Goal: Contribute content: Add original content to the website for others to see

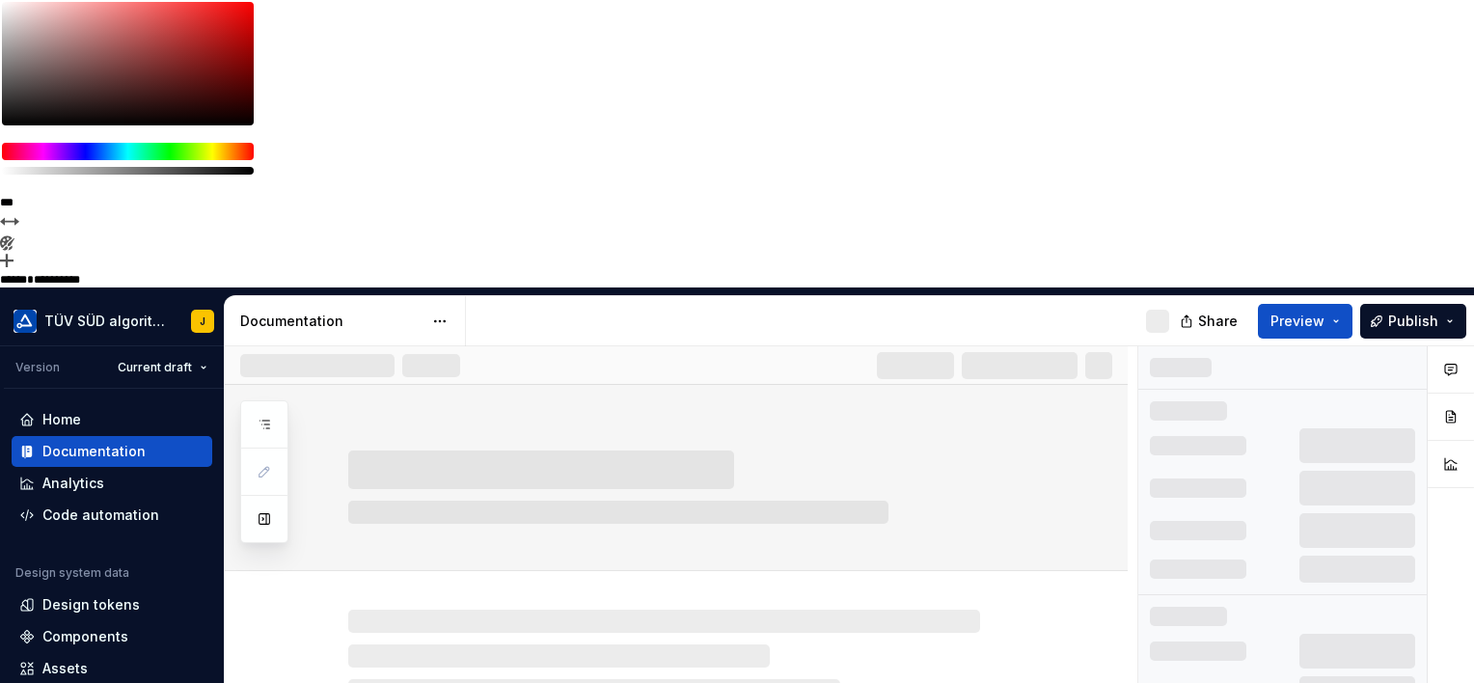
click at [760, 451] on div at bounding box center [699, 487] width 703 height 73
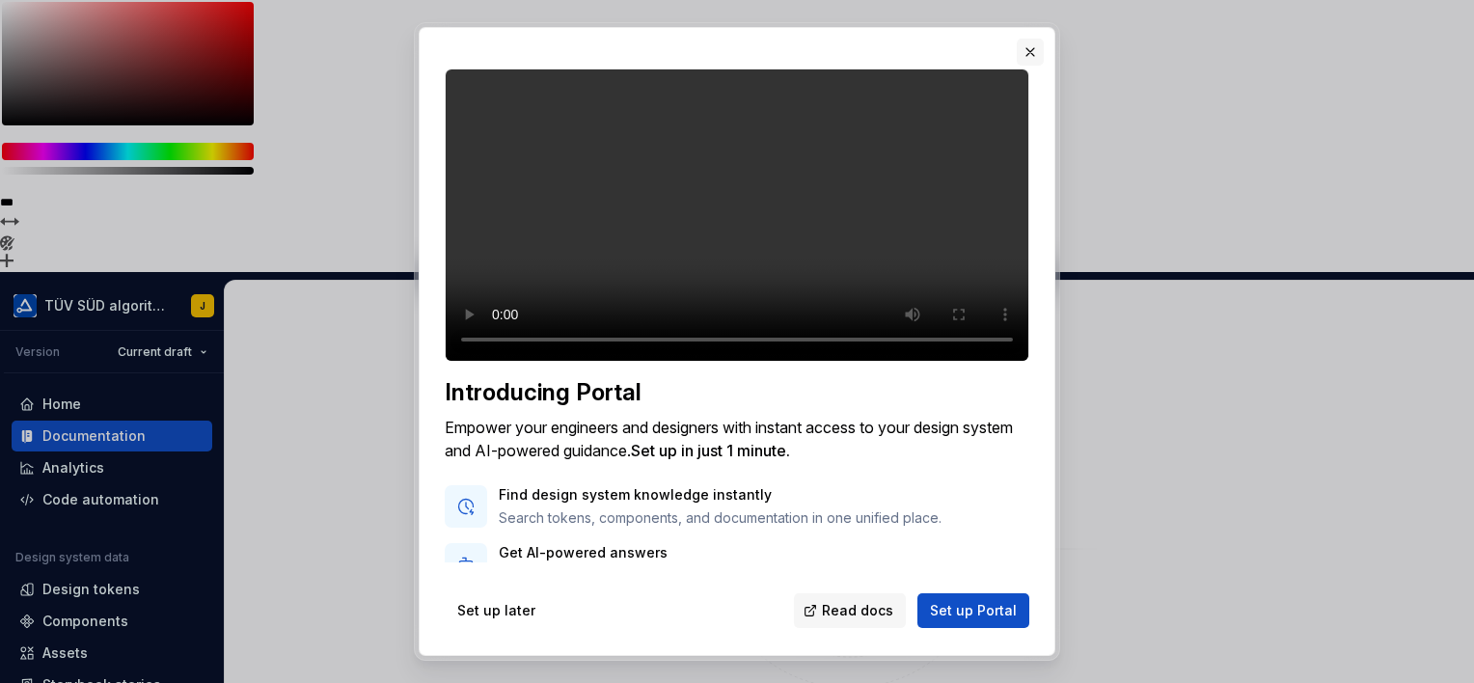
click at [1032, 58] on button "button" at bounding box center [1030, 52] width 27 height 27
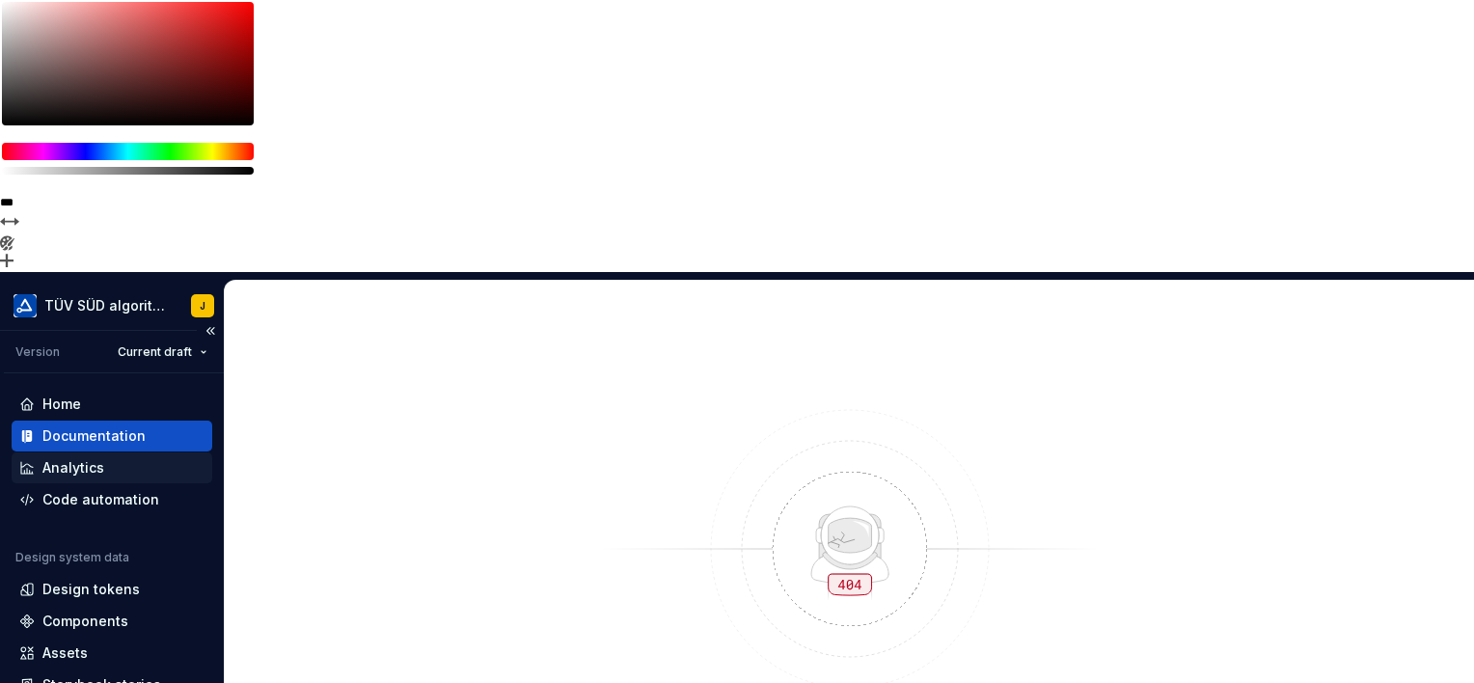
click at [60, 458] on div "Analytics" at bounding box center [73, 467] width 62 height 19
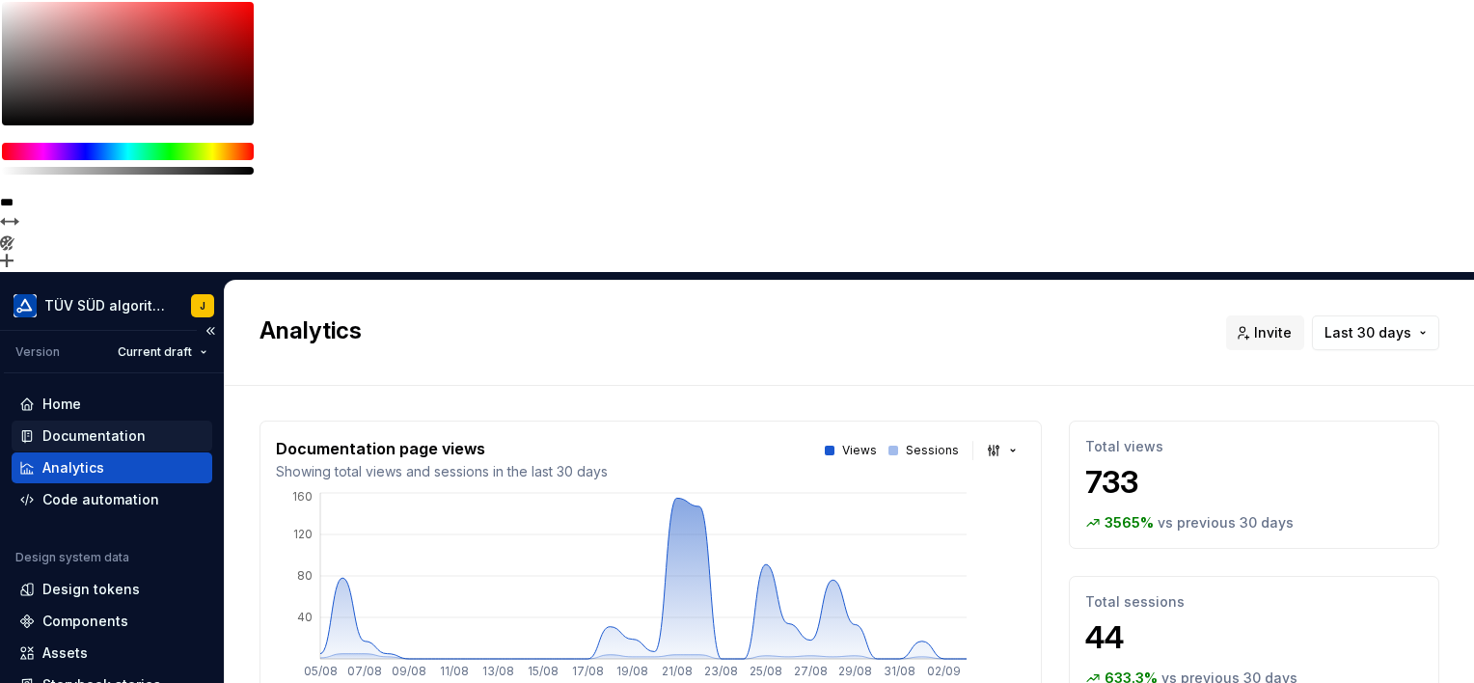
click at [123, 427] on div "Documentation" at bounding box center [93, 436] width 103 height 19
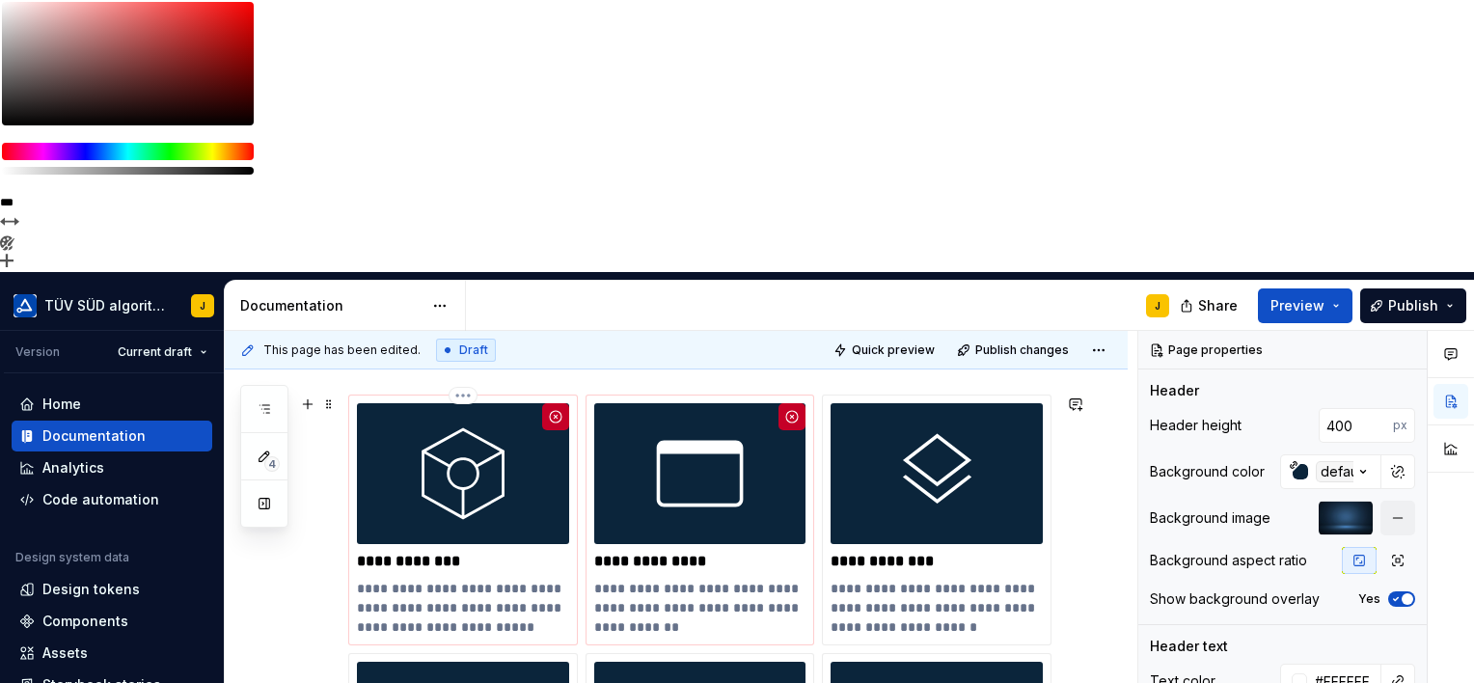
scroll to position [497, 0]
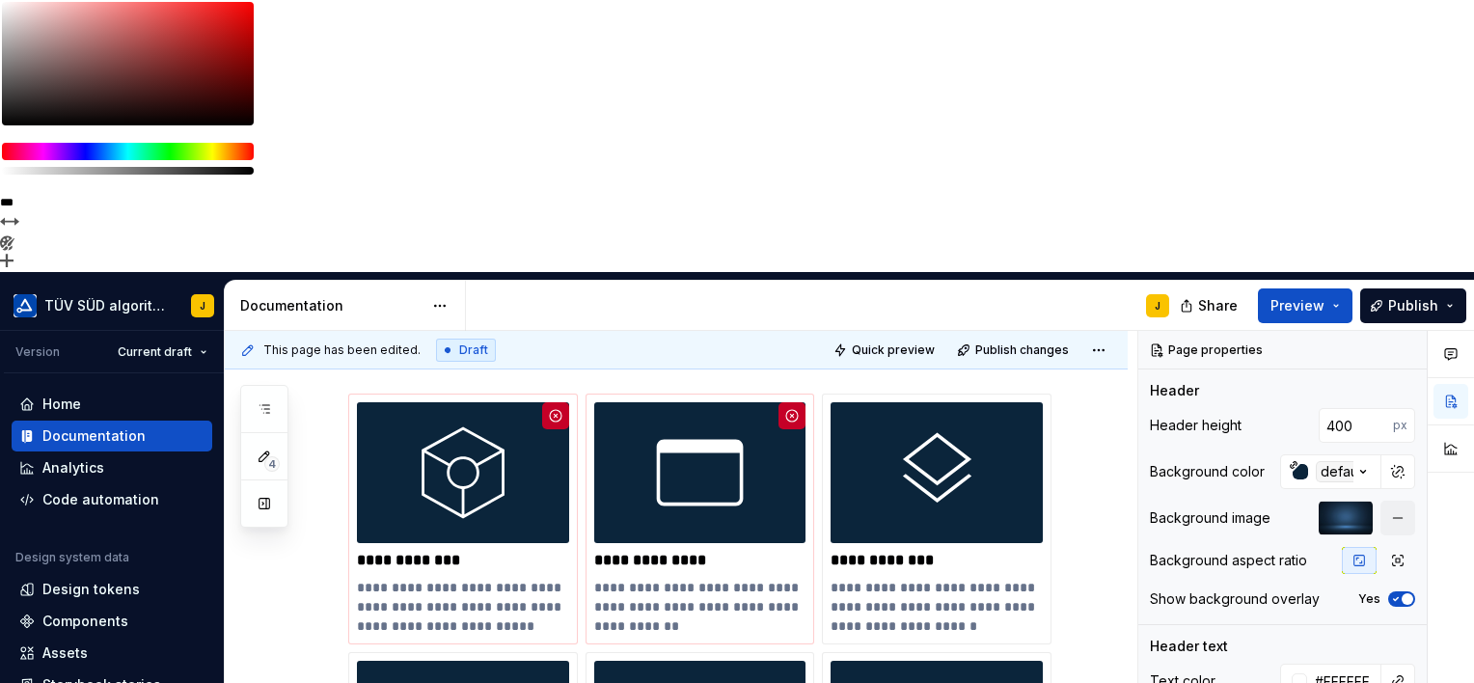
click at [1091, 281] on div "J" at bounding box center [825, 306] width 719 height 50
click at [77, 612] on div "Components" at bounding box center [85, 621] width 86 height 19
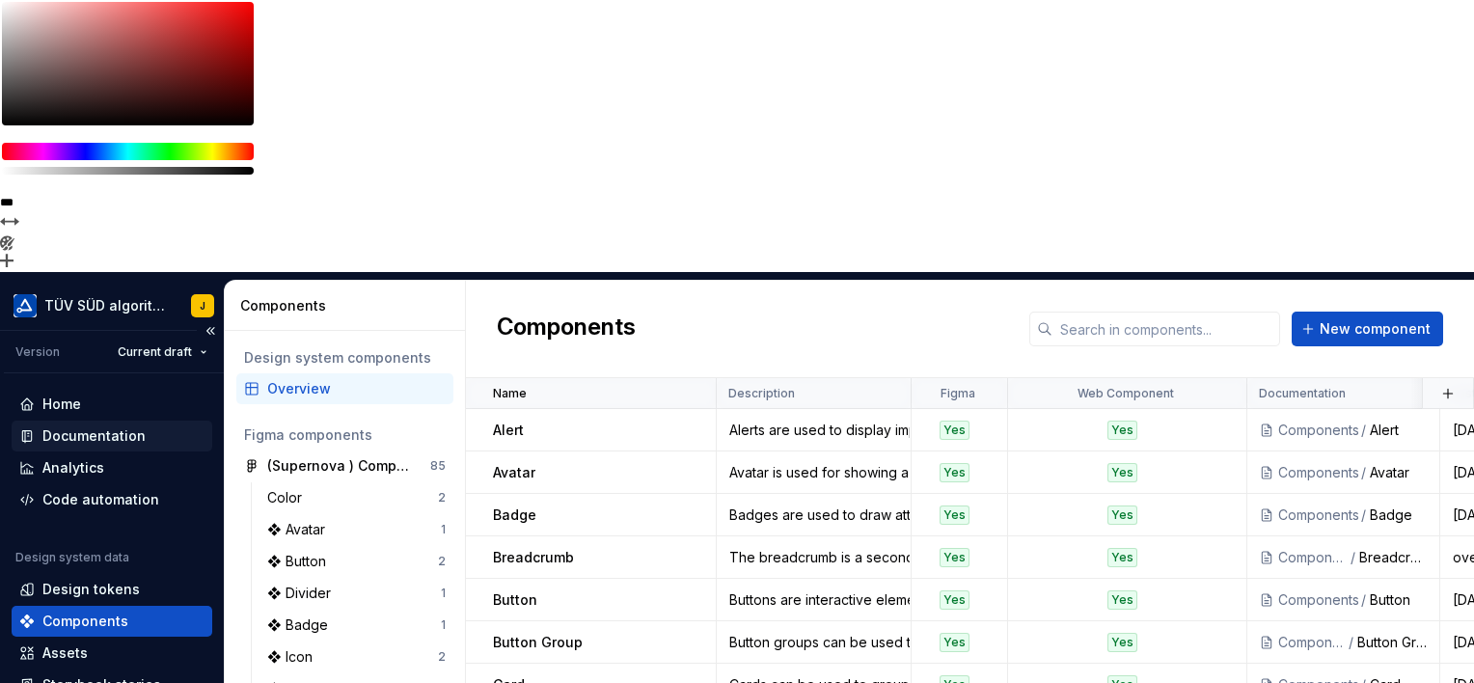
click at [93, 427] on div "Documentation" at bounding box center [93, 436] width 103 height 19
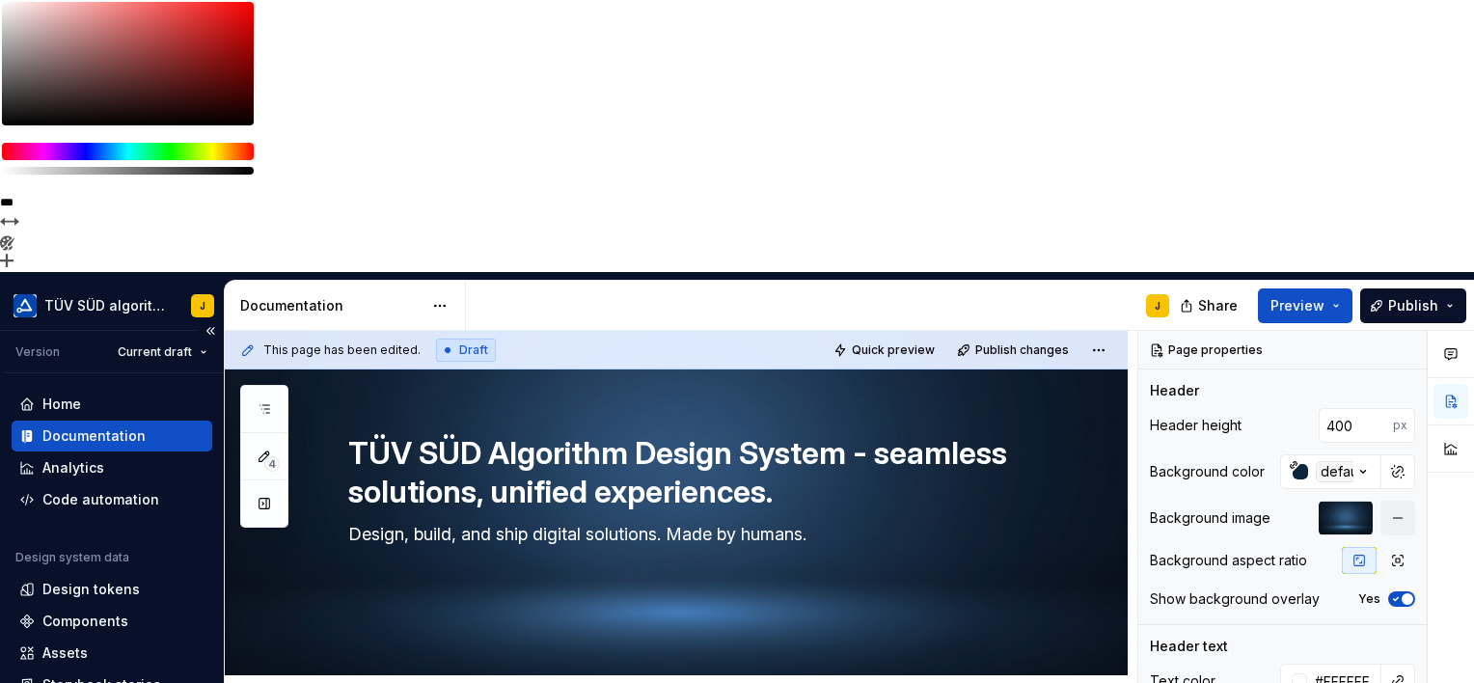
scroll to position [81, 0]
drag, startPoint x: 93, startPoint y: 161, endPoint x: 65, endPoint y: 252, distance: 94.9
click at [65, 389] on div "Home Documentation Analytics Code automation Design system data Design tokens C…" at bounding box center [112, 561] width 201 height 344
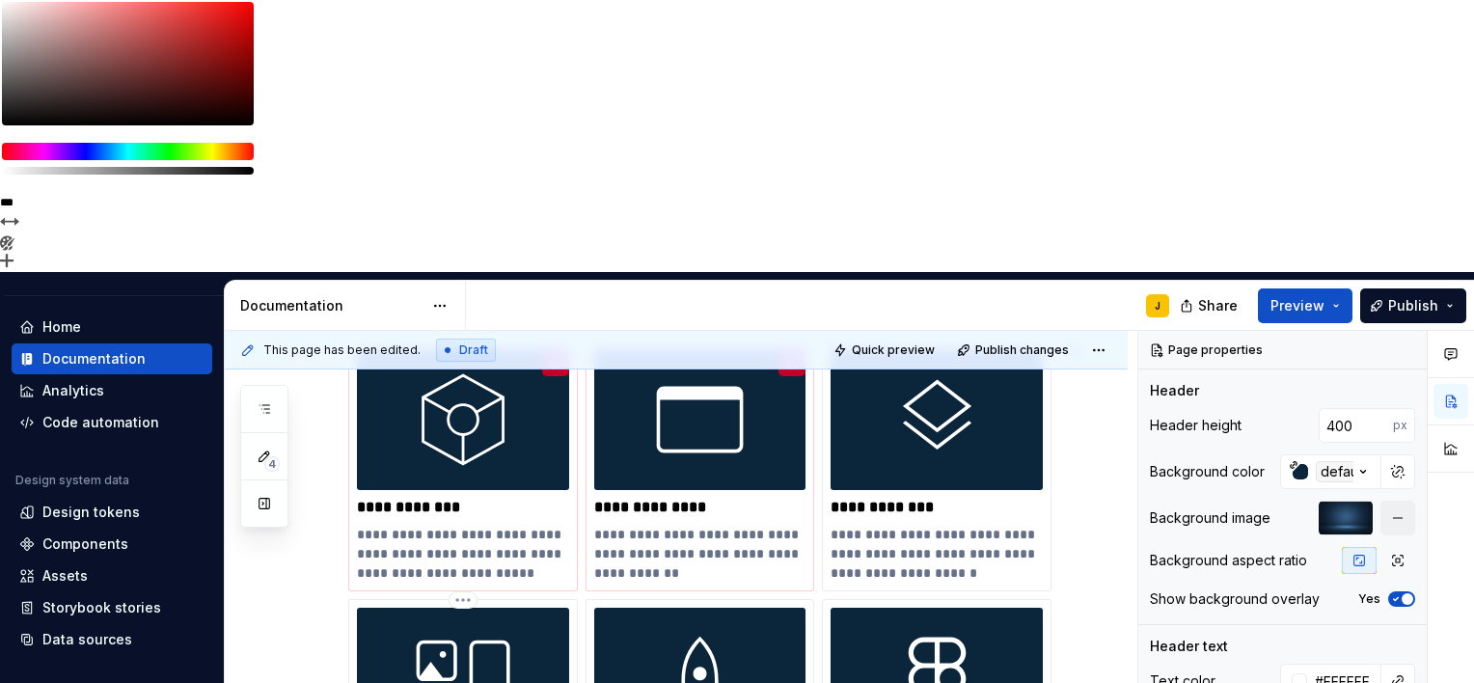
scroll to position [521, 0]
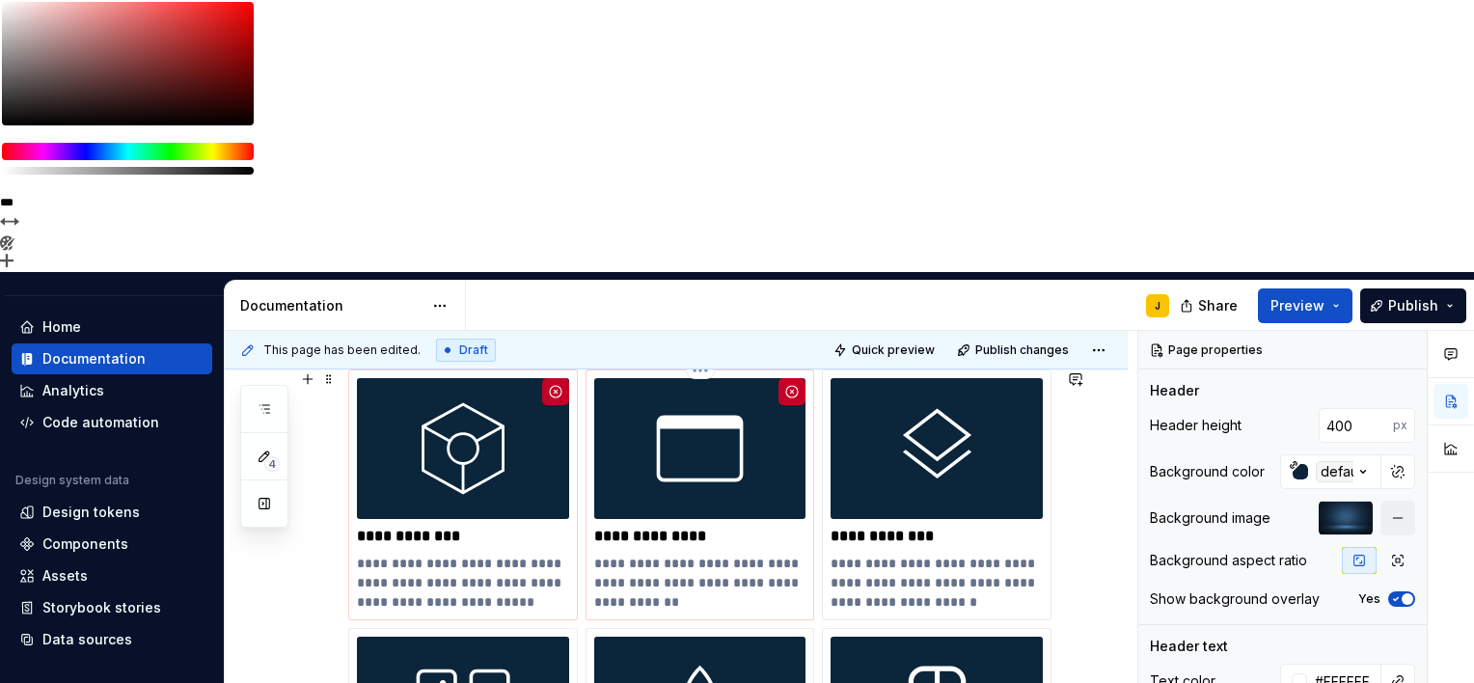
click at [693, 378] on img at bounding box center [700, 448] width 212 height 141
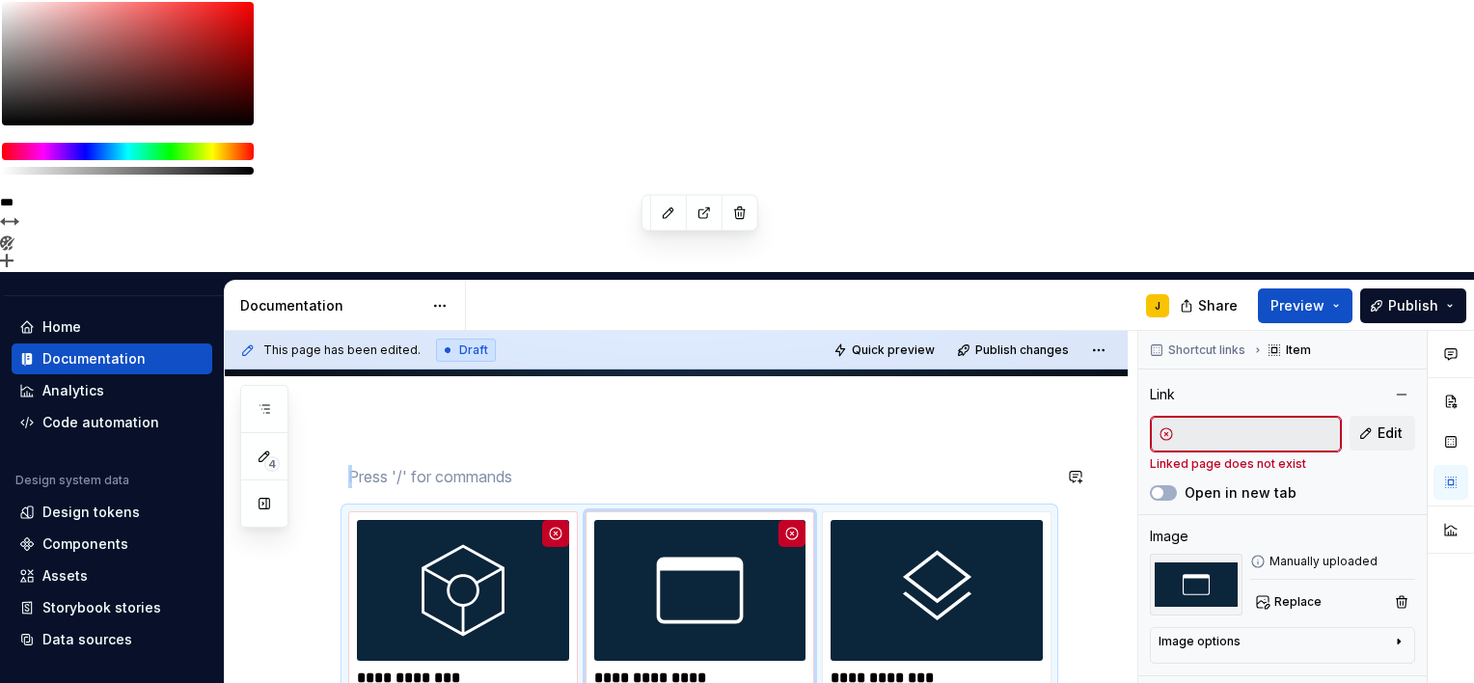
scroll to position [380, 0]
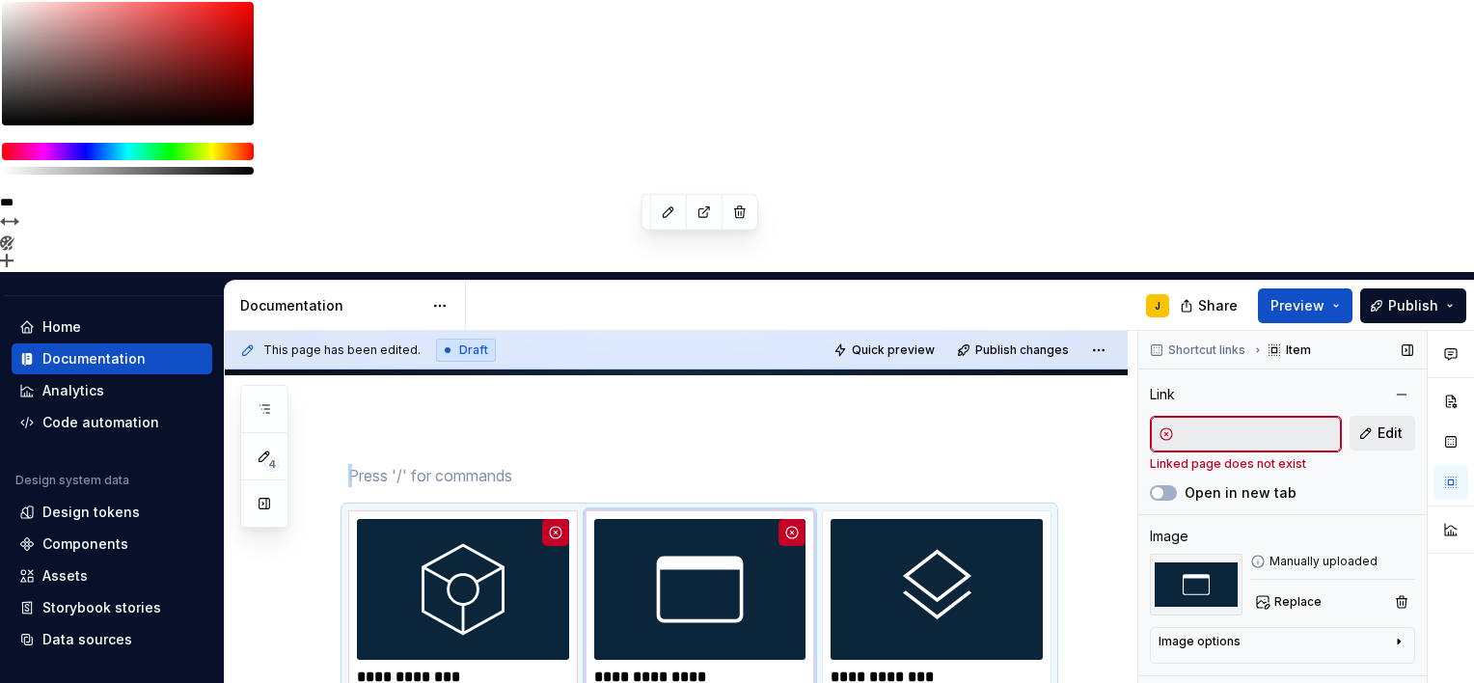
click at [1370, 416] on button "Edit" at bounding box center [1383, 433] width 66 height 35
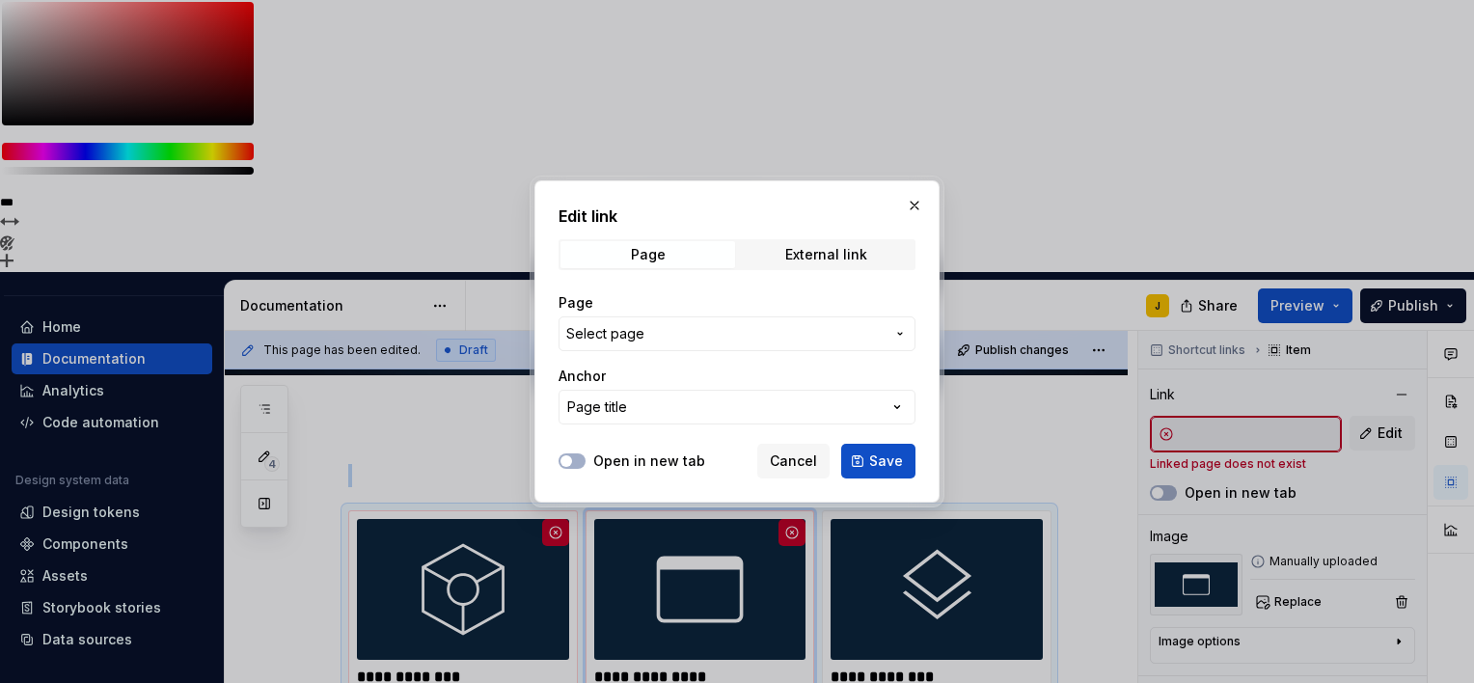
click at [683, 324] on span "Select page" at bounding box center [725, 333] width 318 height 19
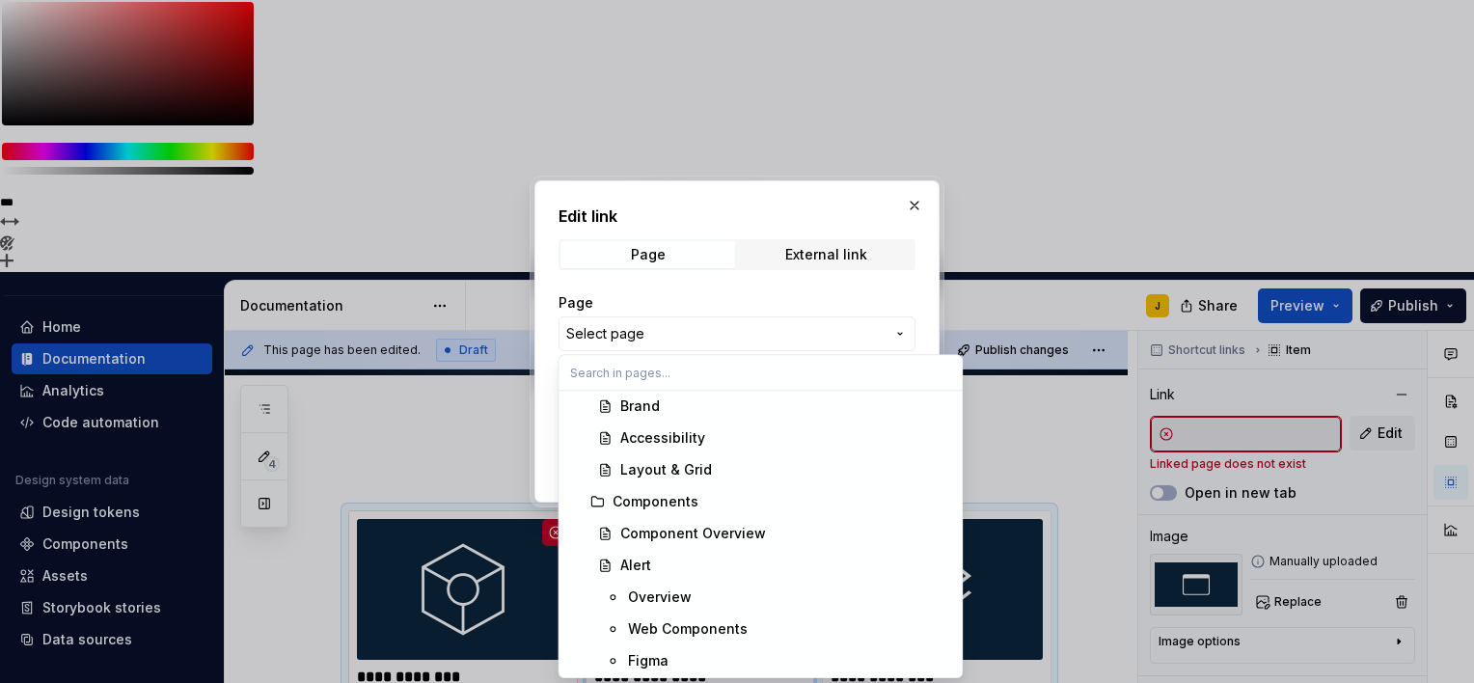
scroll to position [629, 0]
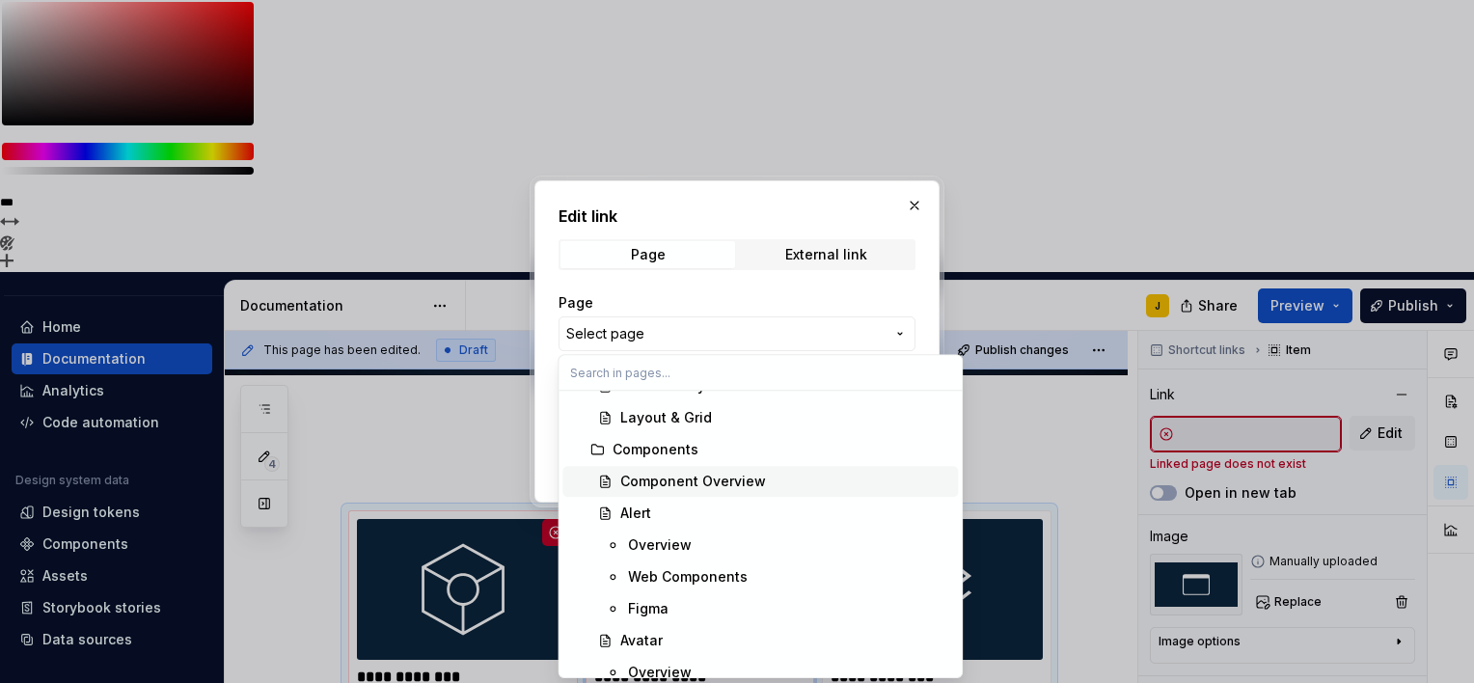
click at [648, 481] on div "Component Overview" at bounding box center [693, 481] width 146 height 19
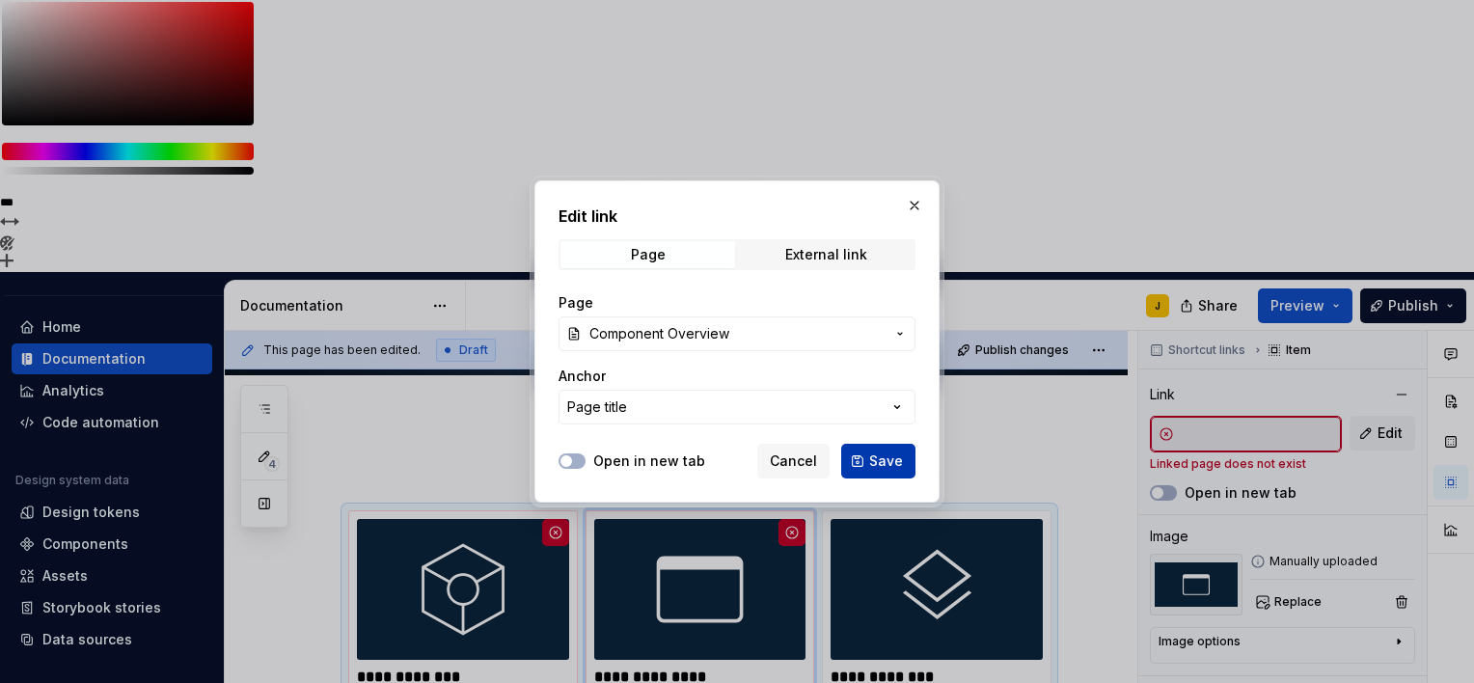
click at [896, 455] on span "Save" at bounding box center [886, 461] width 34 height 19
type textarea "*"
type input "Components / Component Overview"
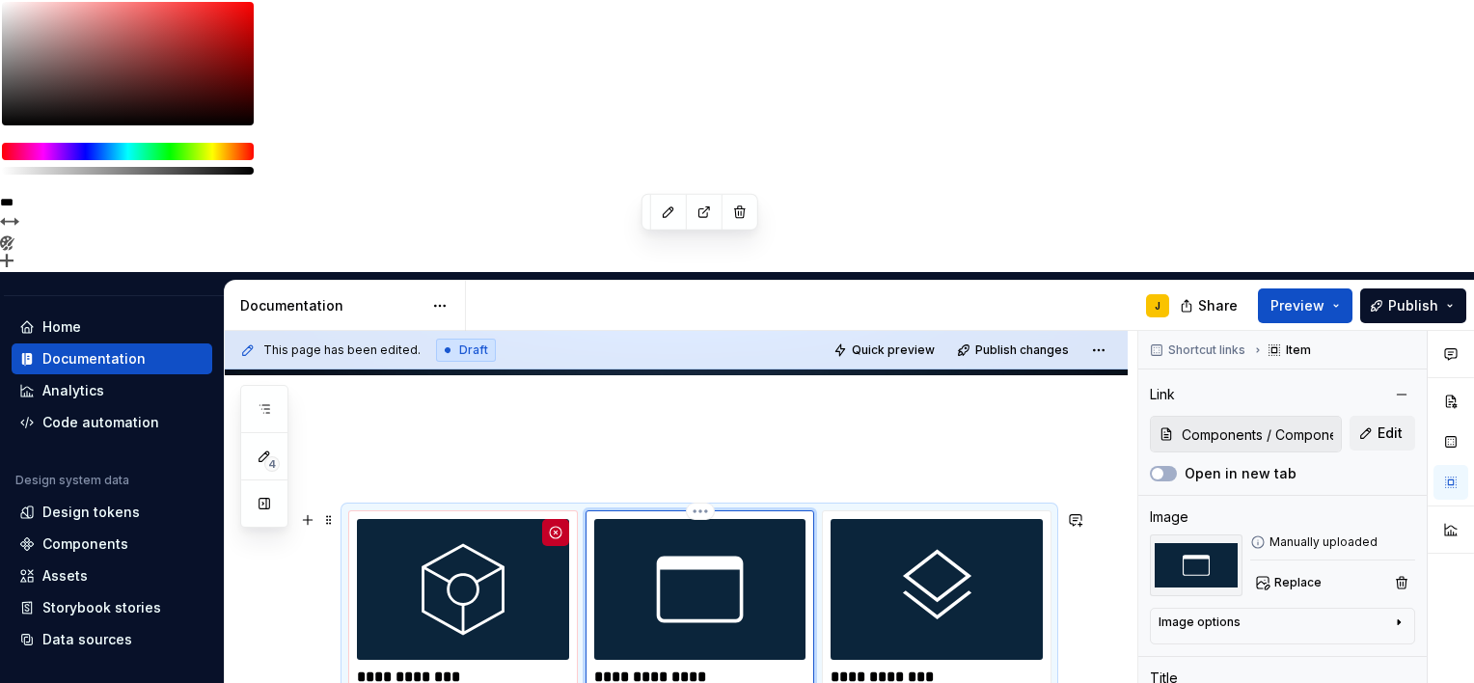
click at [701, 519] on img at bounding box center [700, 589] width 212 height 141
click at [78, 317] on div "Home" at bounding box center [61, 326] width 39 height 19
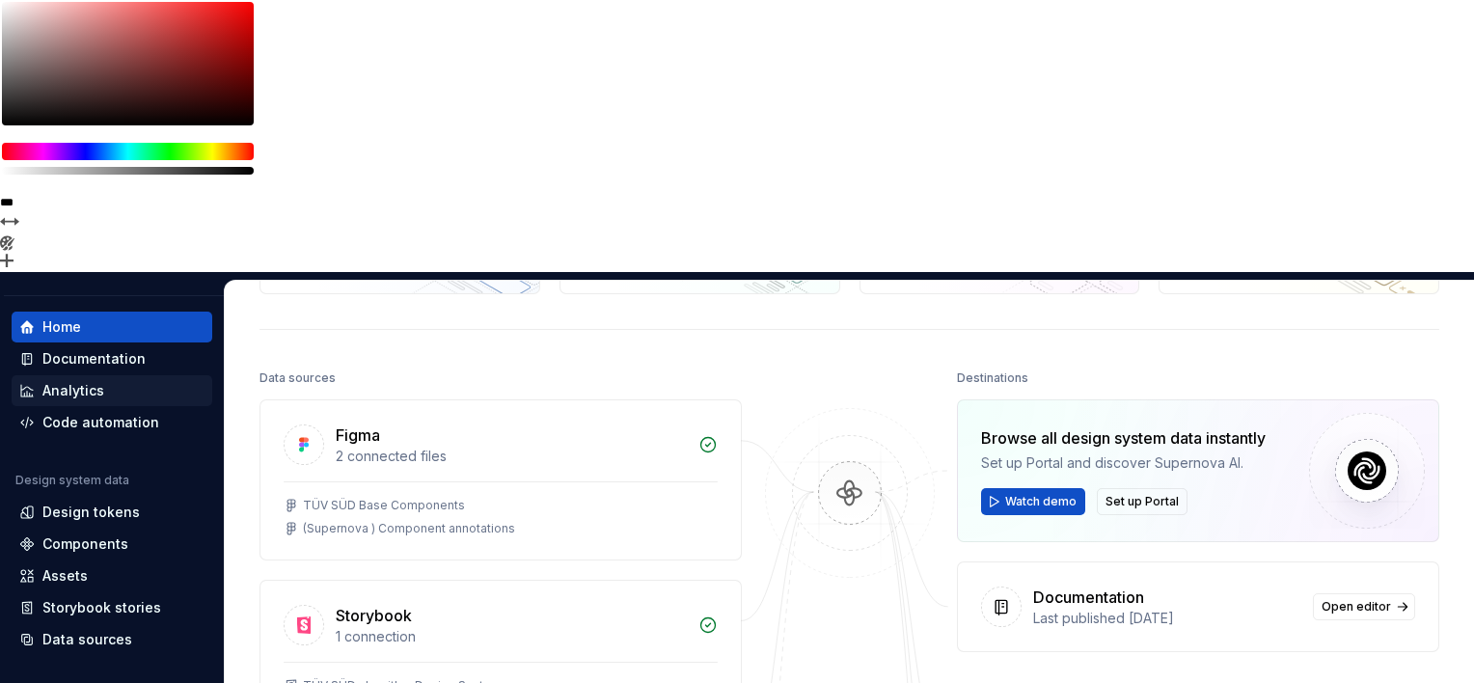
scroll to position [58, 0]
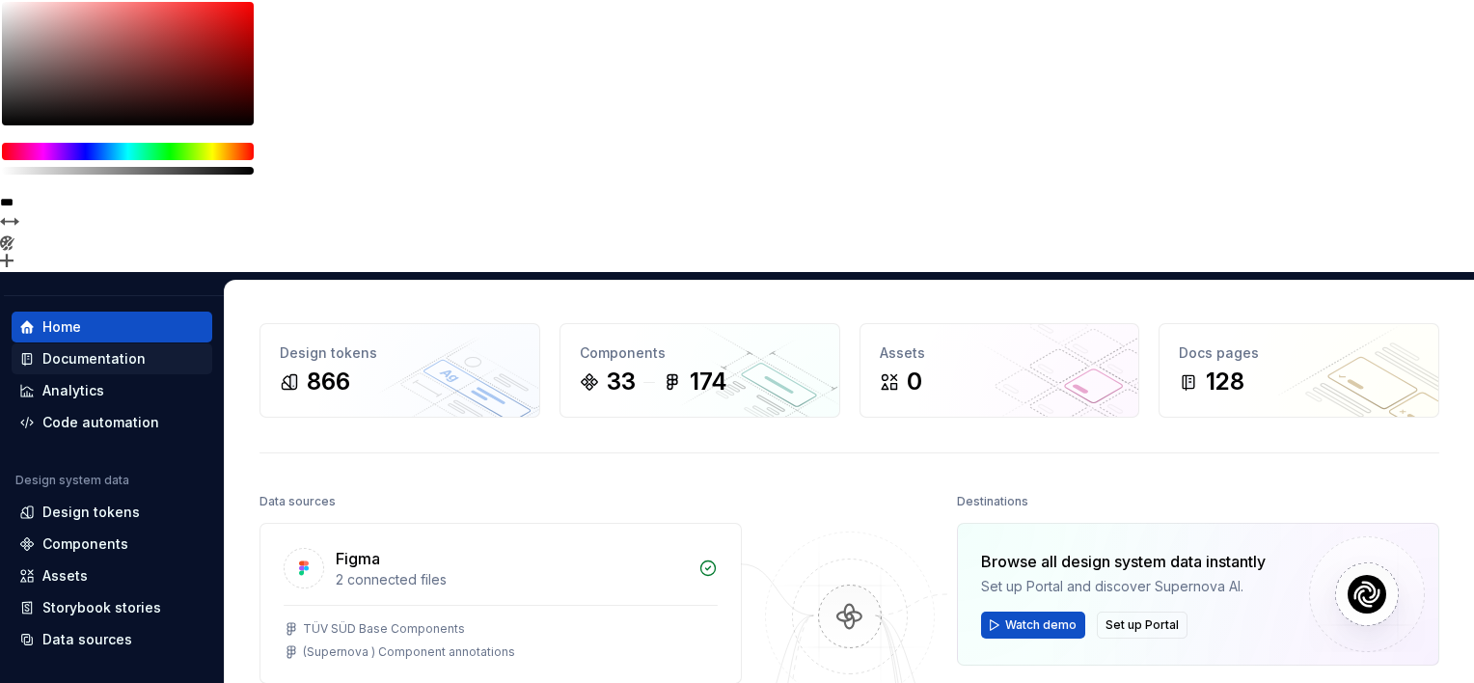
click at [65, 349] on div "Documentation" at bounding box center [93, 358] width 103 height 19
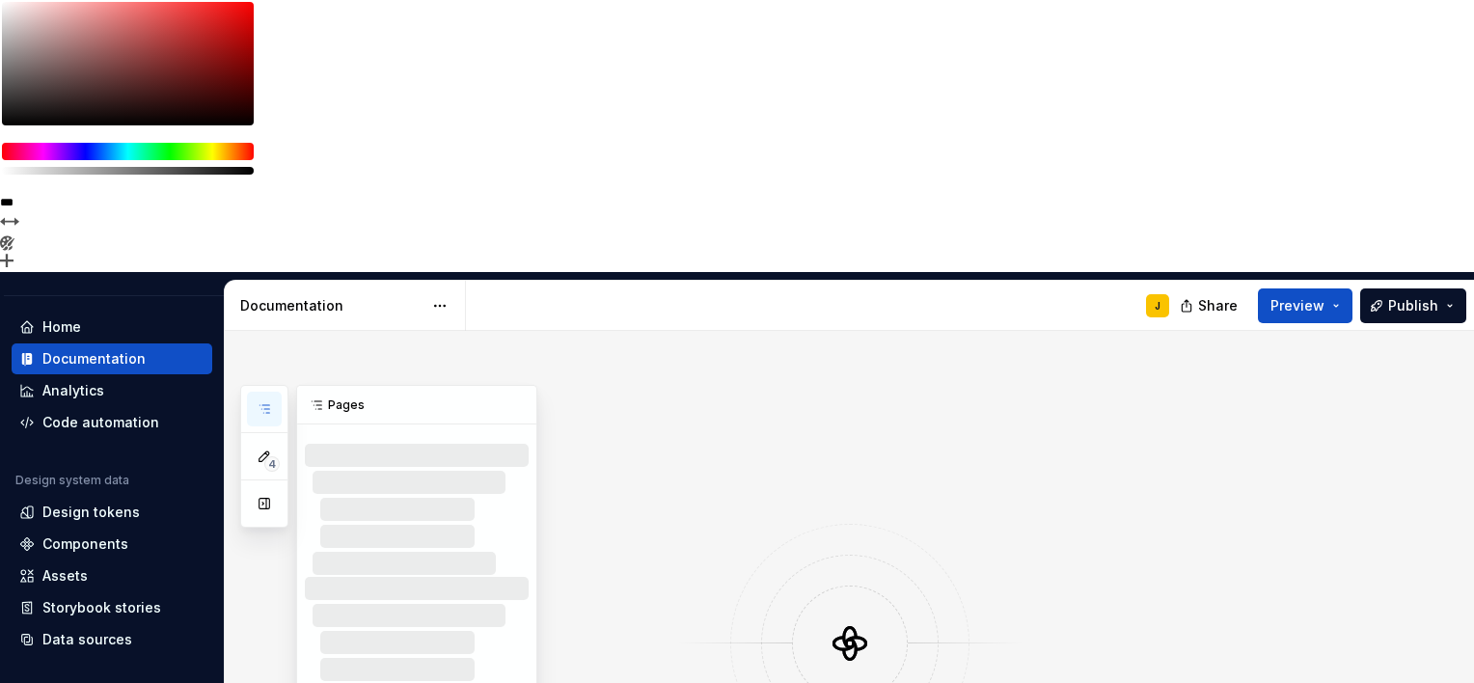
click at [275, 392] on button "button" at bounding box center [264, 409] width 35 height 35
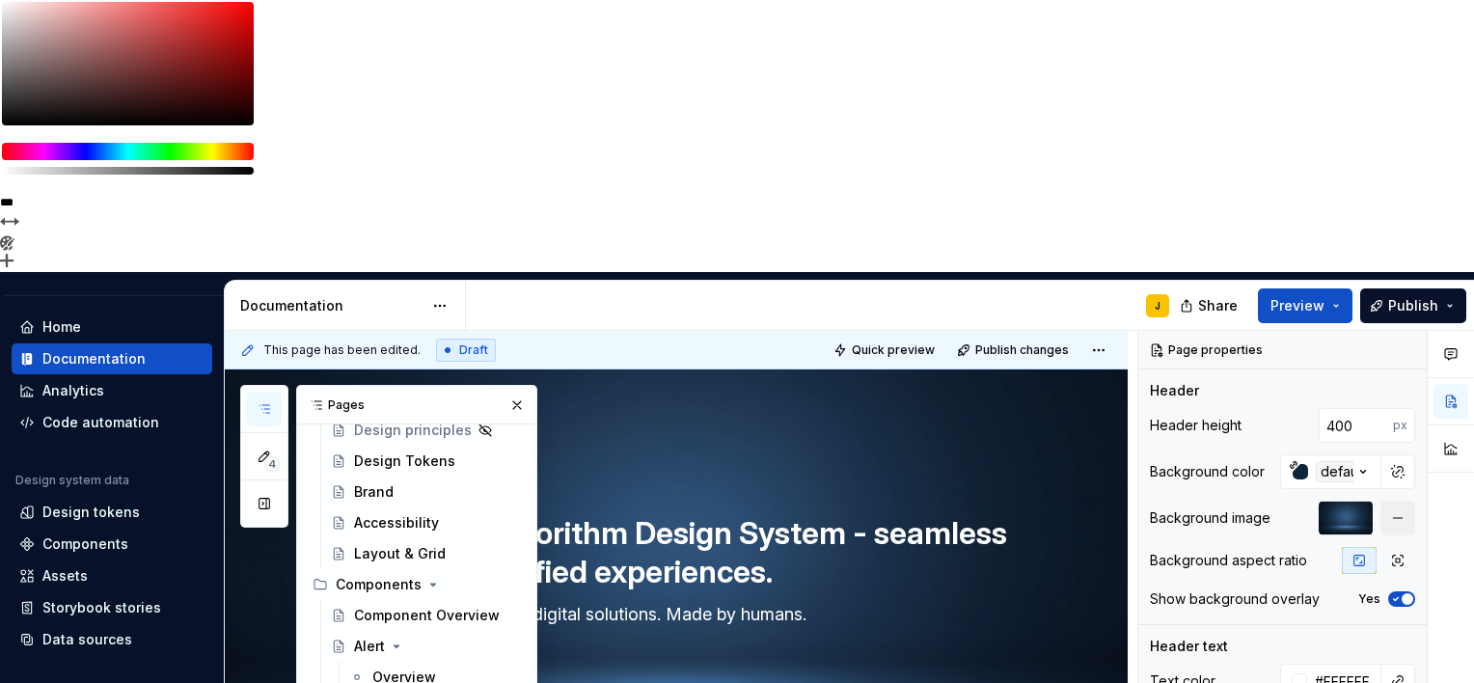
scroll to position [249, 0]
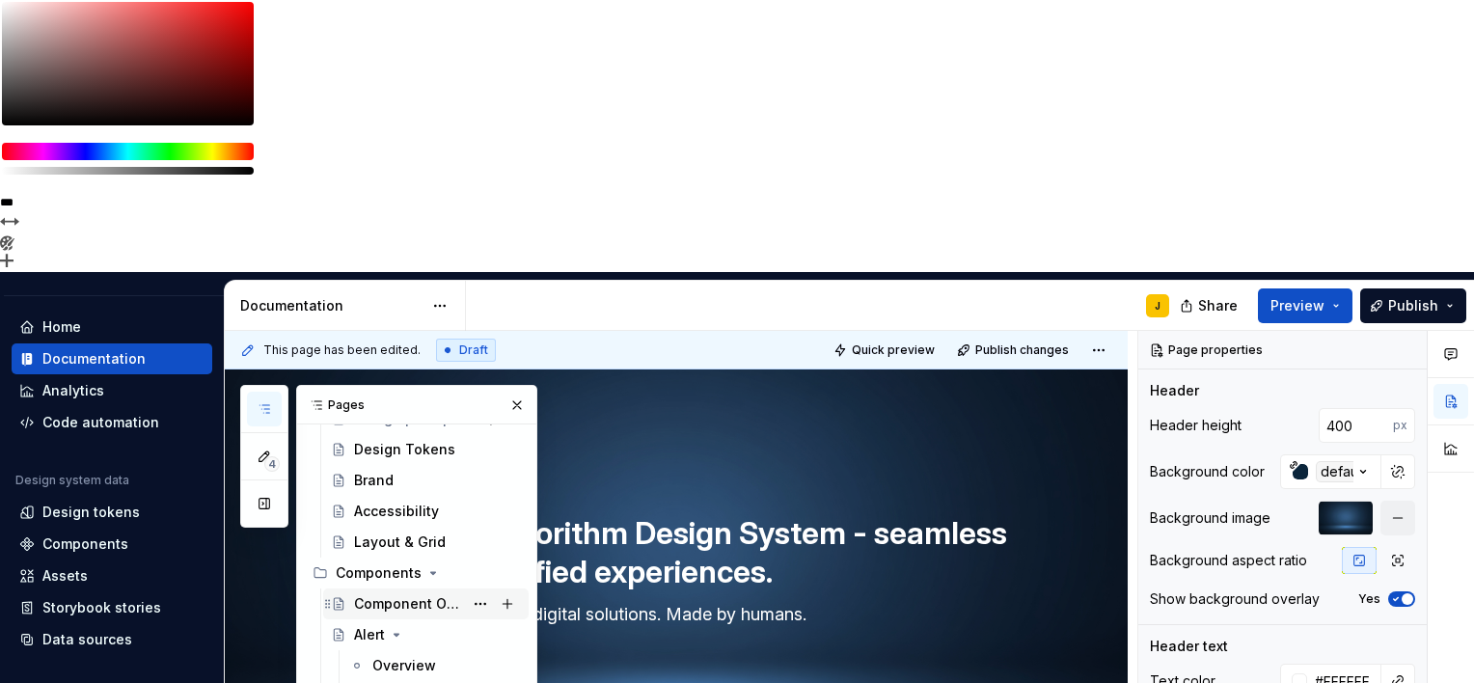
click at [383, 594] on div "Component Overview" at bounding box center [408, 603] width 109 height 19
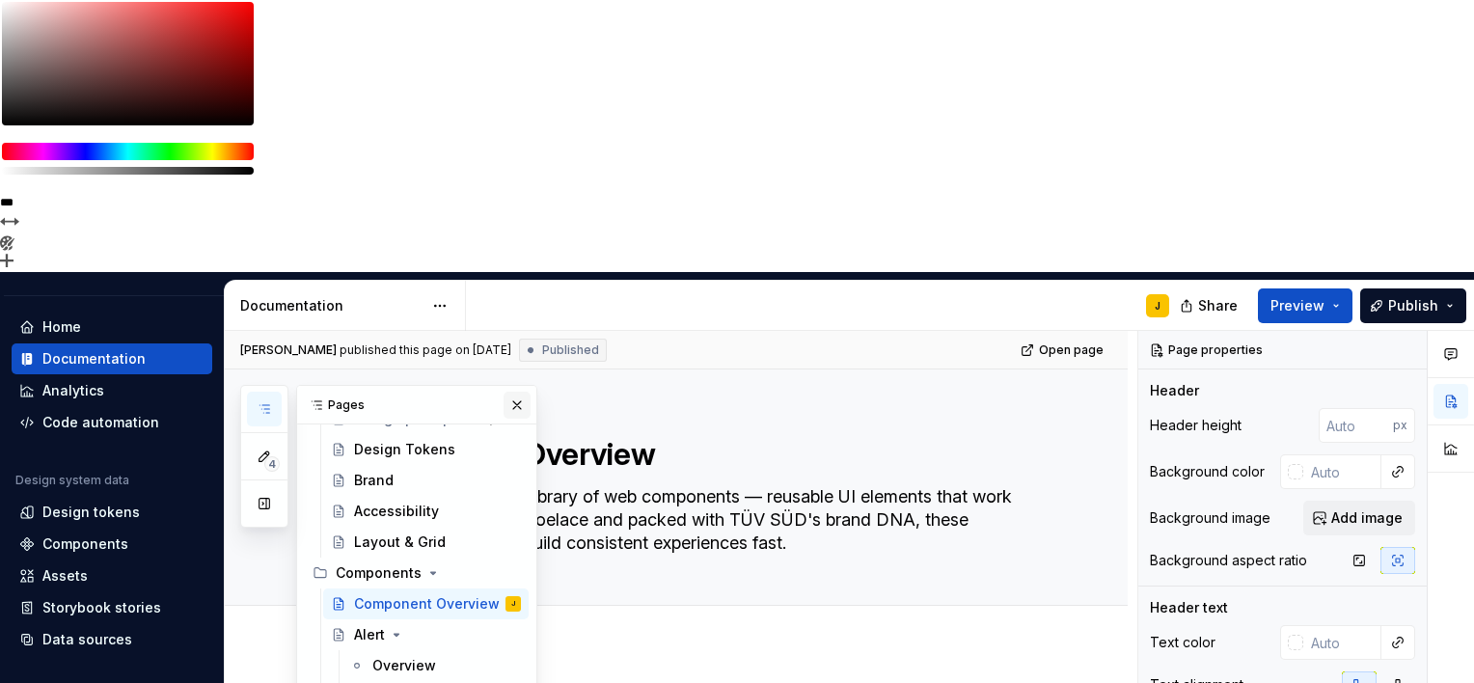
click at [504, 392] on button "button" at bounding box center [517, 405] width 27 height 27
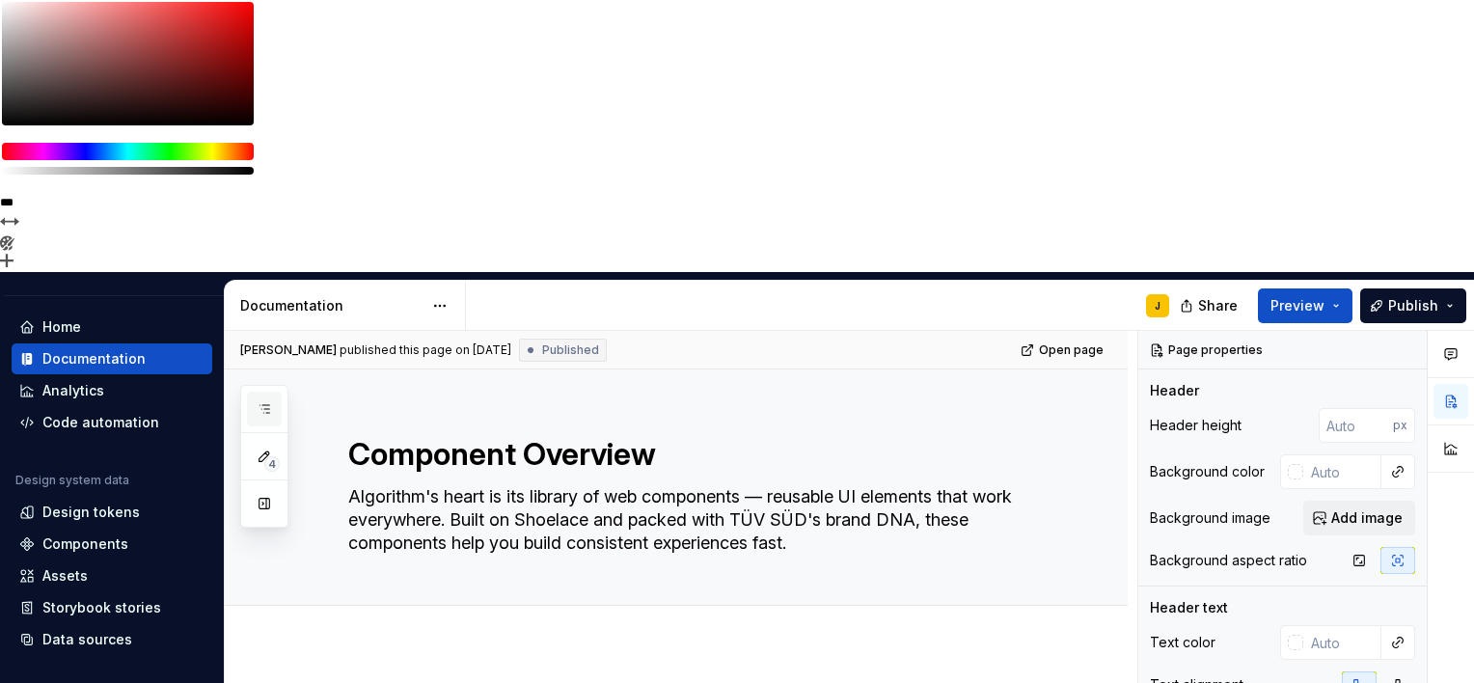
click at [268, 401] on icon "button" at bounding box center [264, 408] width 15 height 15
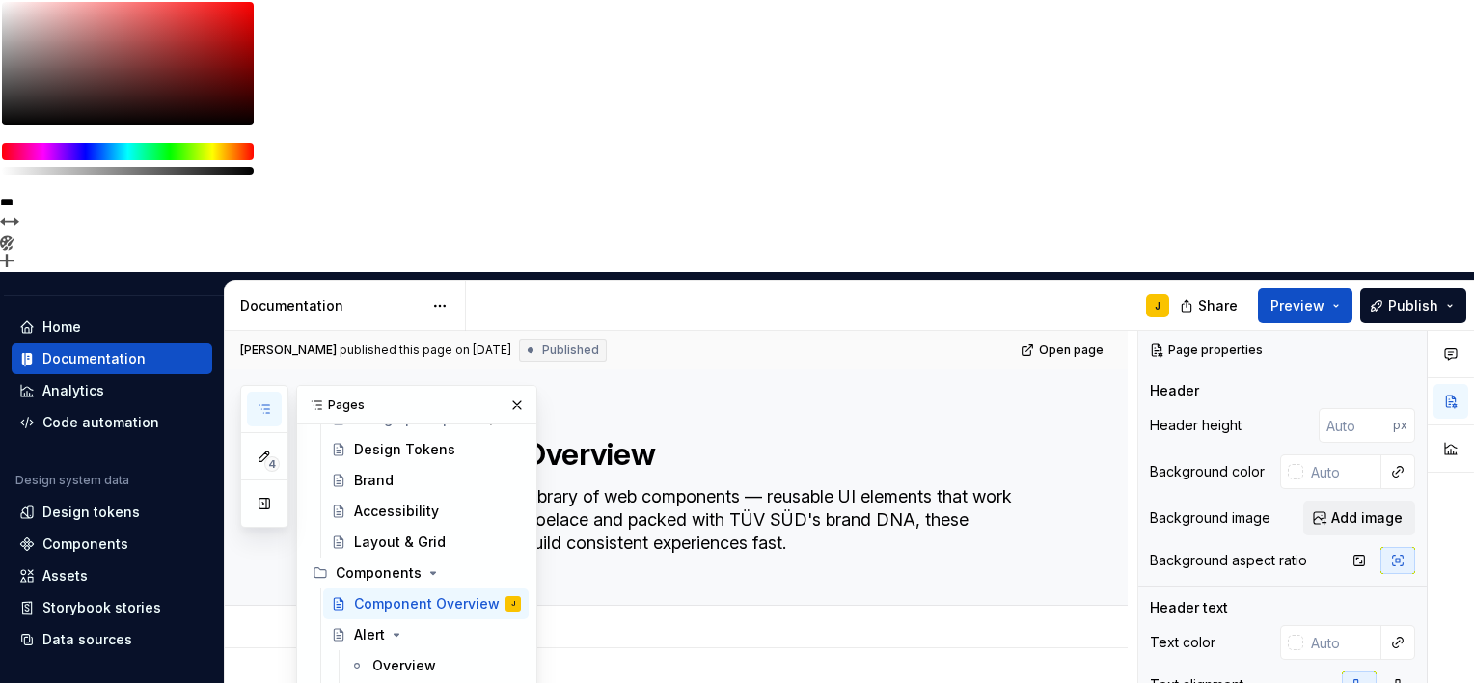
click at [633, 614] on div "Add tab" at bounding box center [699, 627] width 703 height 27
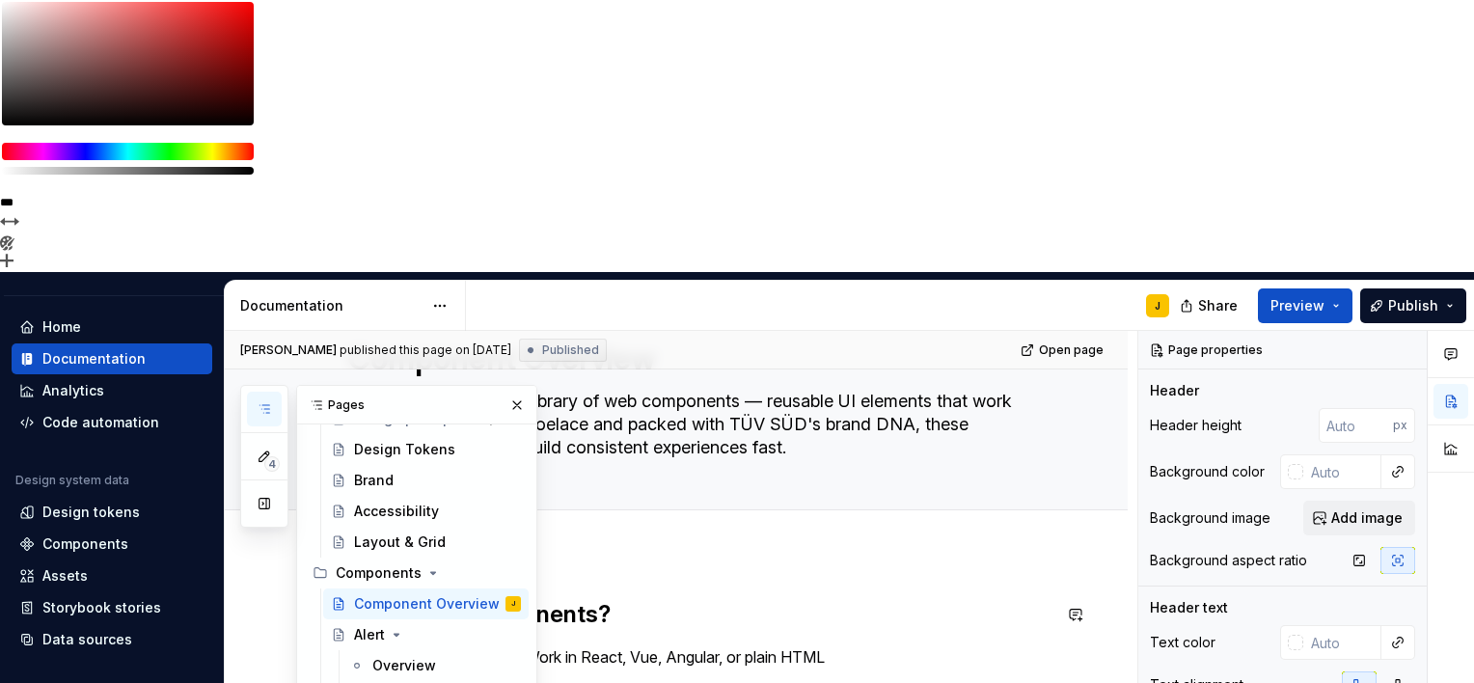
scroll to position [96, 0]
click at [508, 392] on button "button" at bounding box center [517, 405] width 27 height 27
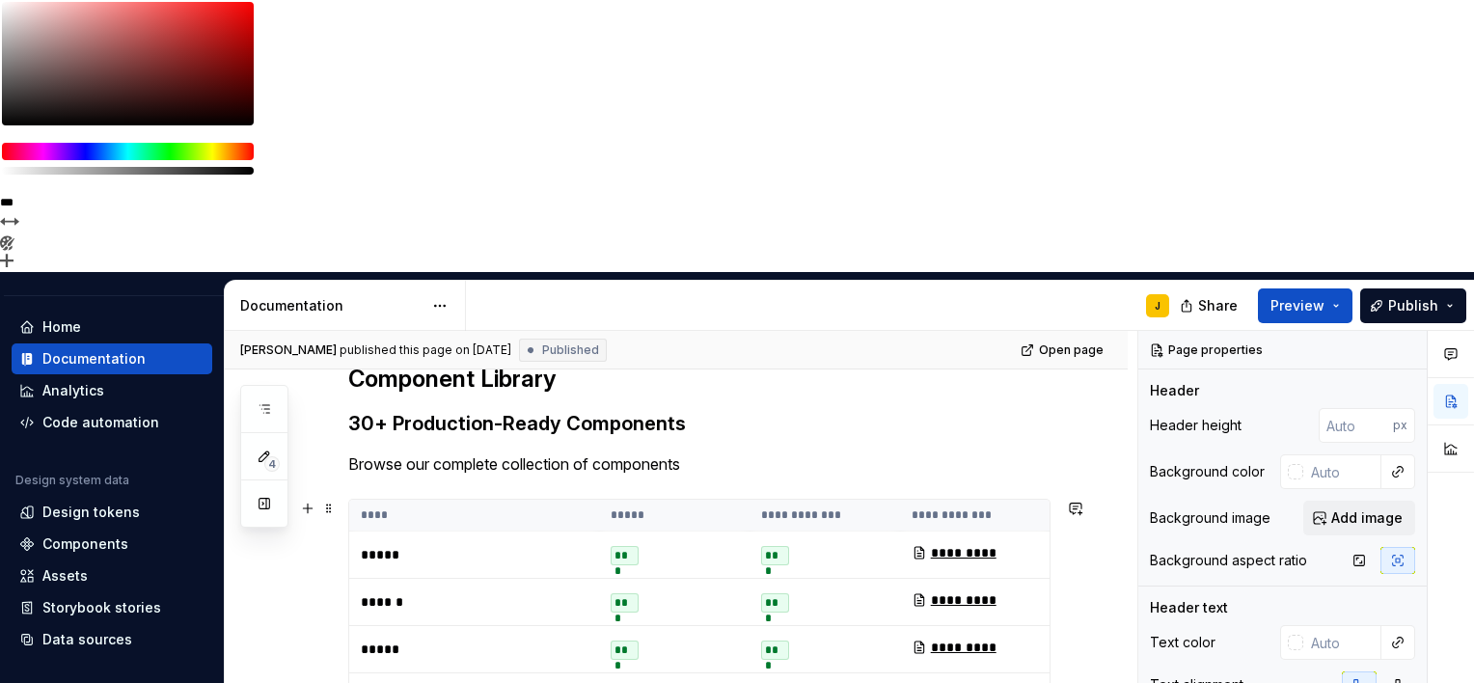
scroll to position [544, 0]
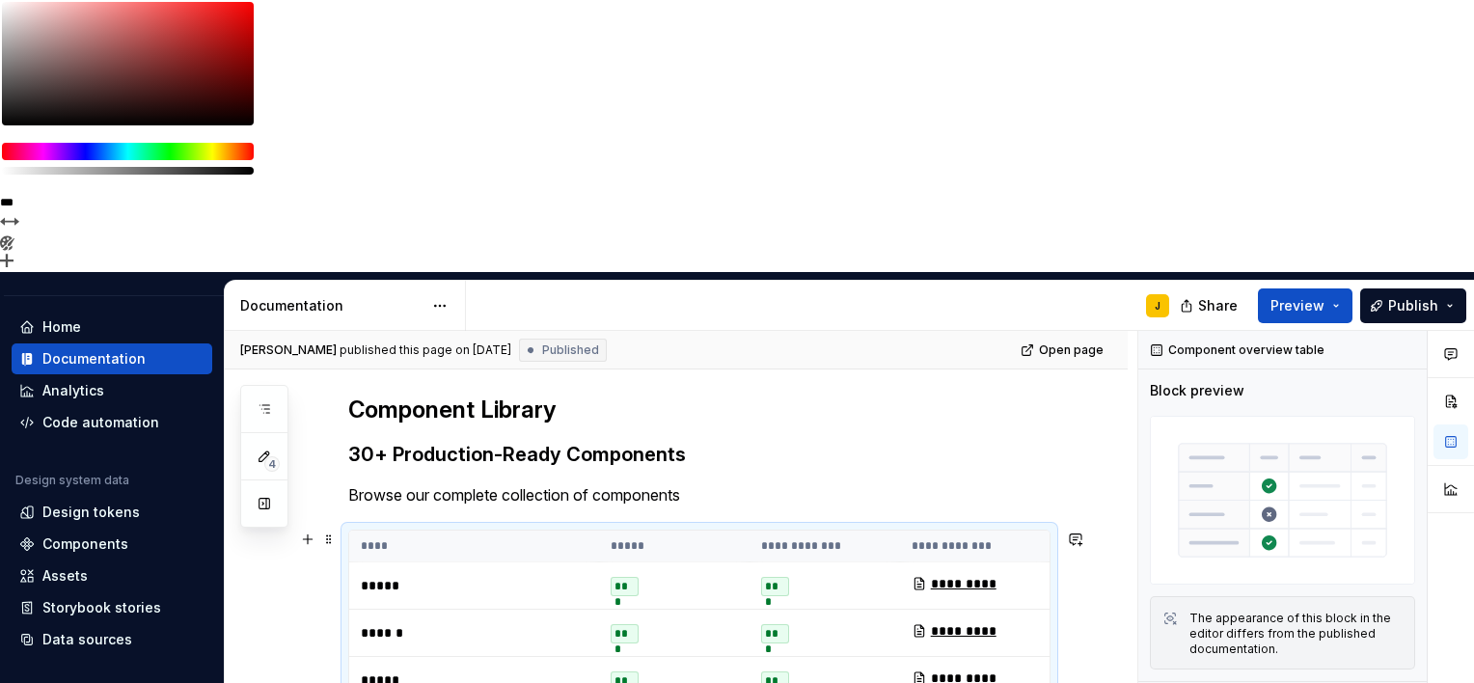
drag, startPoint x: 351, startPoint y: 302, endPoint x: 422, endPoint y: 300, distance: 70.5
click at [422, 563] on td "*****" at bounding box center [474, 586] width 250 height 47
drag, startPoint x: 422, startPoint y: 300, endPoint x: 638, endPoint y: 281, distance: 217.0
click at [638, 531] on th "*****" at bounding box center [674, 547] width 151 height 32
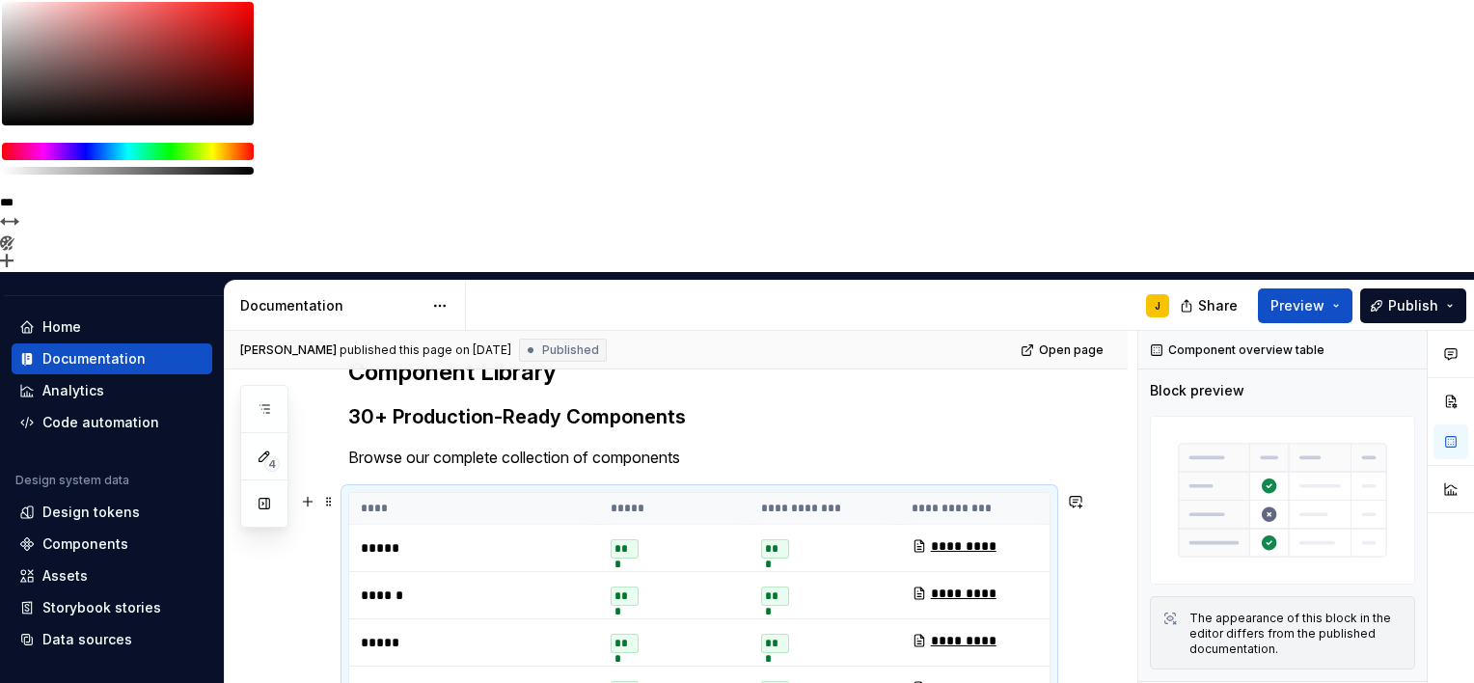
scroll to position [562, 0]
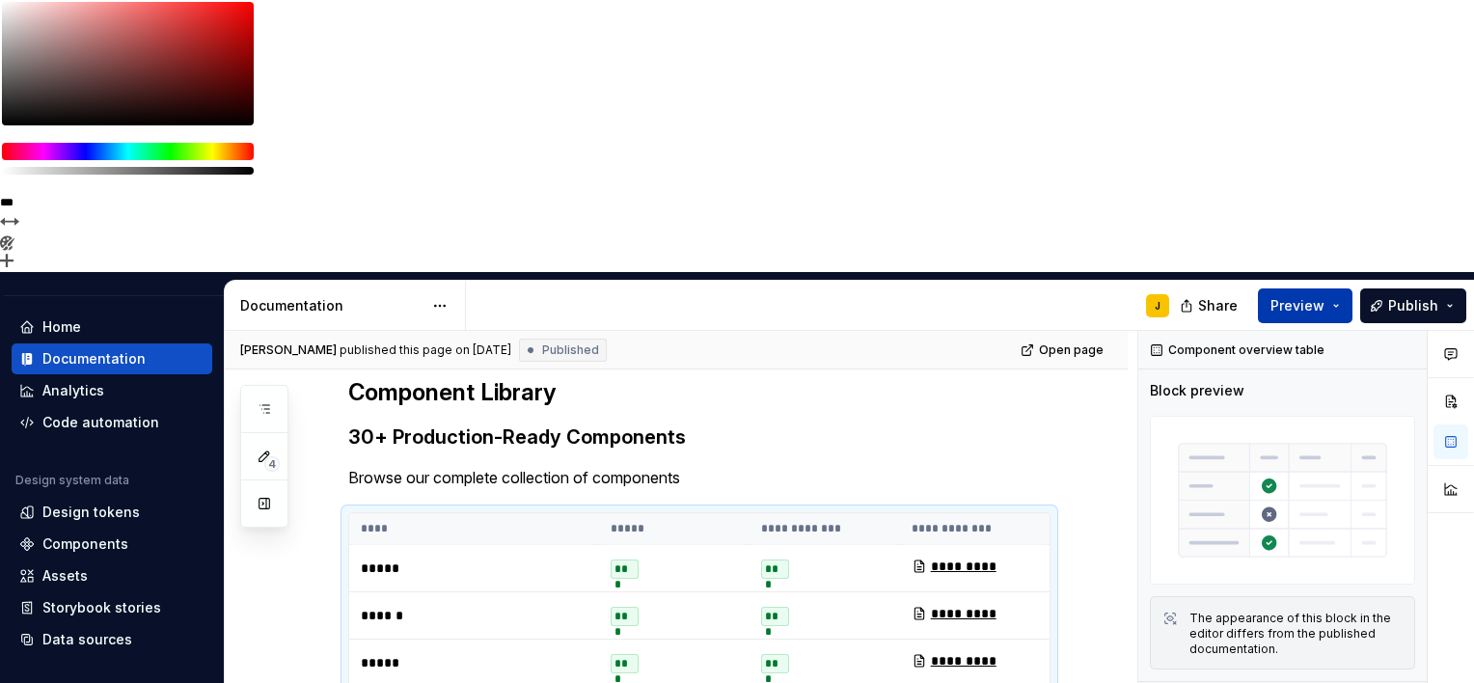
click at [1337, 289] on button "Preview" at bounding box center [1305, 306] width 95 height 35
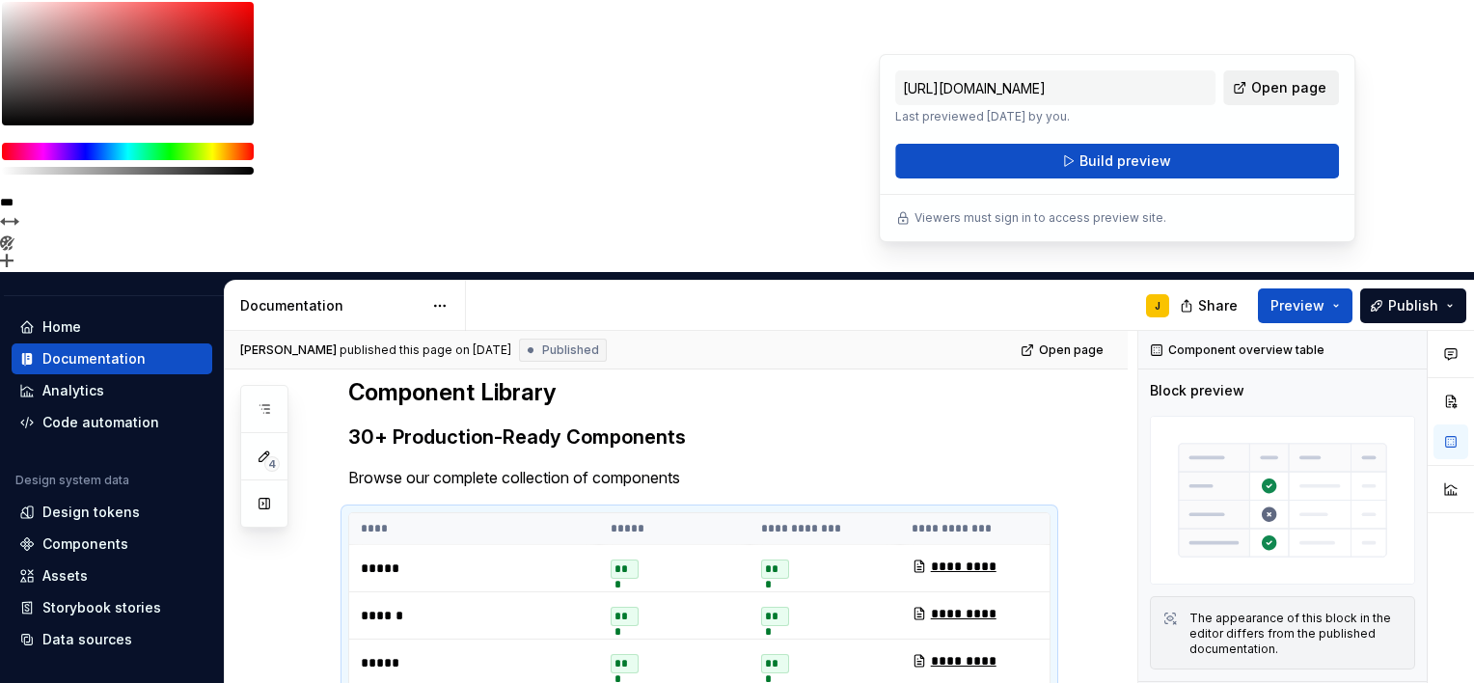
drag, startPoint x: 1337, startPoint y: 31, endPoint x: 1283, endPoint y: 92, distance: 81.3
click at [1283, 92] on span "Open page" at bounding box center [1289, 87] width 75 height 19
click at [607, 424] on h3 "30+ Production-Ready Components" at bounding box center [699, 437] width 703 height 27
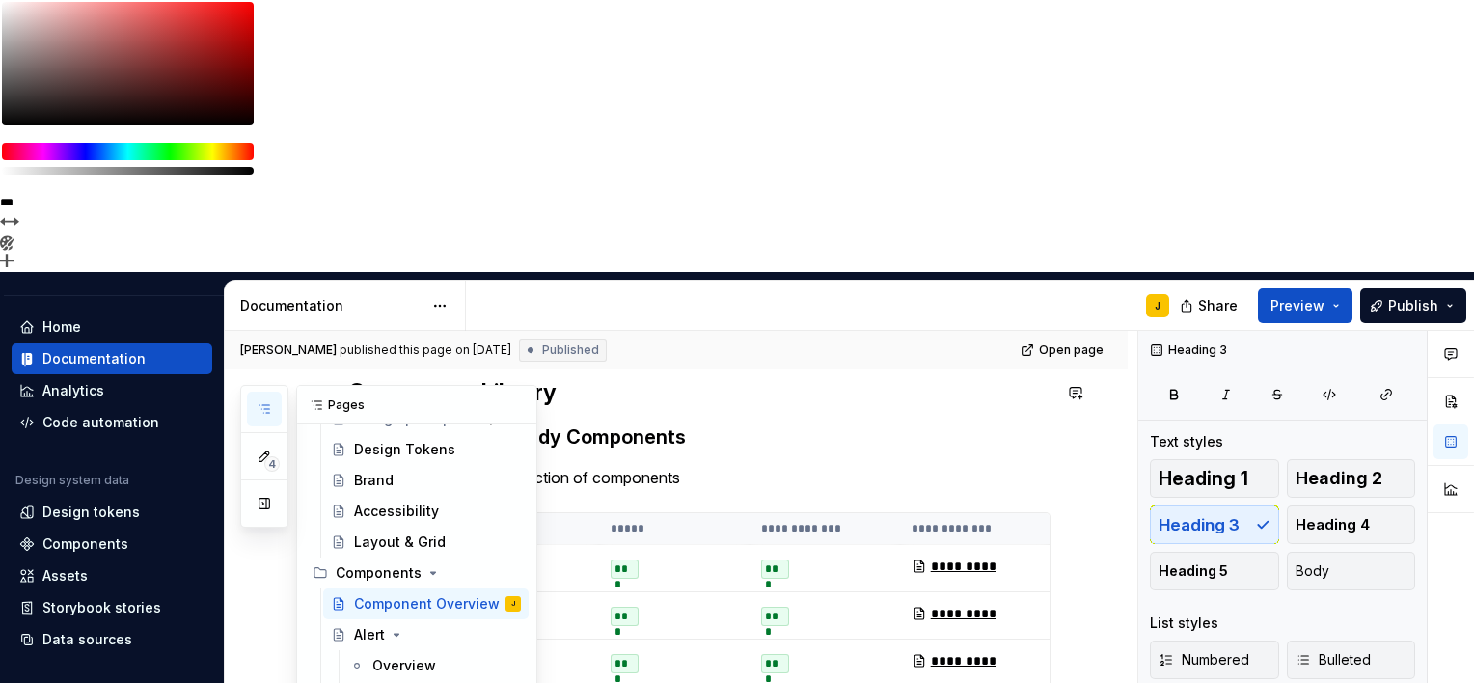
click at [268, 401] on icon "button" at bounding box center [264, 408] width 15 height 15
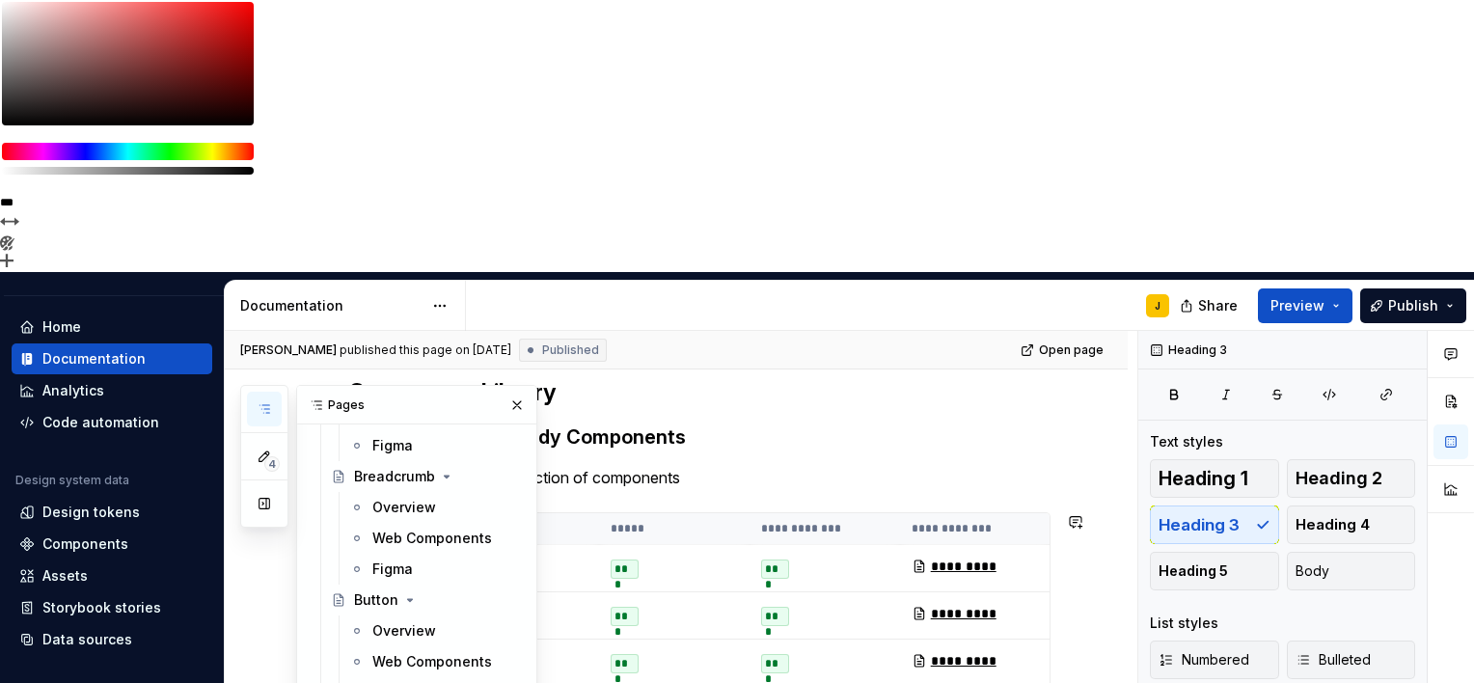
scroll to position [779, 0]
click at [406, 651] on div "Web Components" at bounding box center [417, 660] width 91 height 19
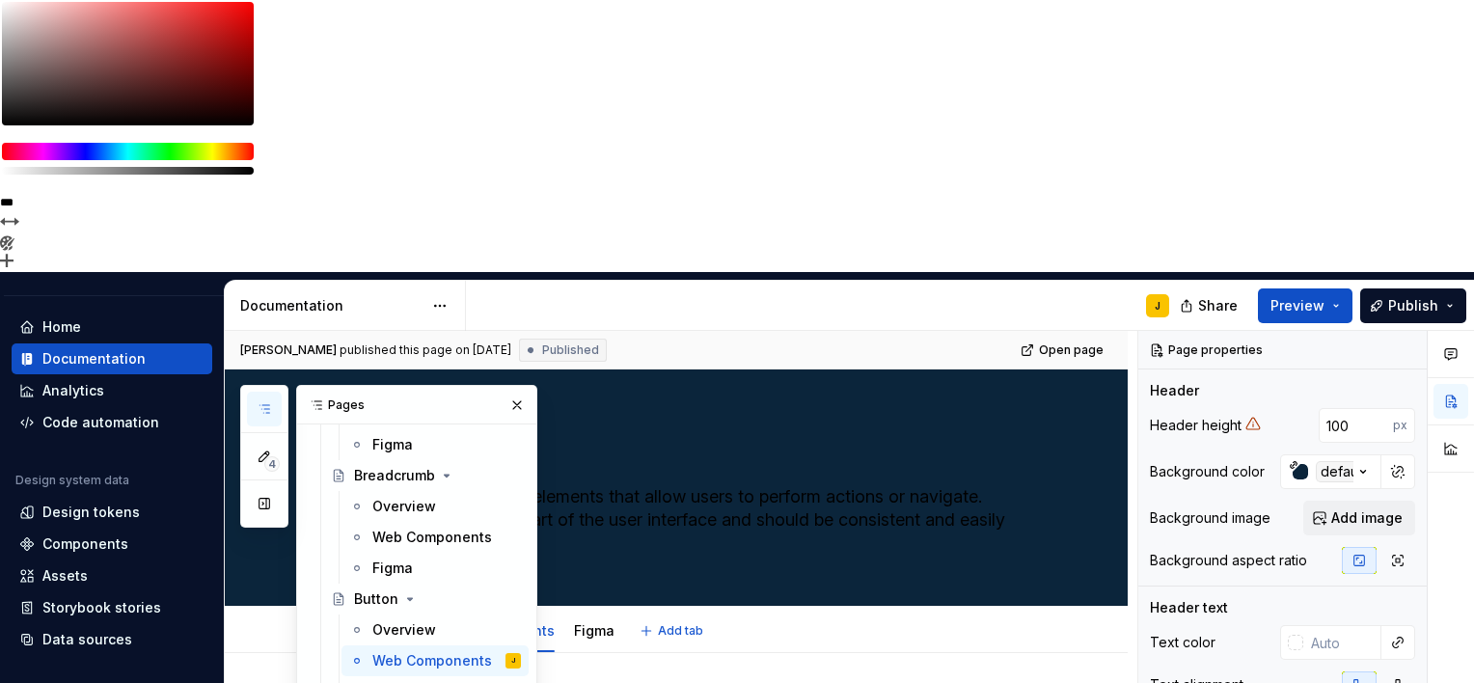
click at [776, 610] on div "Overview Web Components Figma Add tab" at bounding box center [700, 631] width 726 height 42
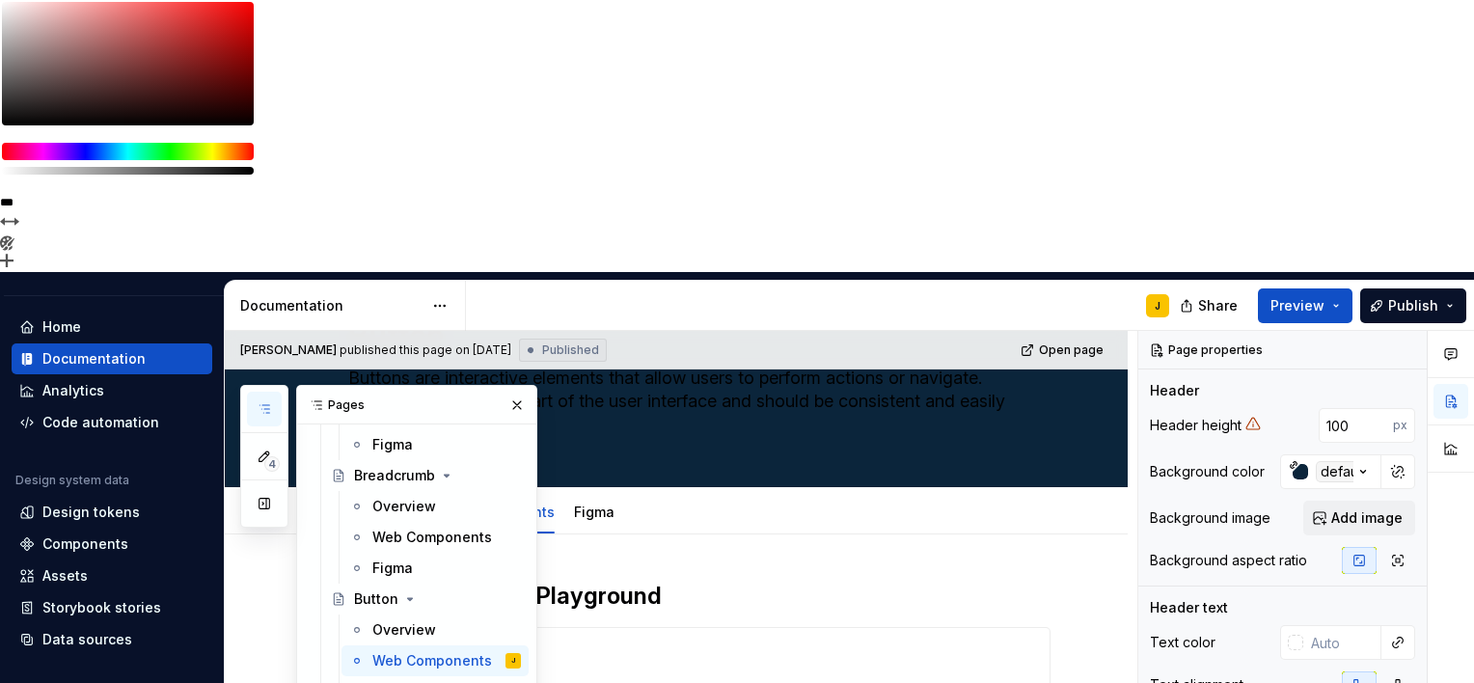
scroll to position [120, 0]
click at [504, 392] on button "button" at bounding box center [517, 405] width 27 height 27
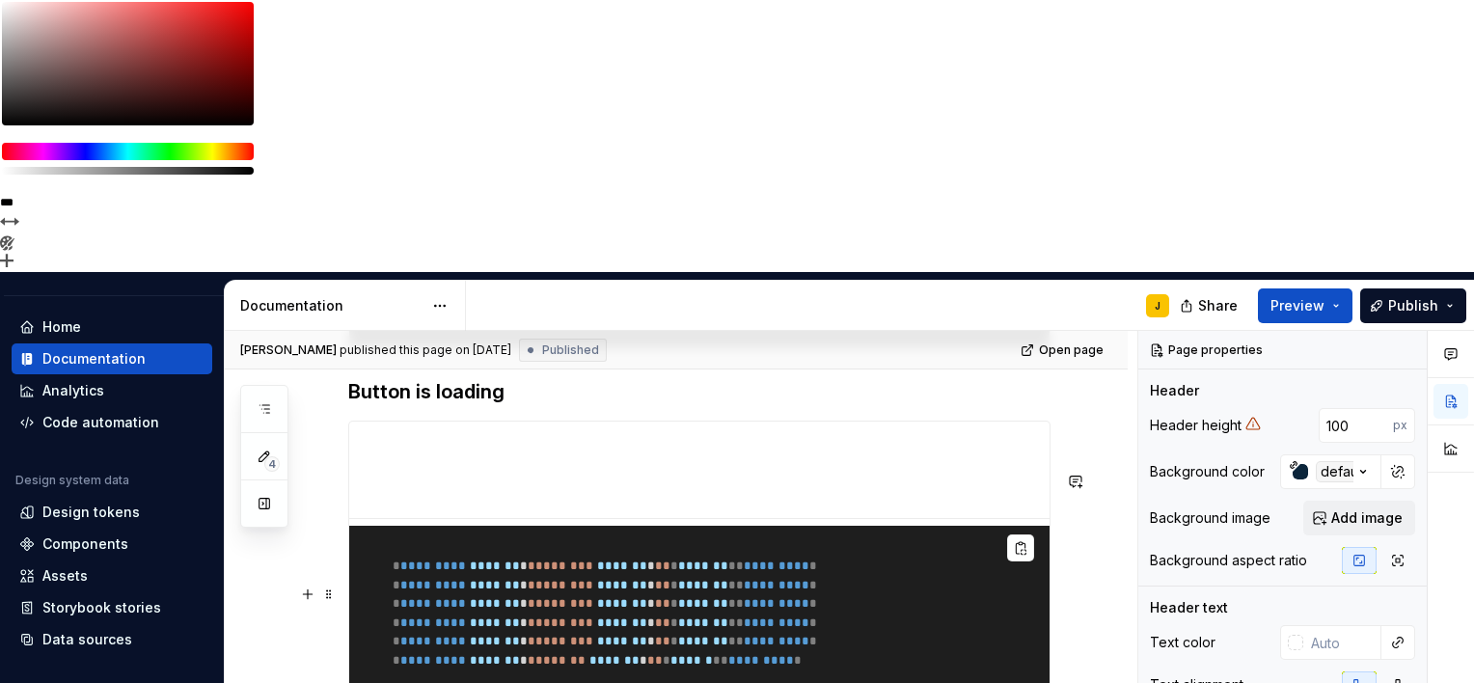
scroll to position [3045, 0]
click at [329, 468] on span at bounding box center [328, 481] width 15 height 27
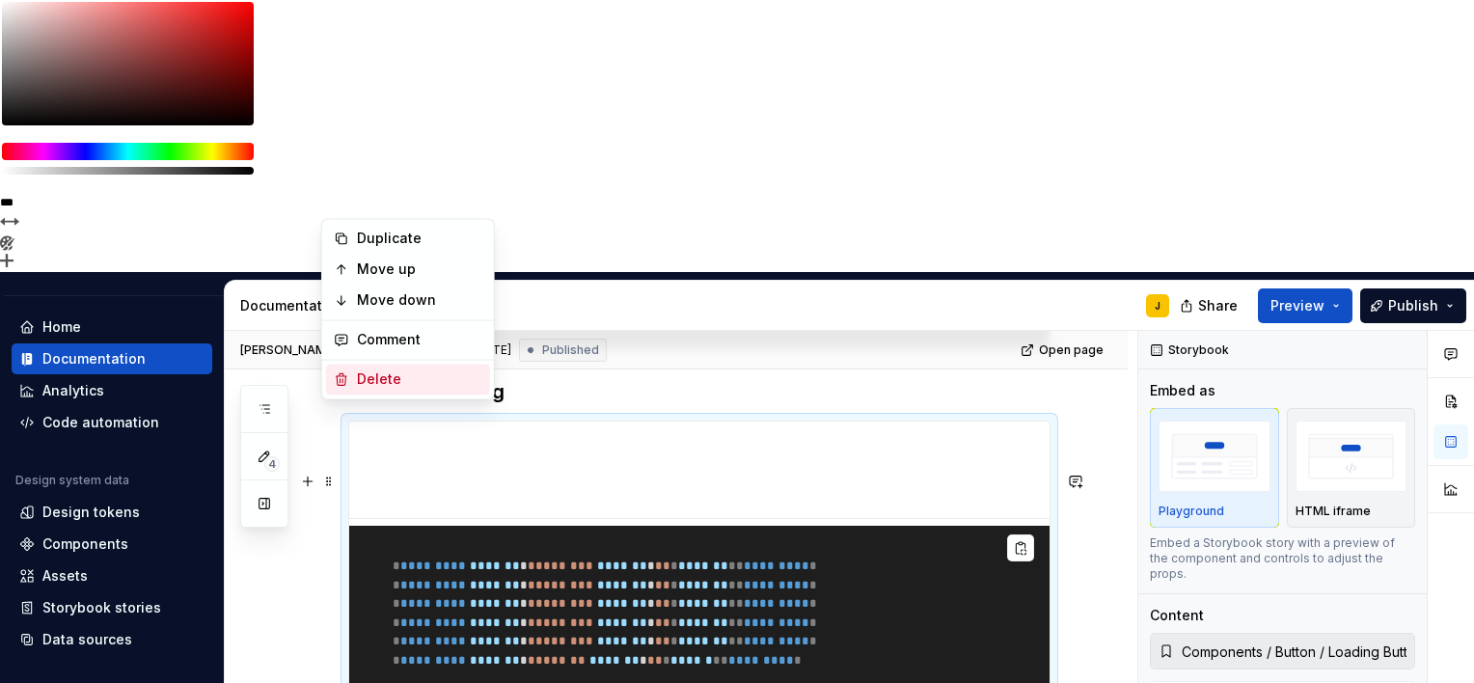
click at [376, 374] on div "Delete" at bounding box center [419, 379] width 125 height 19
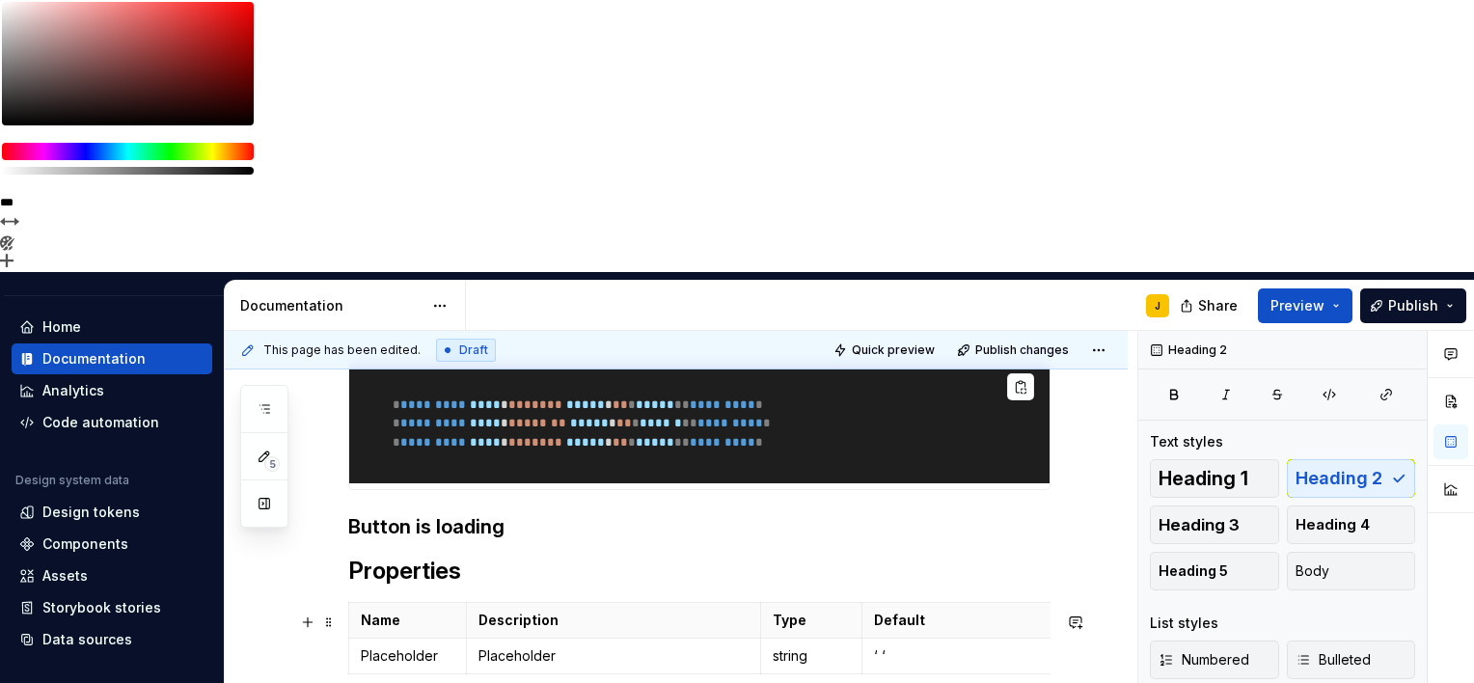
scroll to position [2867, 0]
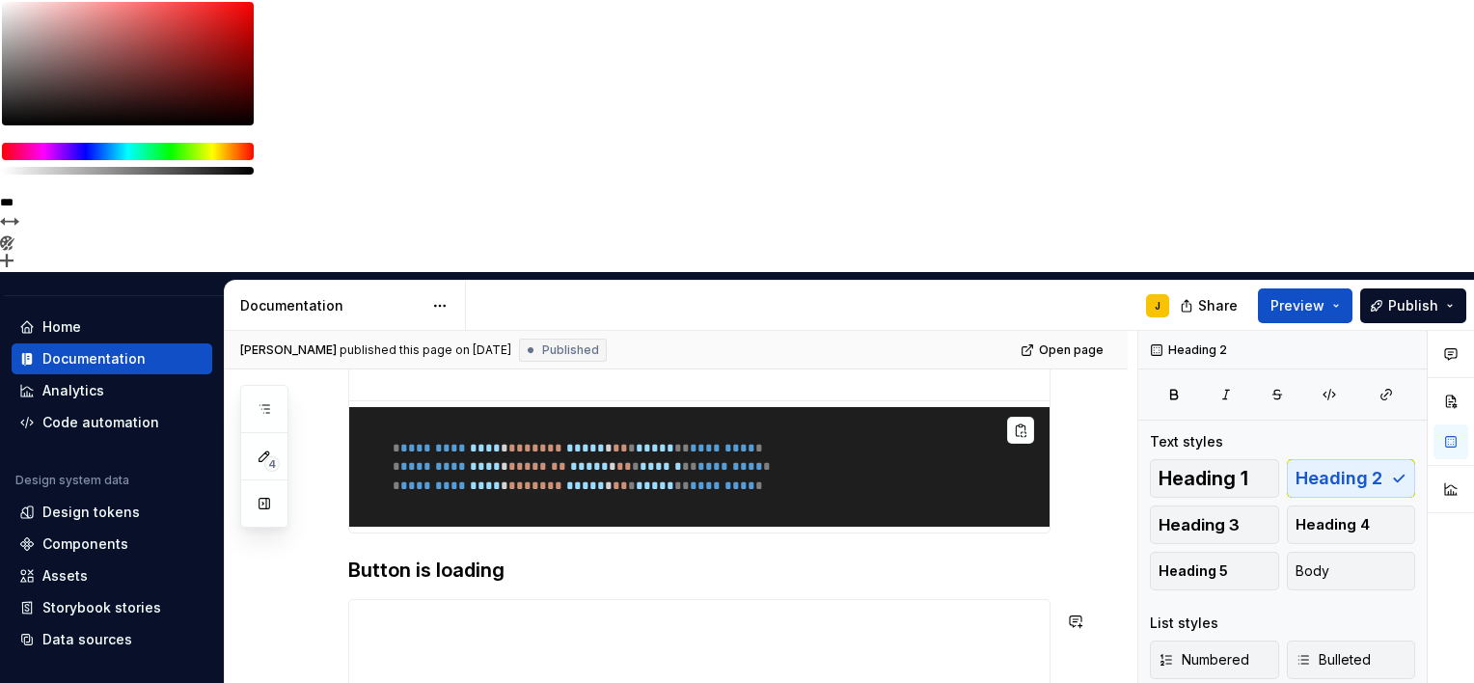
click at [516, 557] on h3 "Button is loading" at bounding box center [699, 570] width 703 height 27
click at [336, 647] on span at bounding box center [328, 660] width 15 height 27
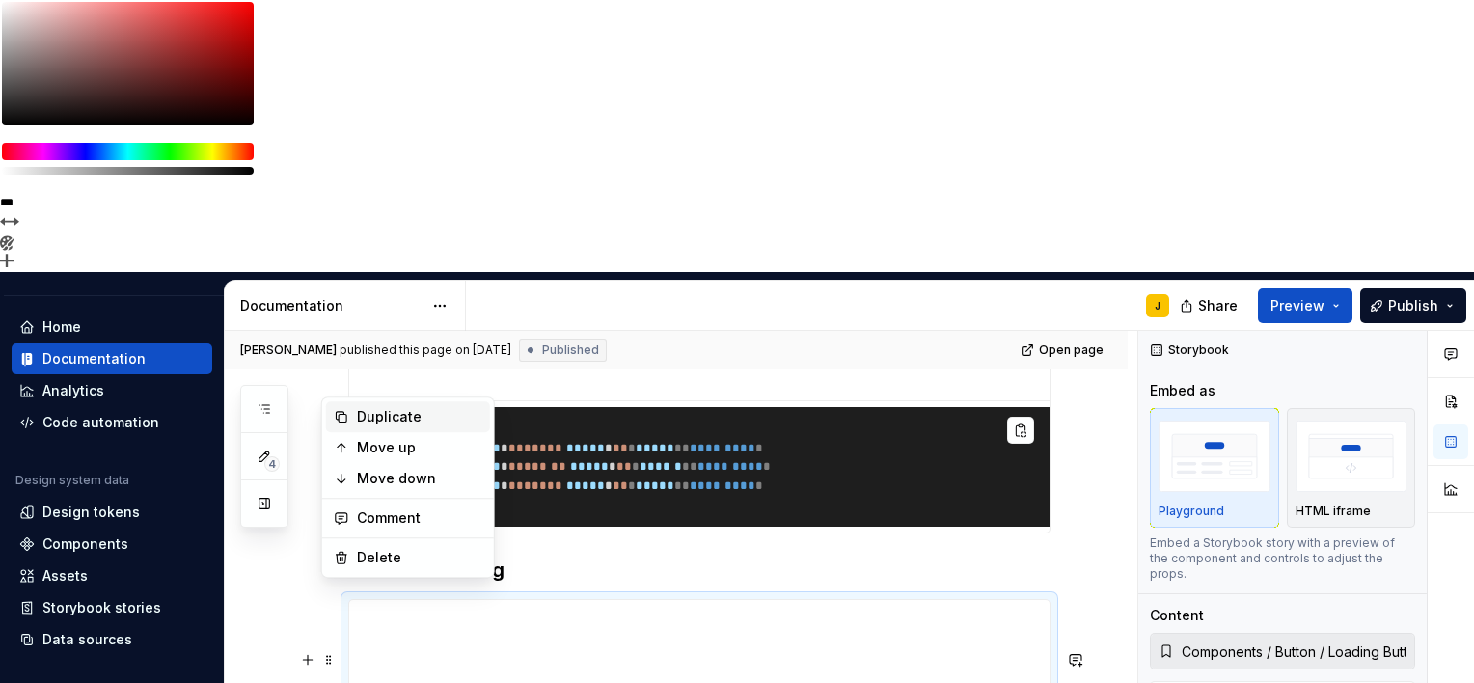
click at [401, 417] on div "Duplicate" at bounding box center [419, 416] width 125 height 19
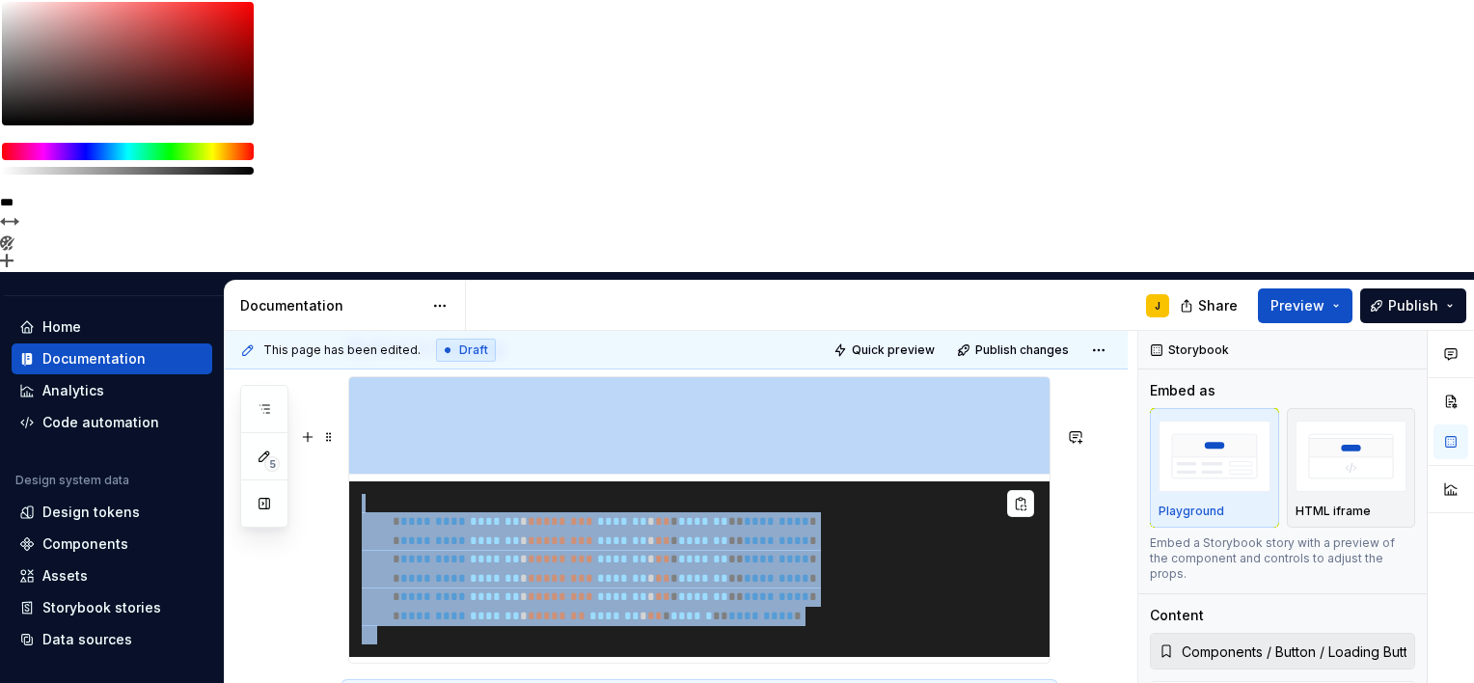
scroll to position [3092, 0]
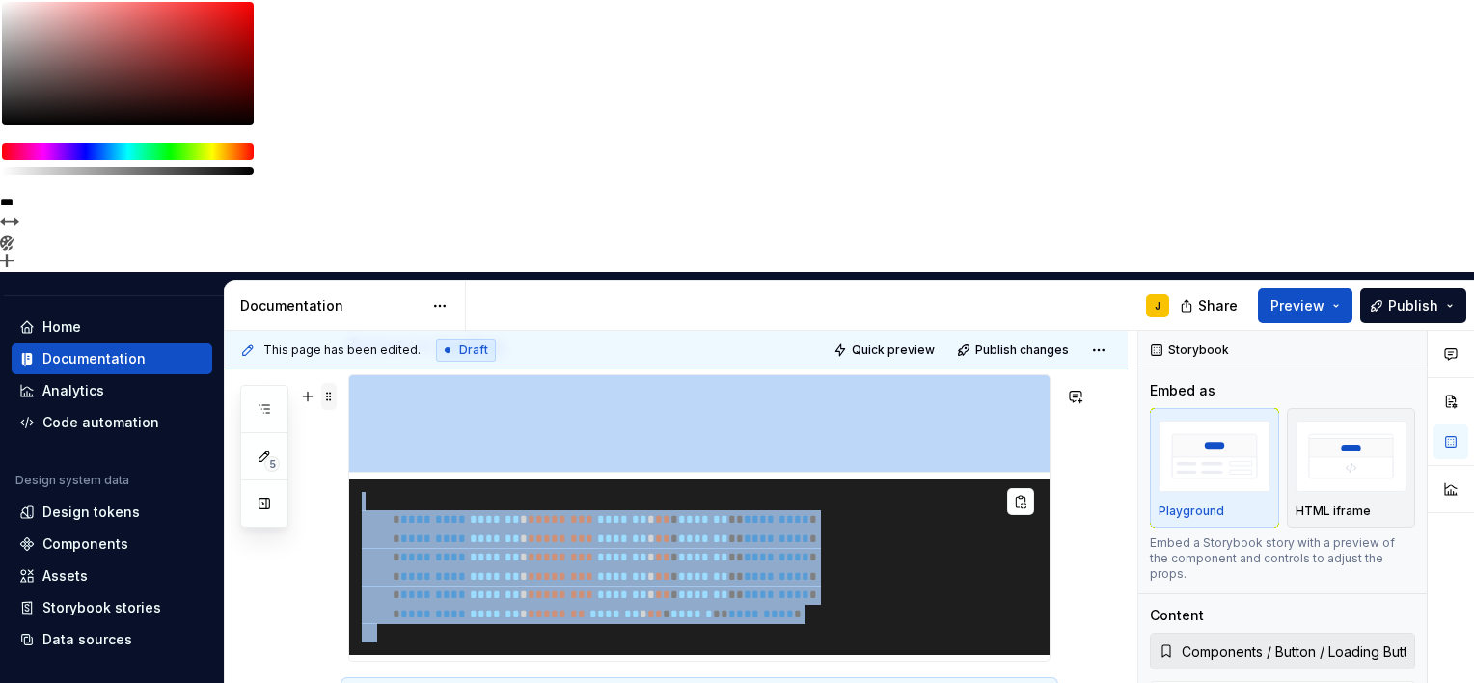
click at [331, 383] on span at bounding box center [328, 396] width 15 height 27
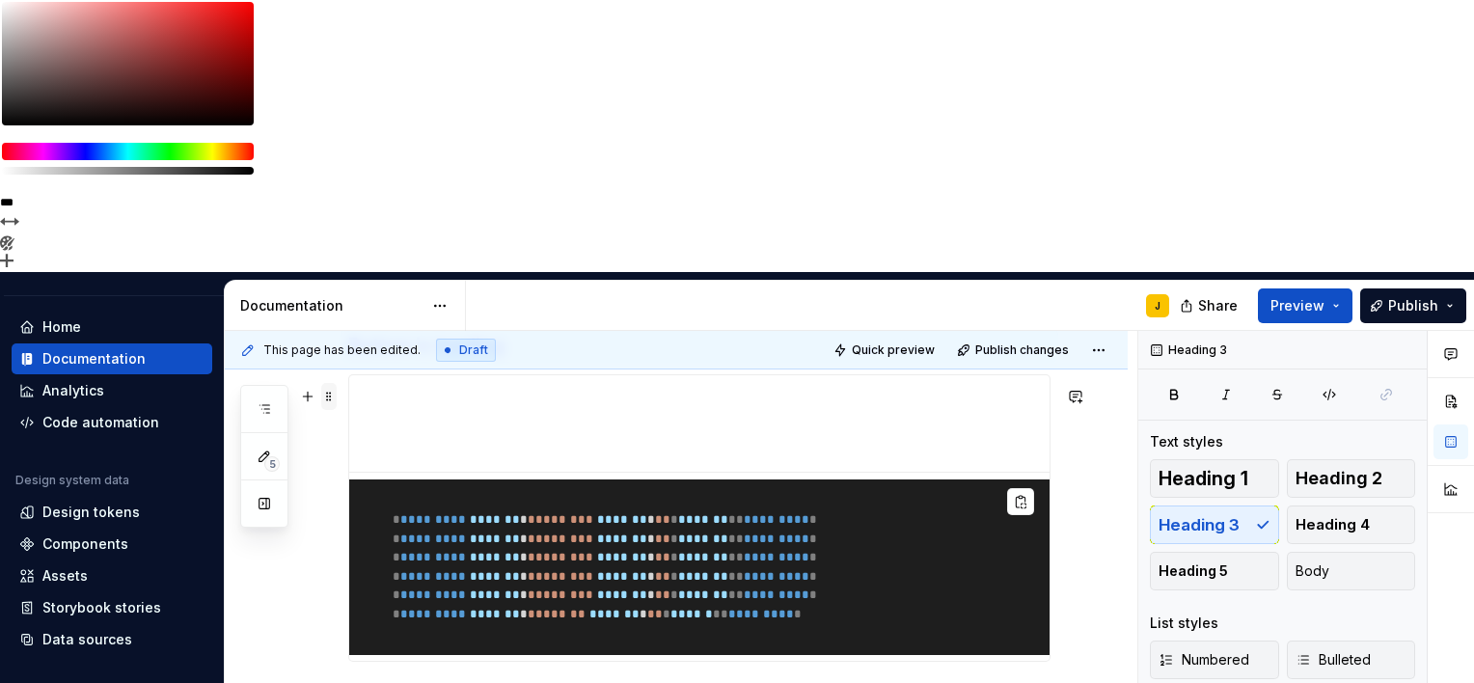
click at [333, 383] on span at bounding box center [328, 396] width 15 height 27
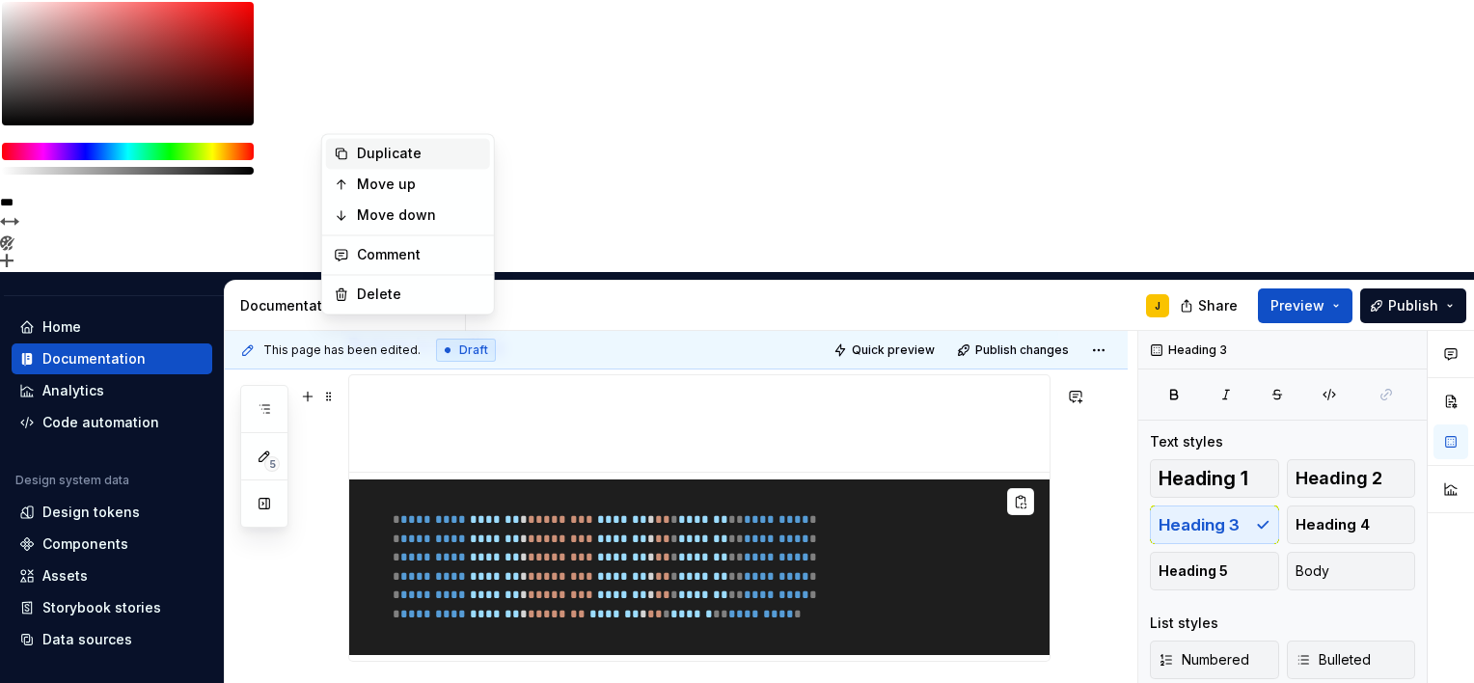
click at [360, 153] on div "Duplicate" at bounding box center [419, 153] width 125 height 19
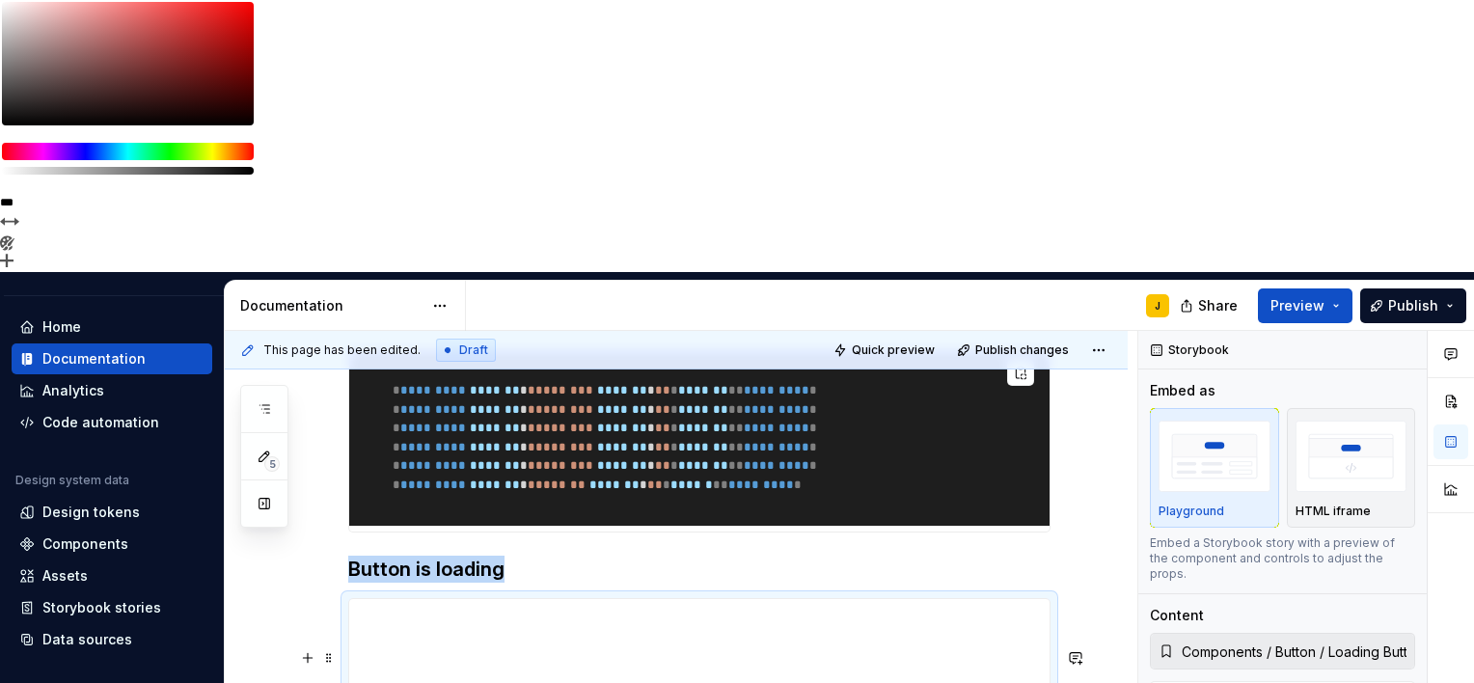
scroll to position [3223, 0]
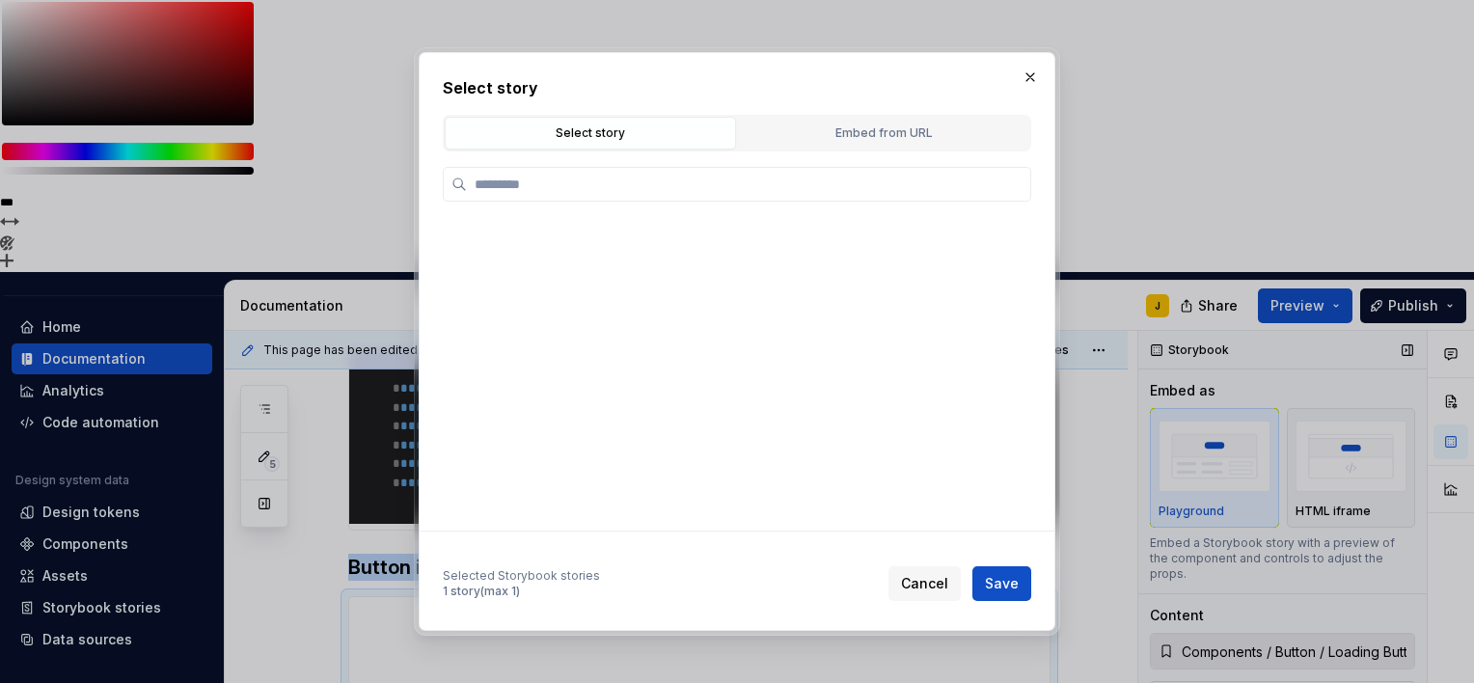
type textarea "*"
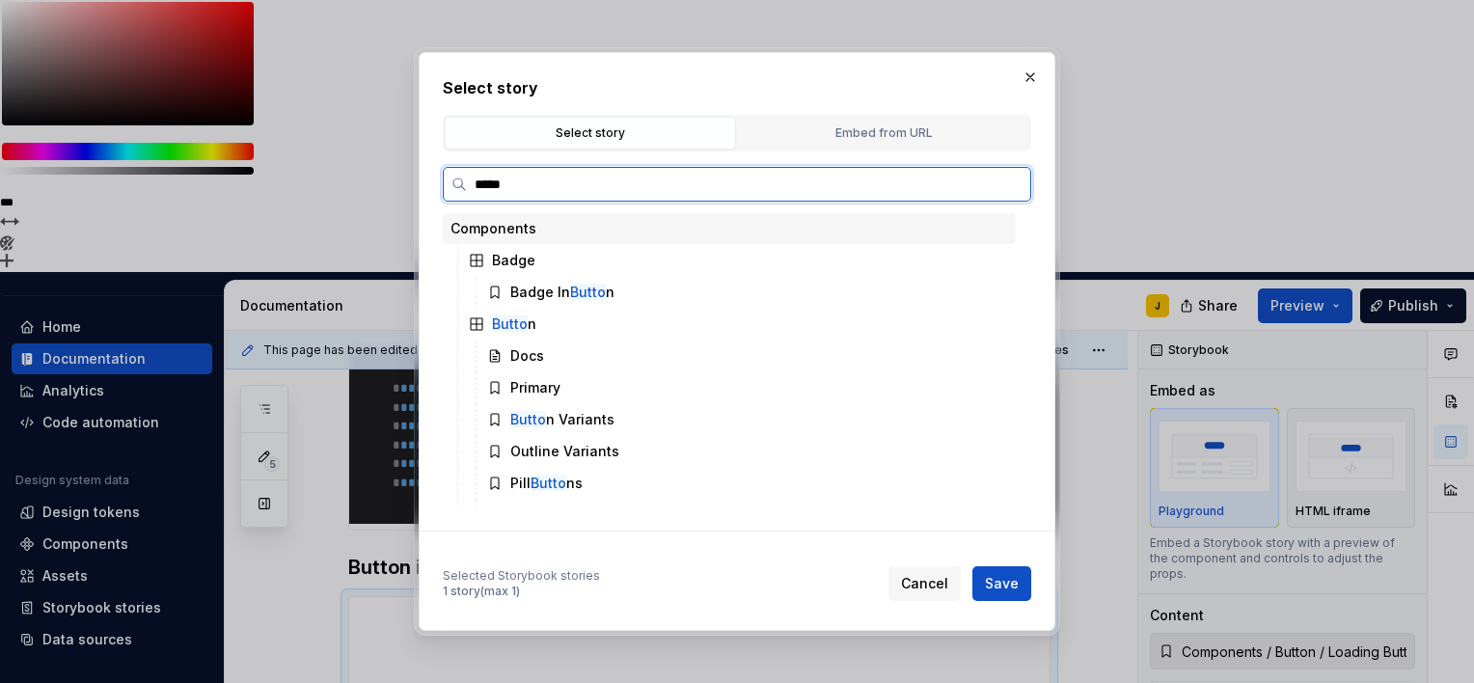
type input "******"
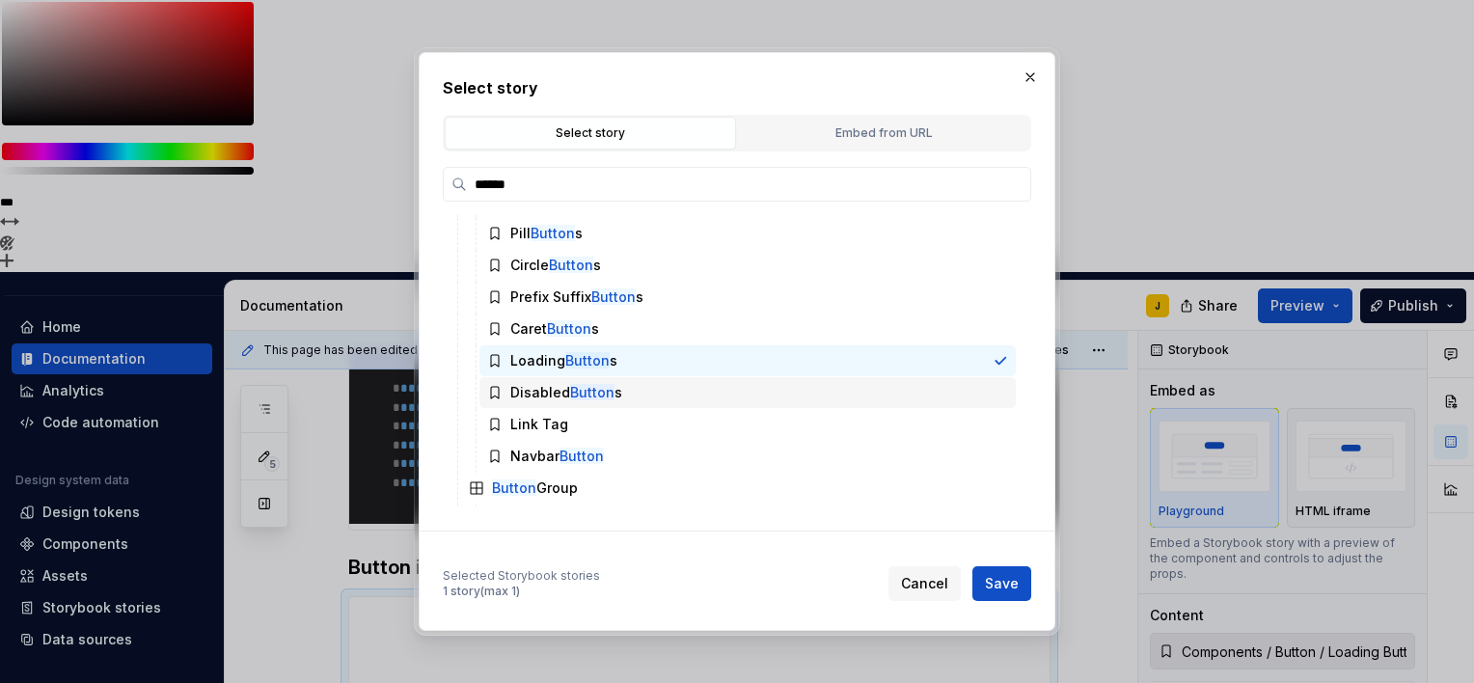
scroll to position [251, 0]
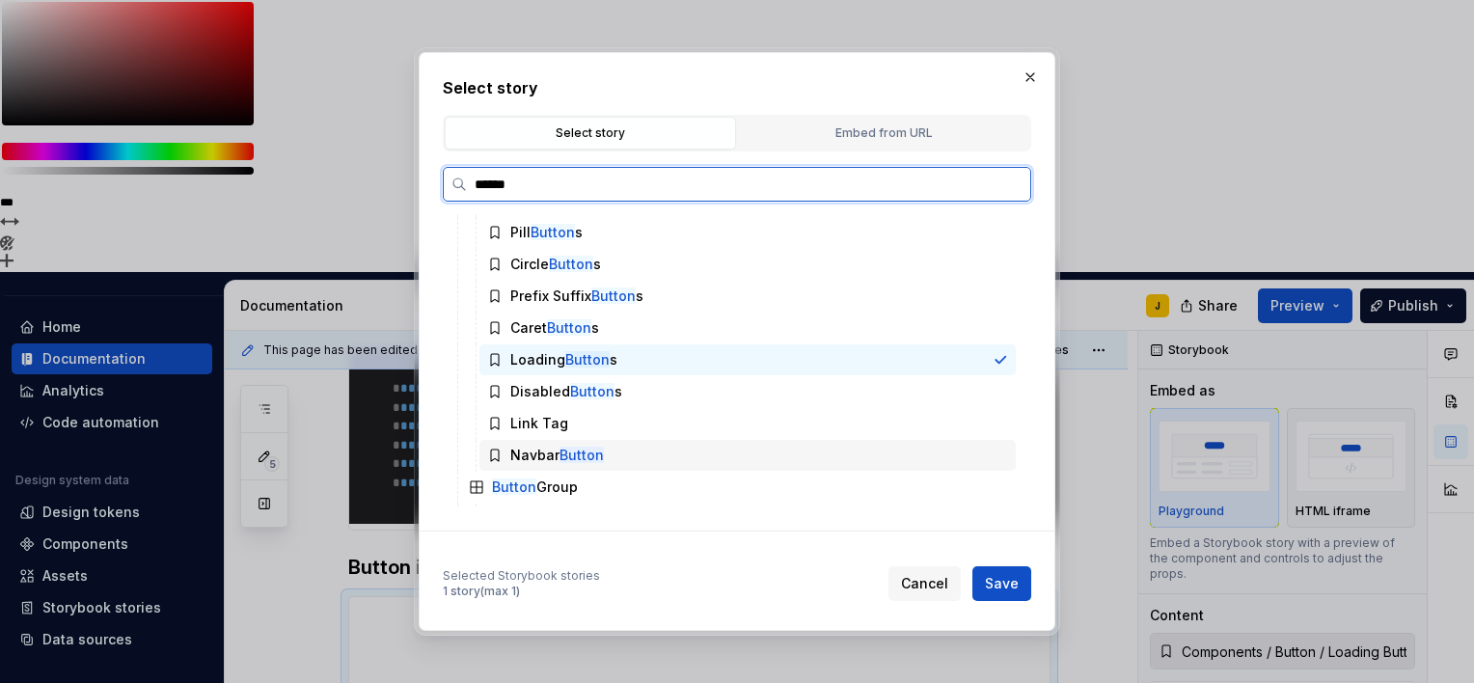
click at [544, 455] on div "Navbar Button" at bounding box center [557, 455] width 94 height 19
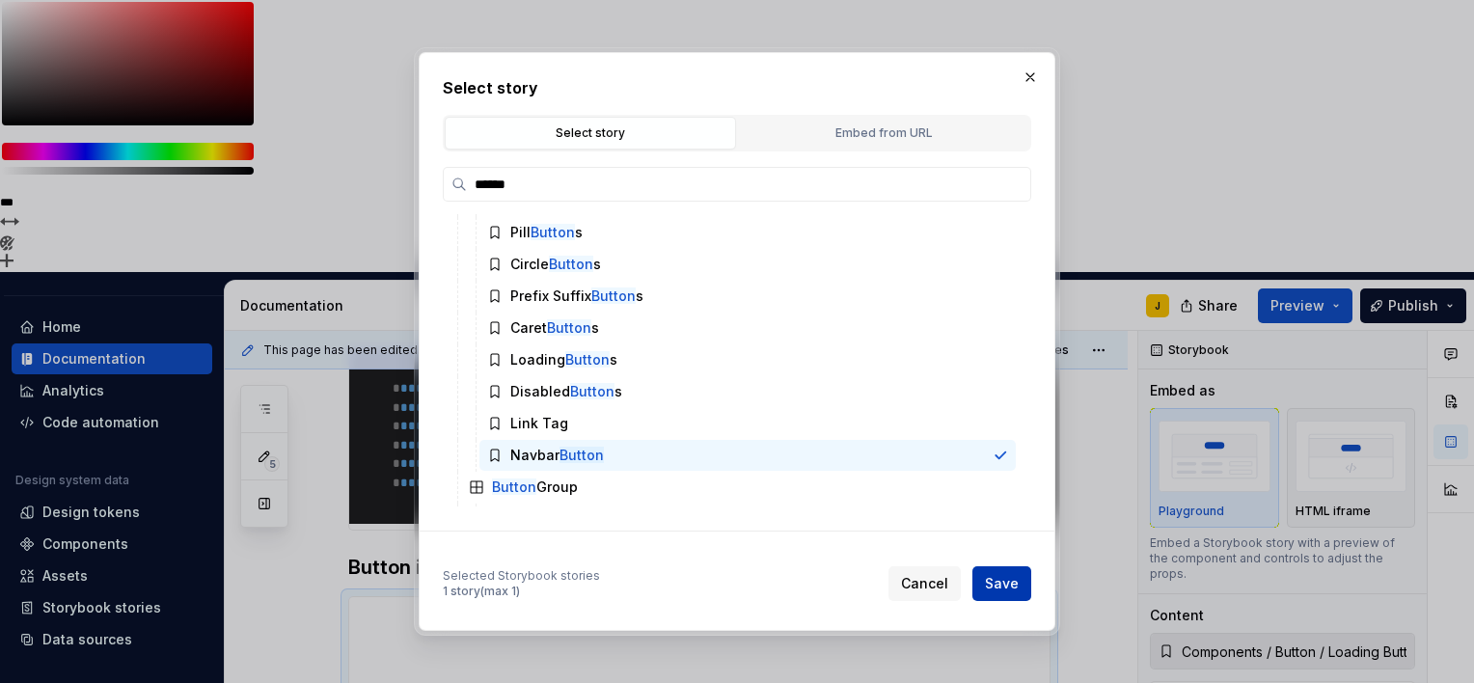
click at [994, 576] on span "Save" at bounding box center [1002, 583] width 34 height 19
type textarea "*"
type input "Components / Button / Navbar Button"
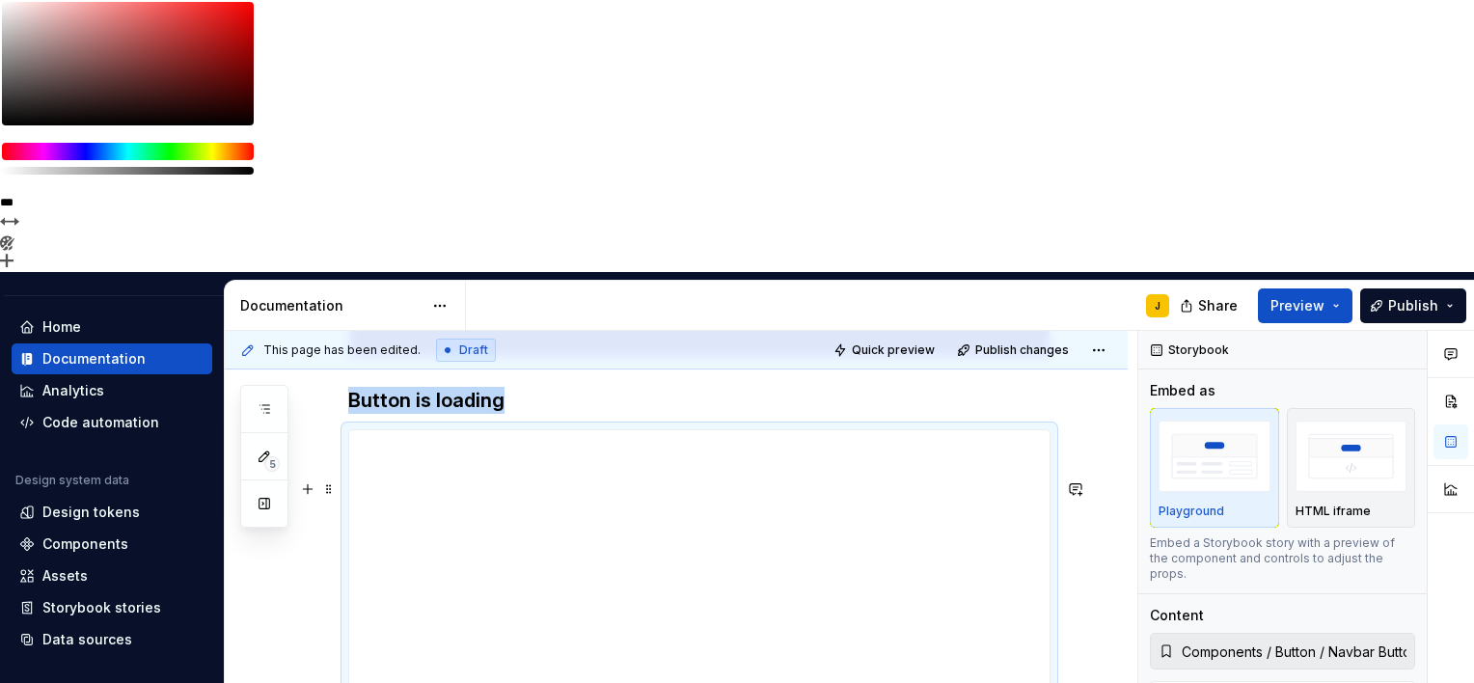
scroll to position [3400, 0]
type textarea "*"
type input "397"
type textarea "*"
type input "322"
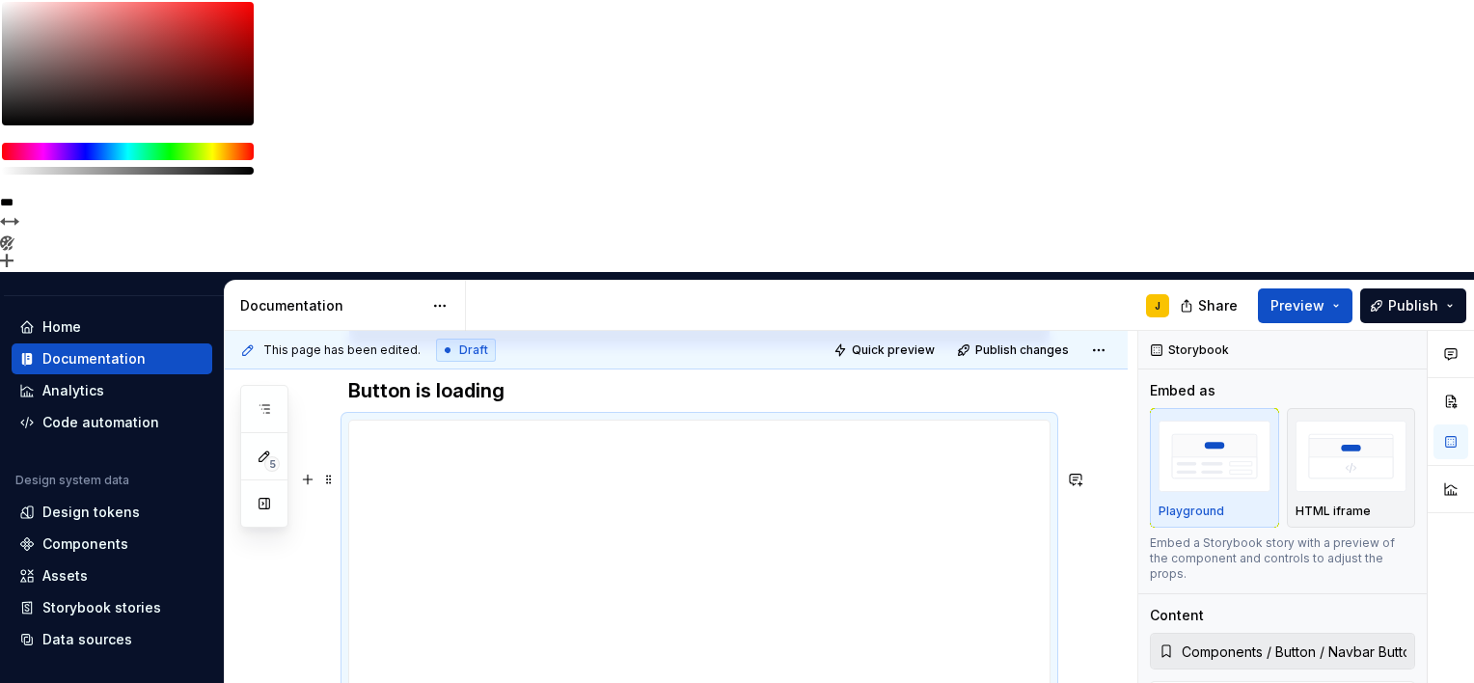
type textarea "*"
type input "306"
type textarea "*"
type input "132"
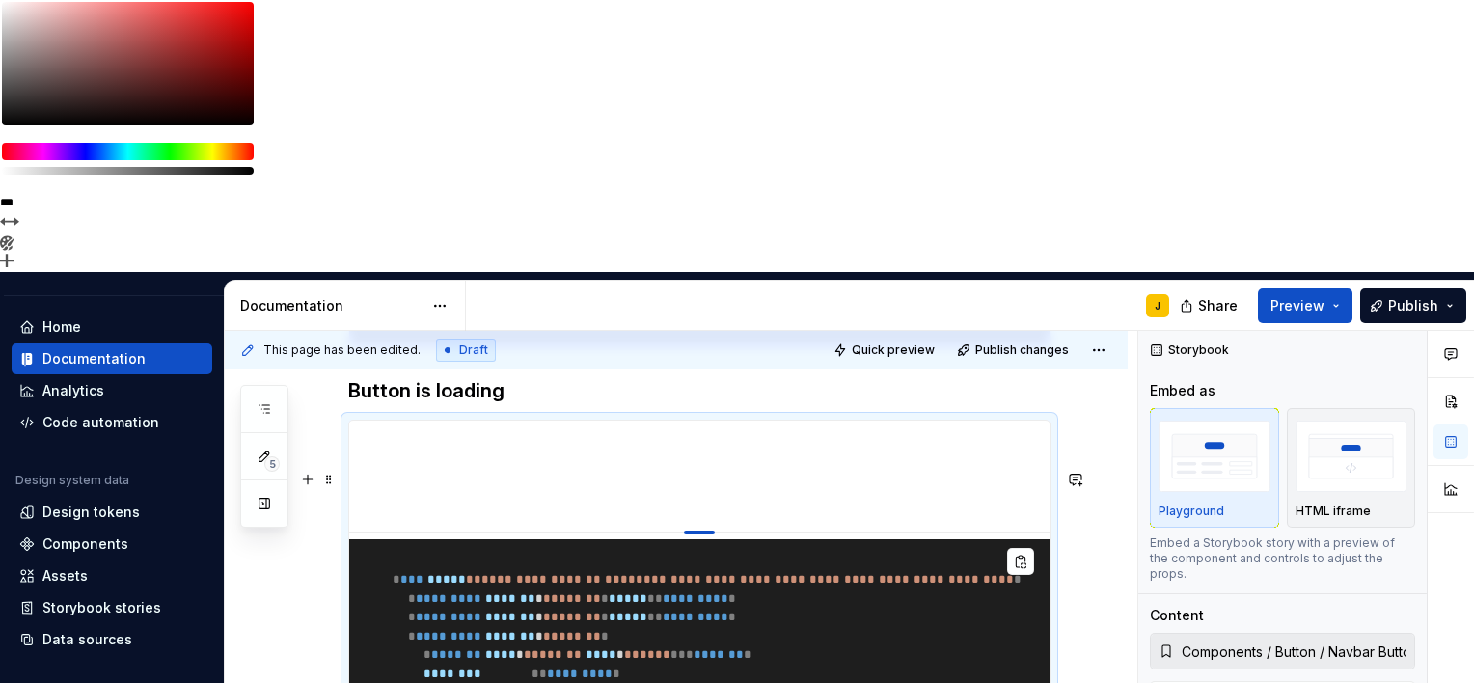
type textarea "*"
type input "115"
type textarea "*"
type input "103"
type textarea "*"
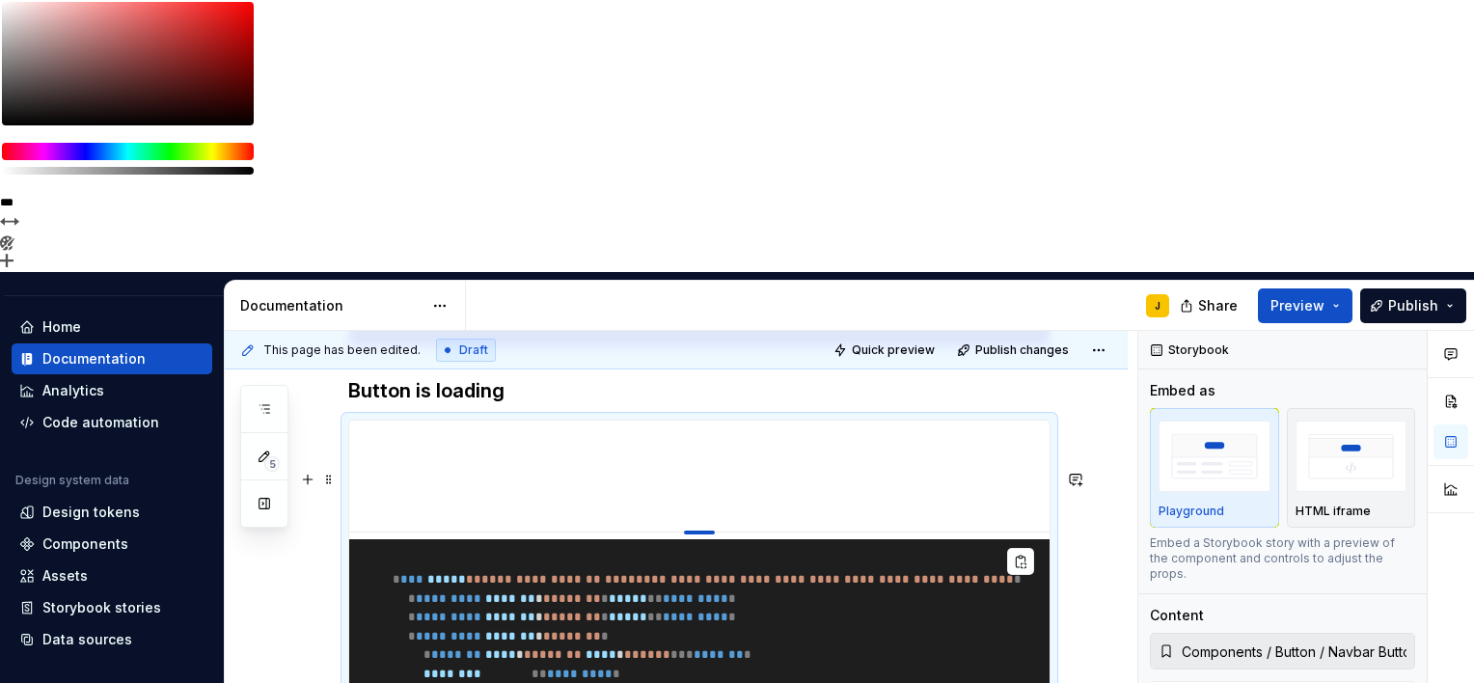
type input "100"
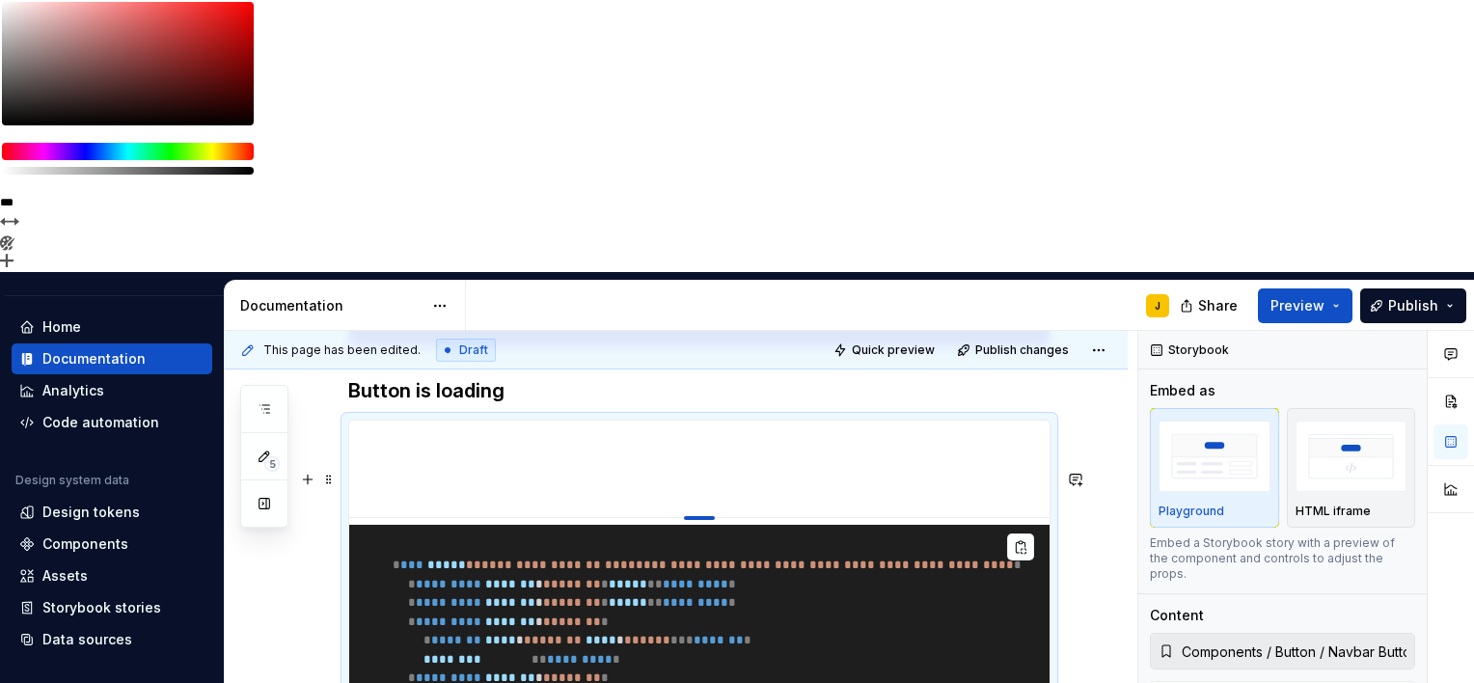
drag, startPoint x: 703, startPoint y: 584, endPoint x: 759, endPoint y: 277, distance: 311.9
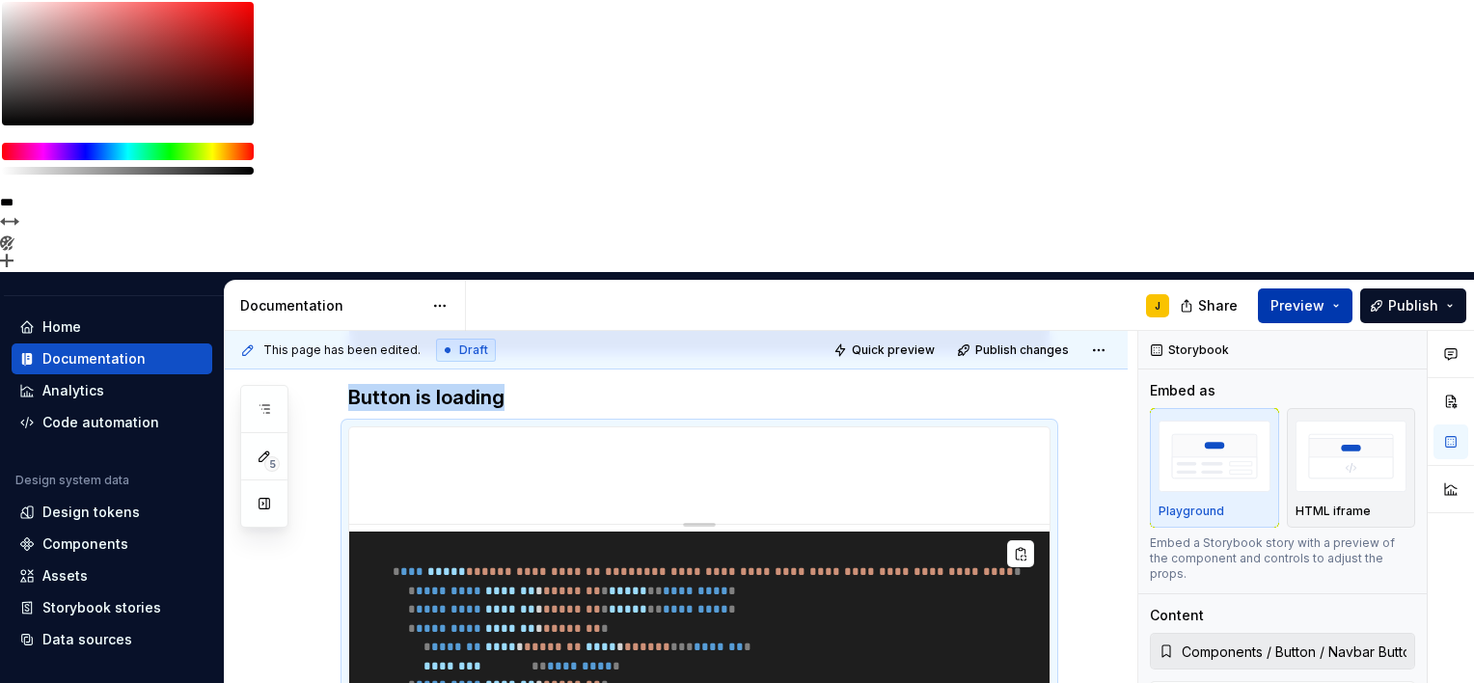
click at [1299, 296] on span "Preview" at bounding box center [1298, 305] width 54 height 19
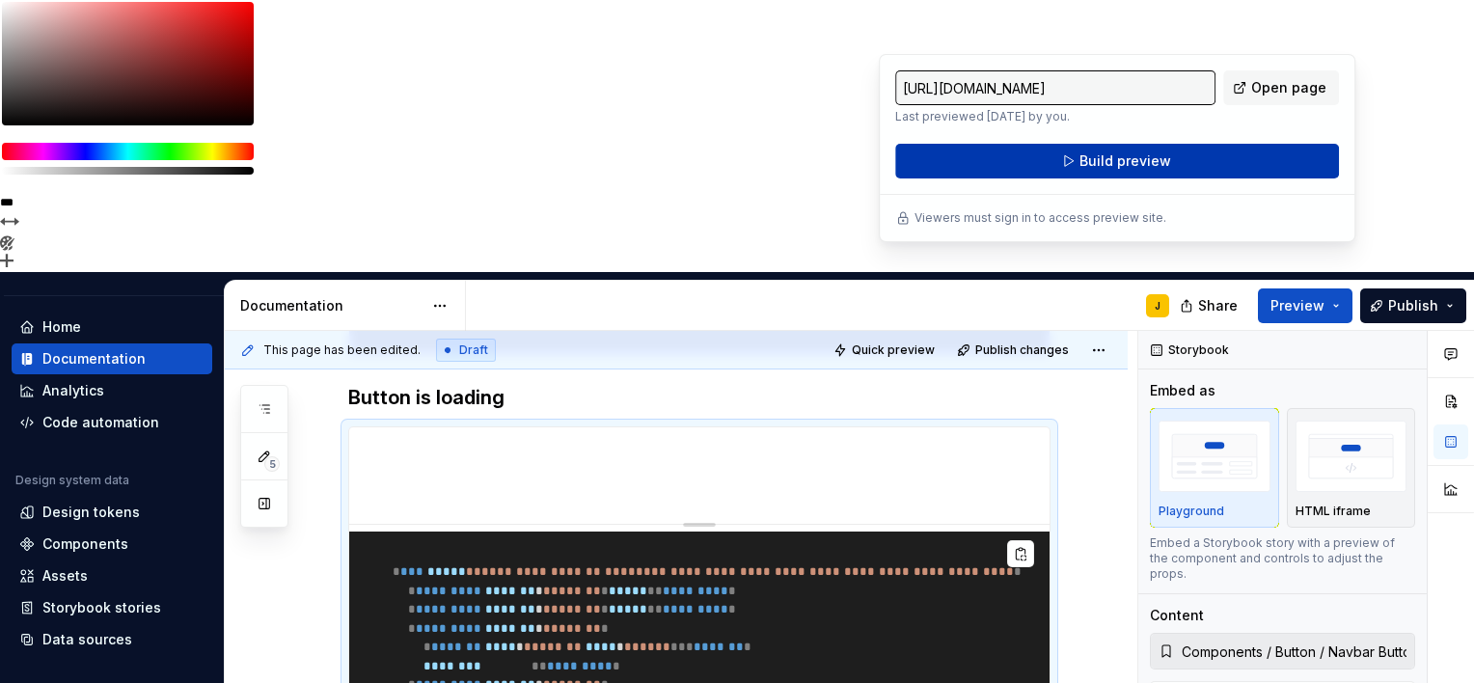
click at [1104, 160] on span "Build preview" at bounding box center [1126, 161] width 92 height 19
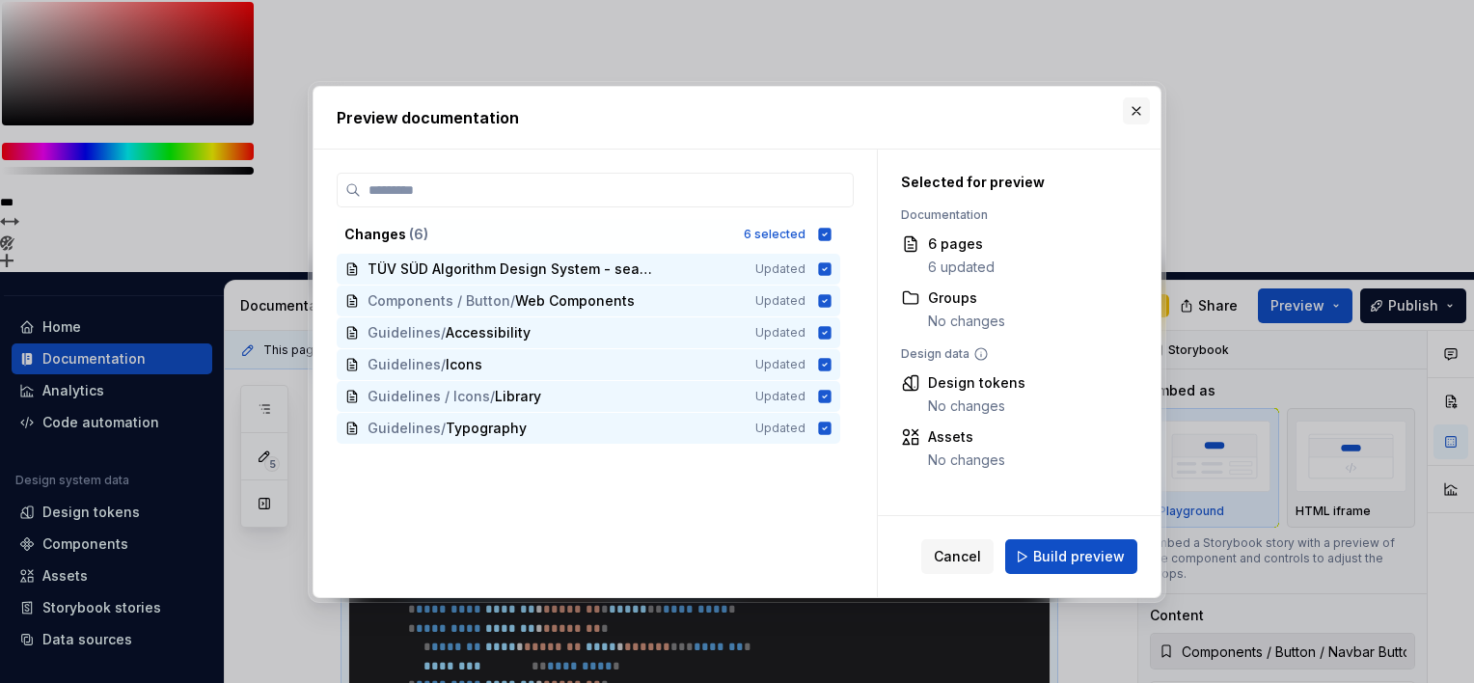
click at [1137, 109] on button "button" at bounding box center [1136, 110] width 27 height 27
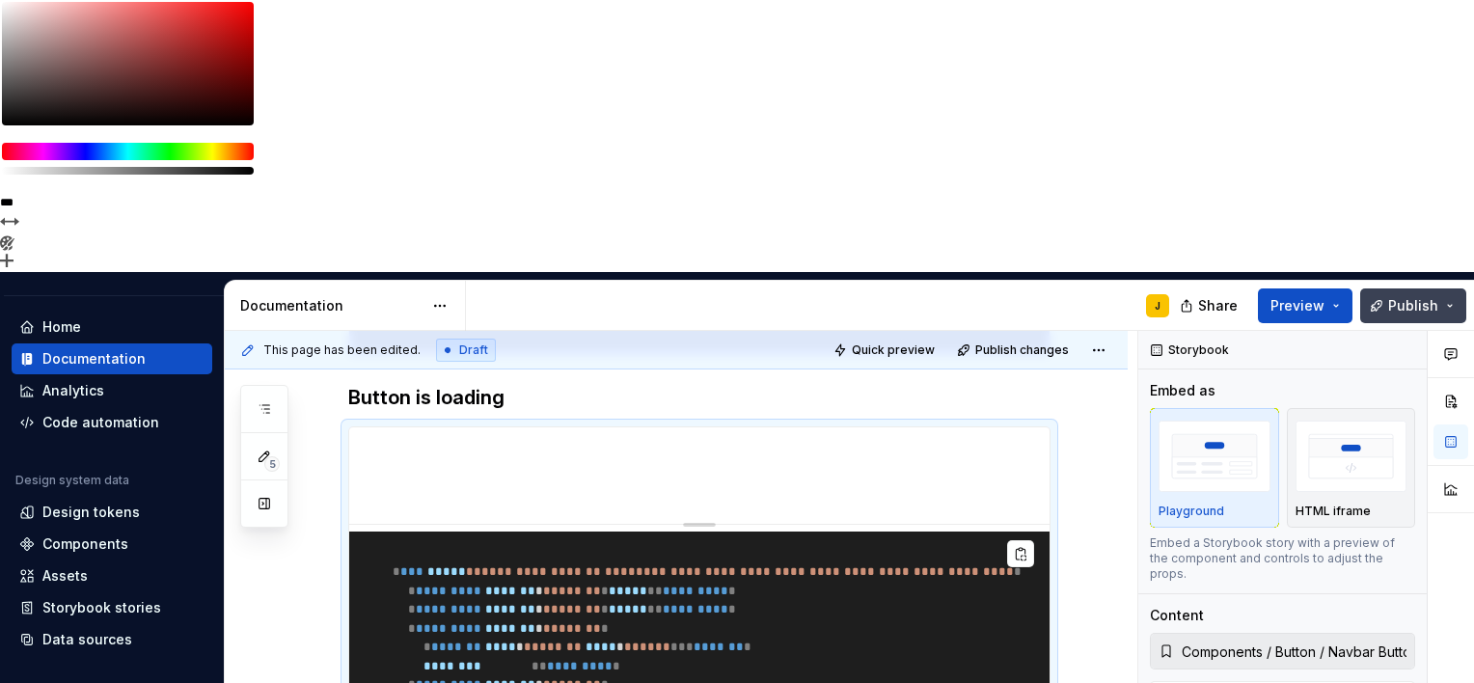
click at [1401, 296] on span "Publish" at bounding box center [1414, 305] width 50 height 19
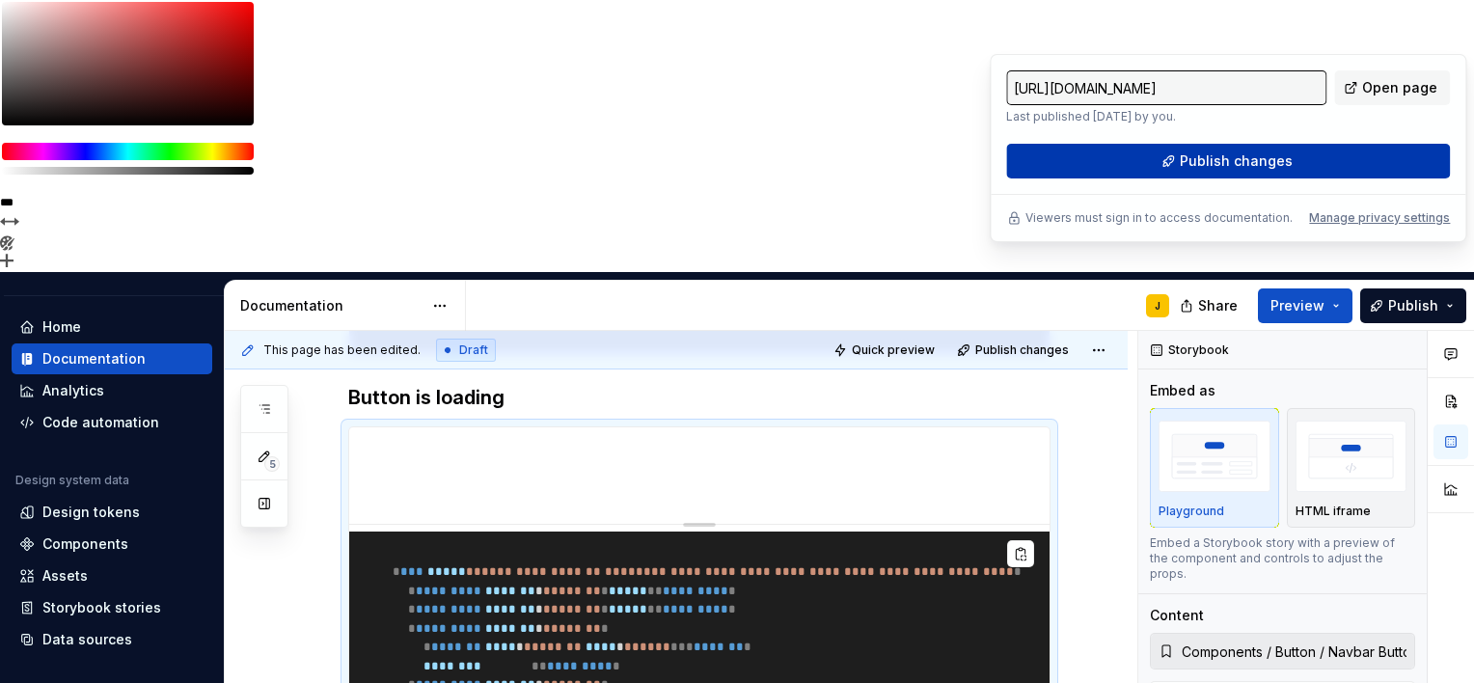
click at [1217, 160] on span "Publish changes" at bounding box center [1236, 161] width 113 height 19
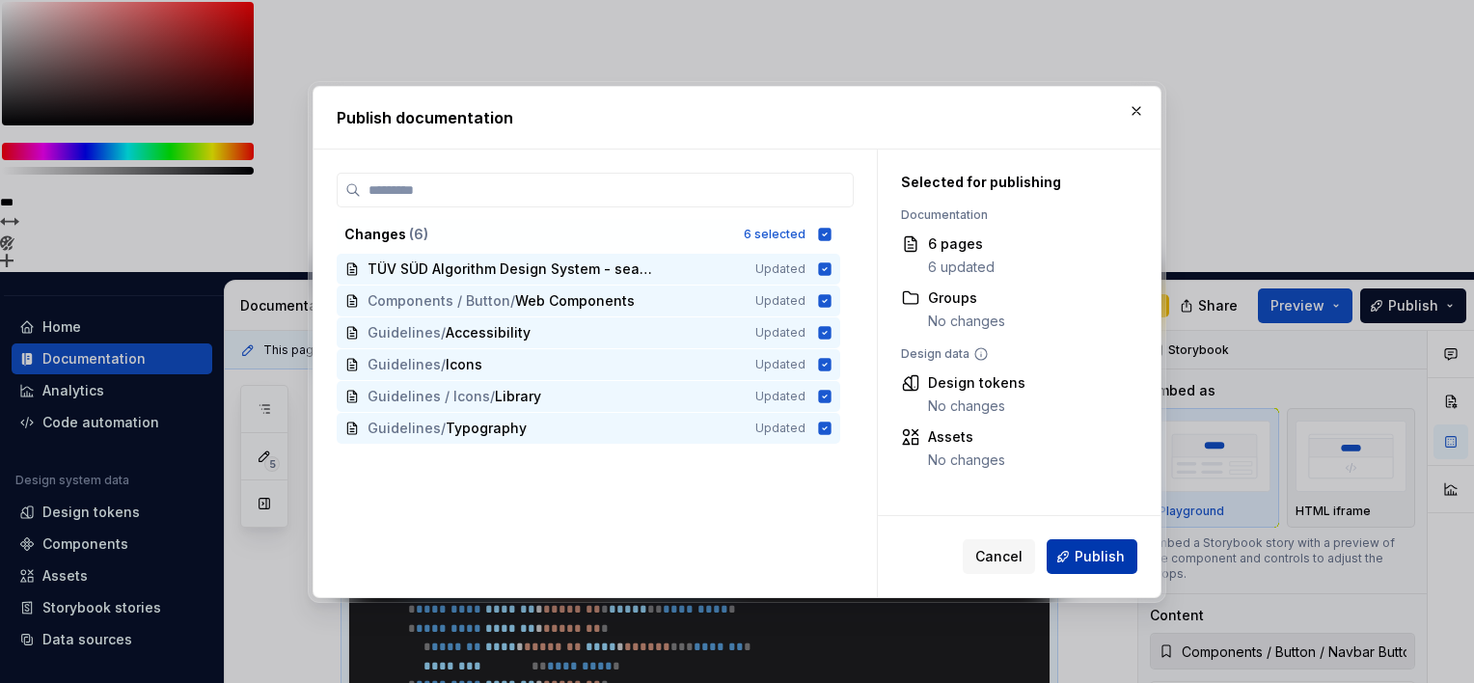
click at [1080, 550] on span "Publish" at bounding box center [1100, 556] width 50 height 19
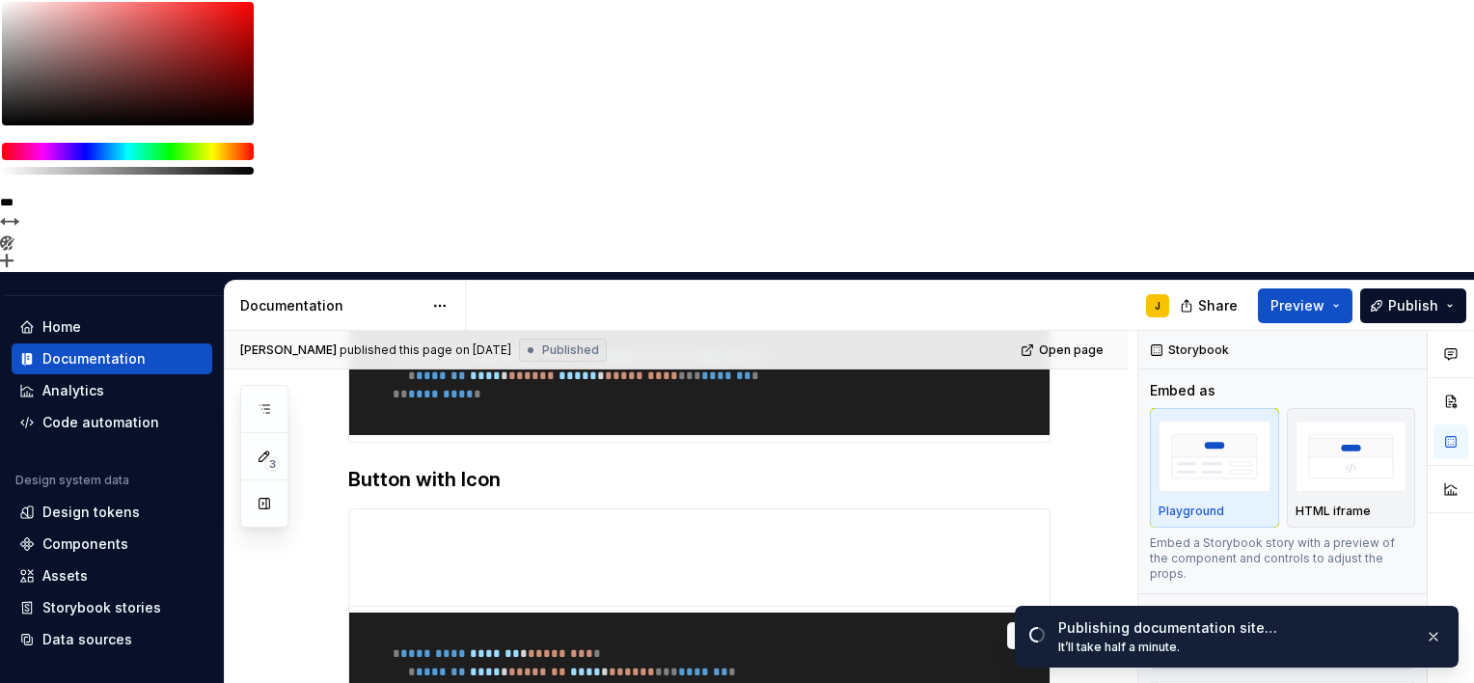
scroll to position [2192, 0]
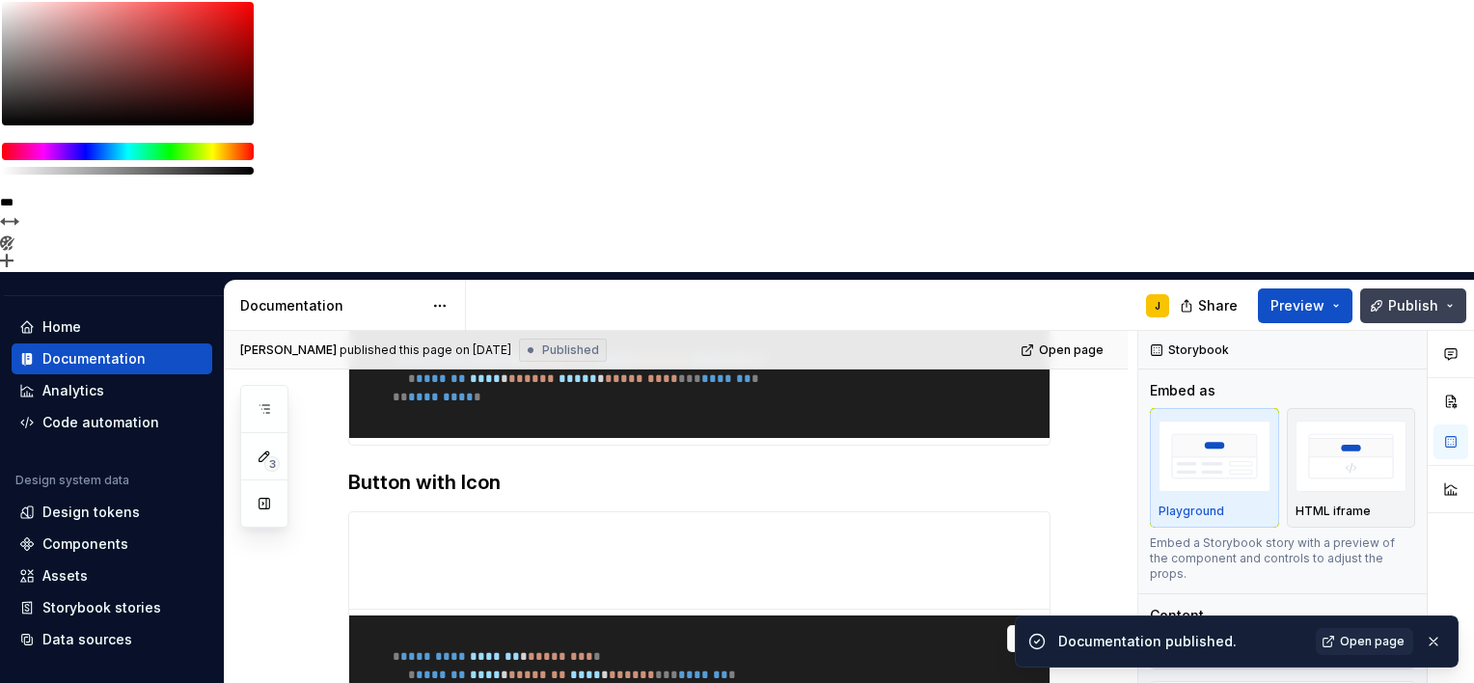
click at [1433, 296] on span "Publish" at bounding box center [1414, 305] width 50 height 19
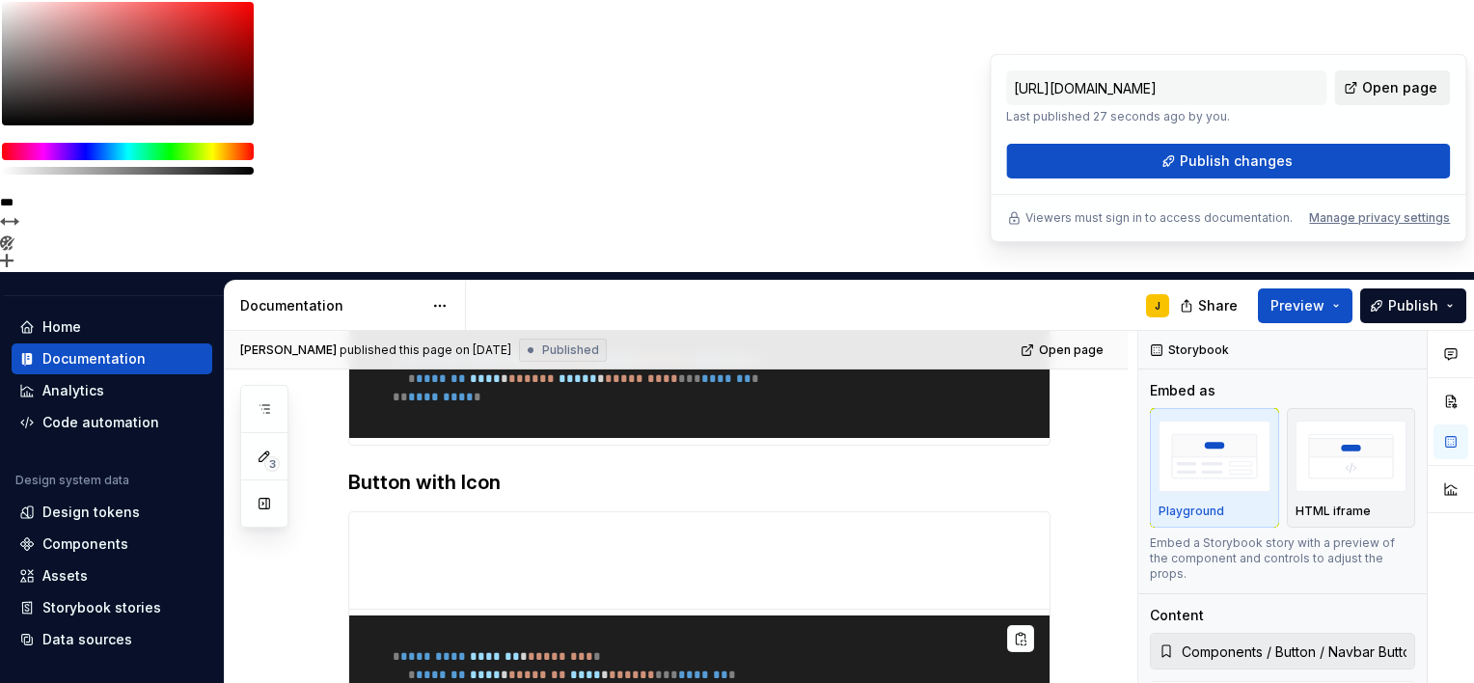
click at [1384, 93] on span "Open page" at bounding box center [1400, 87] width 75 height 19
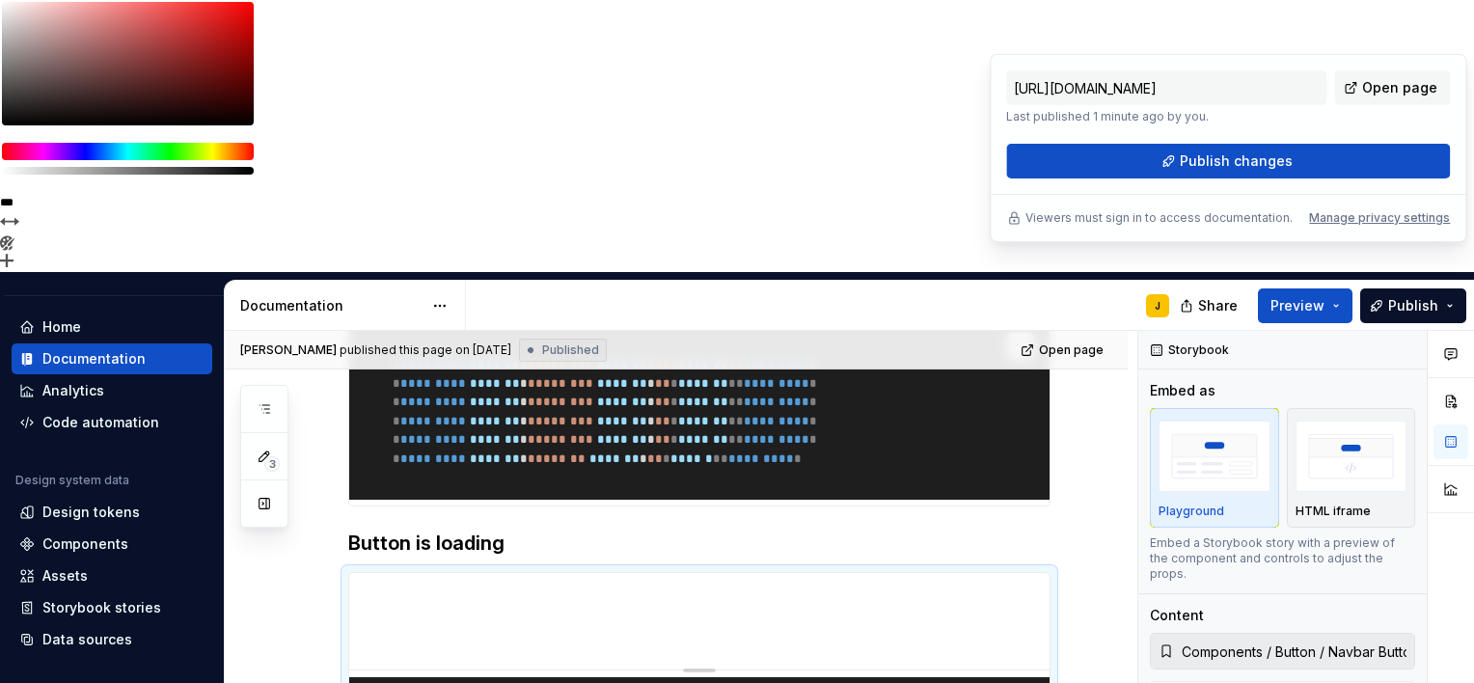
scroll to position [3246, 0]
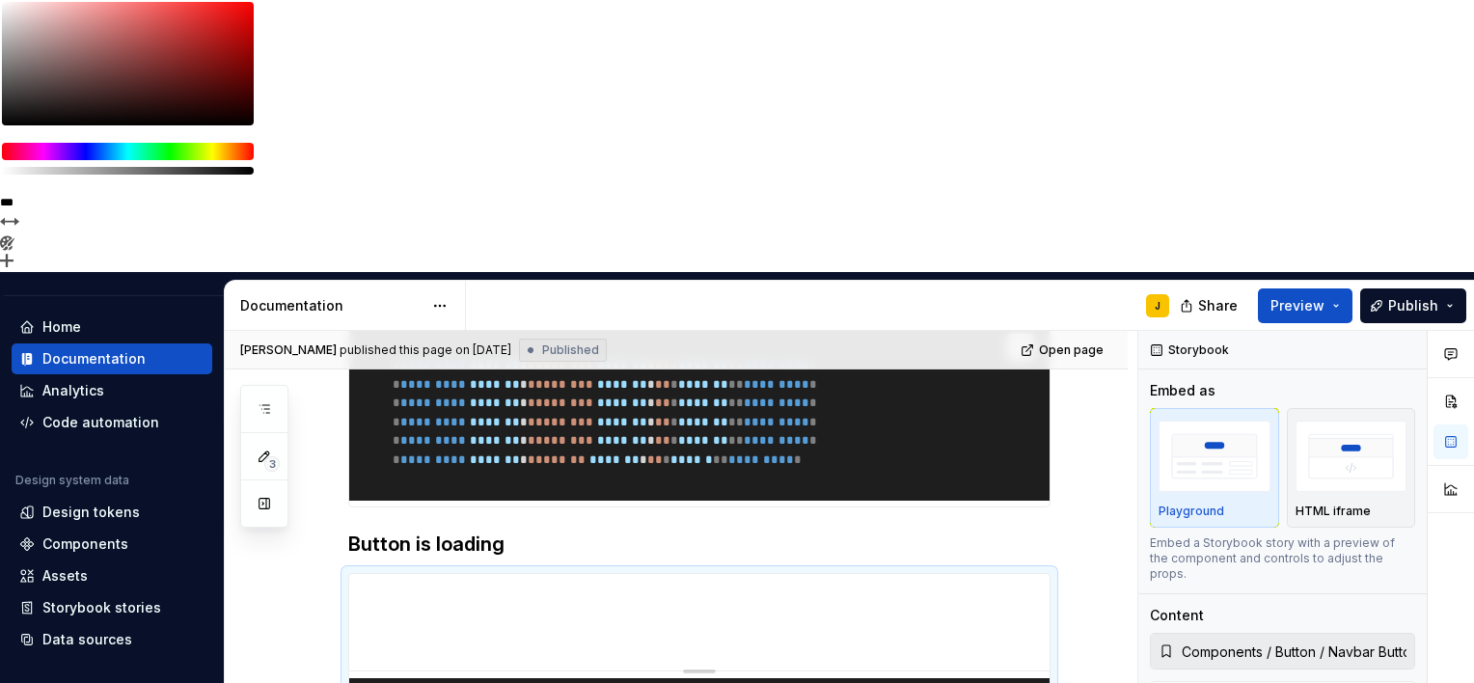
drag, startPoint x: 554, startPoint y: 261, endPoint x: 614, endPoint y: 334, distance: 94.6
click at [614, 531] on h3 "Button is loading" at bounding box center [699, 544] width 703 height 27
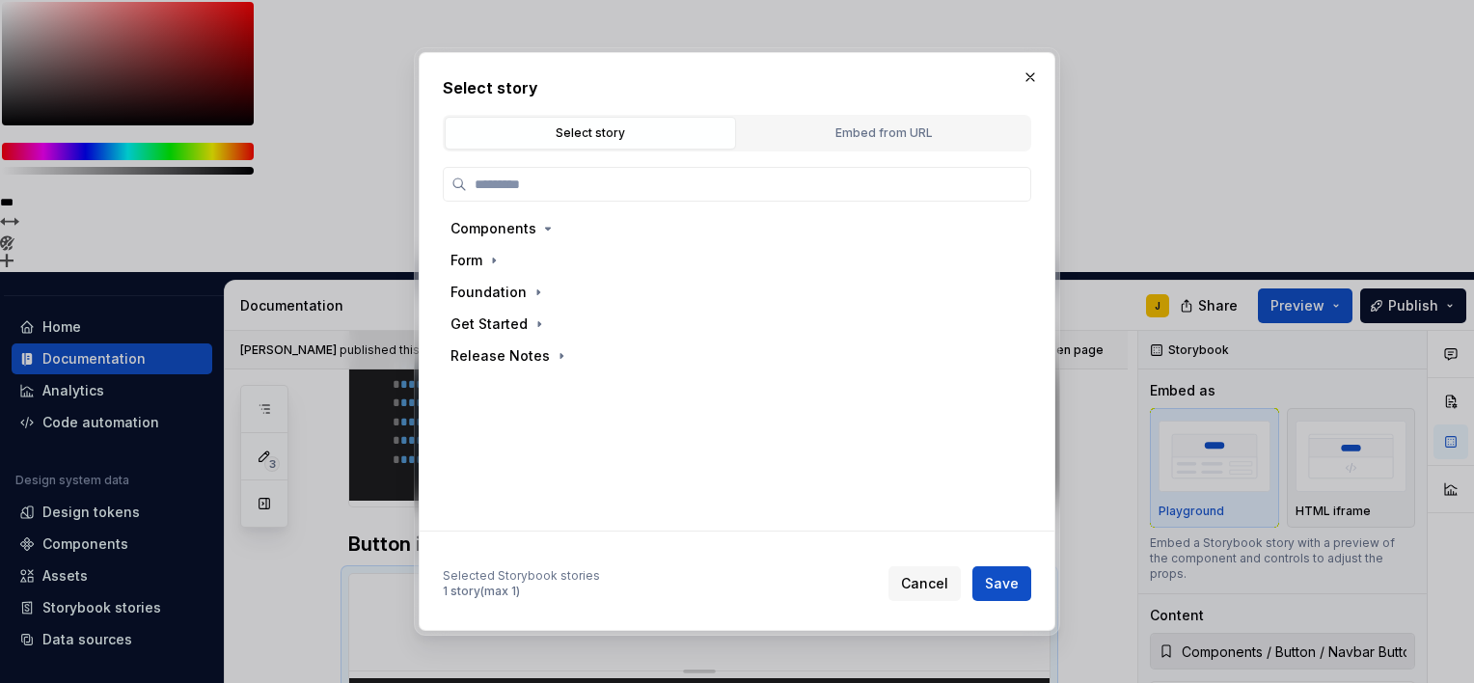
type textarea "*"
click at [621, 72] on div "Select story Select story Embed from URL Components Form Foundation Get Started…" at bounding box center [737, 341] width 637 height 579
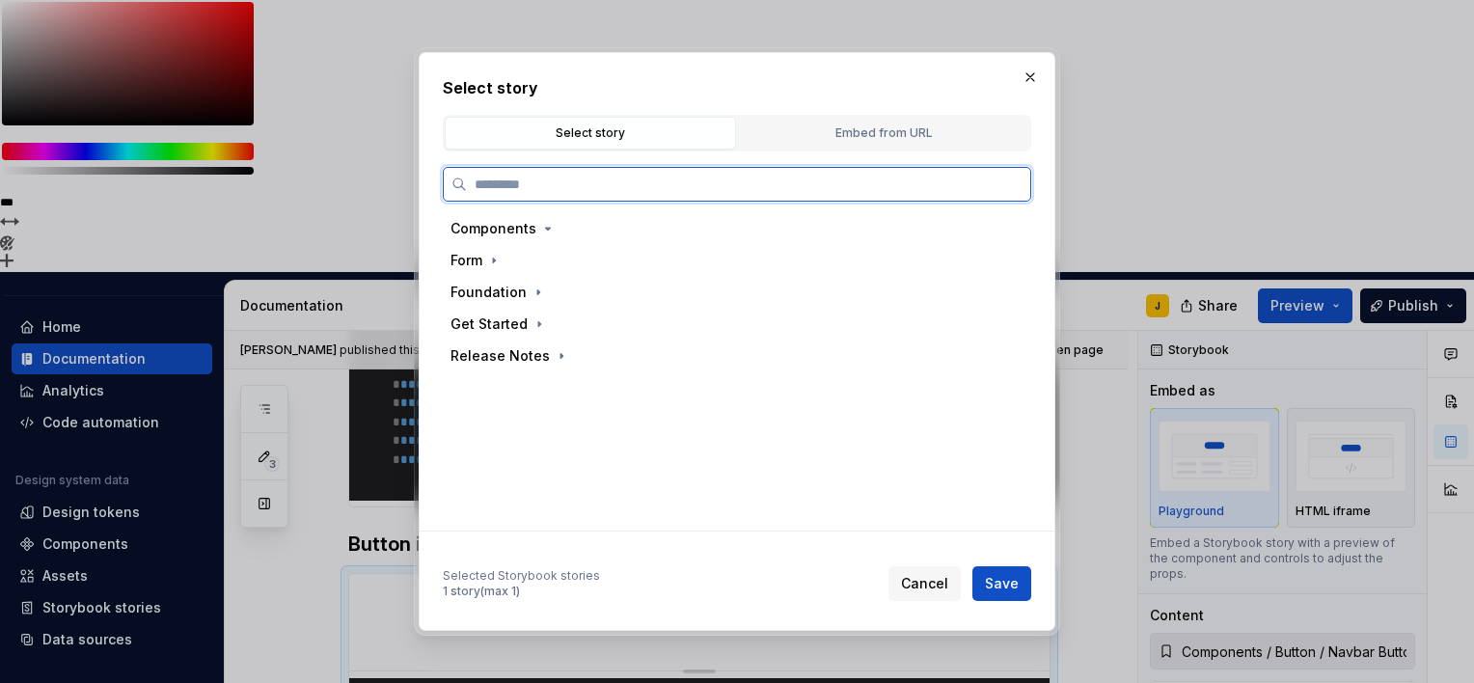
click at [605, 175] on input "search" at bounding box center [749, 184] width 564 height 19
type input "******"
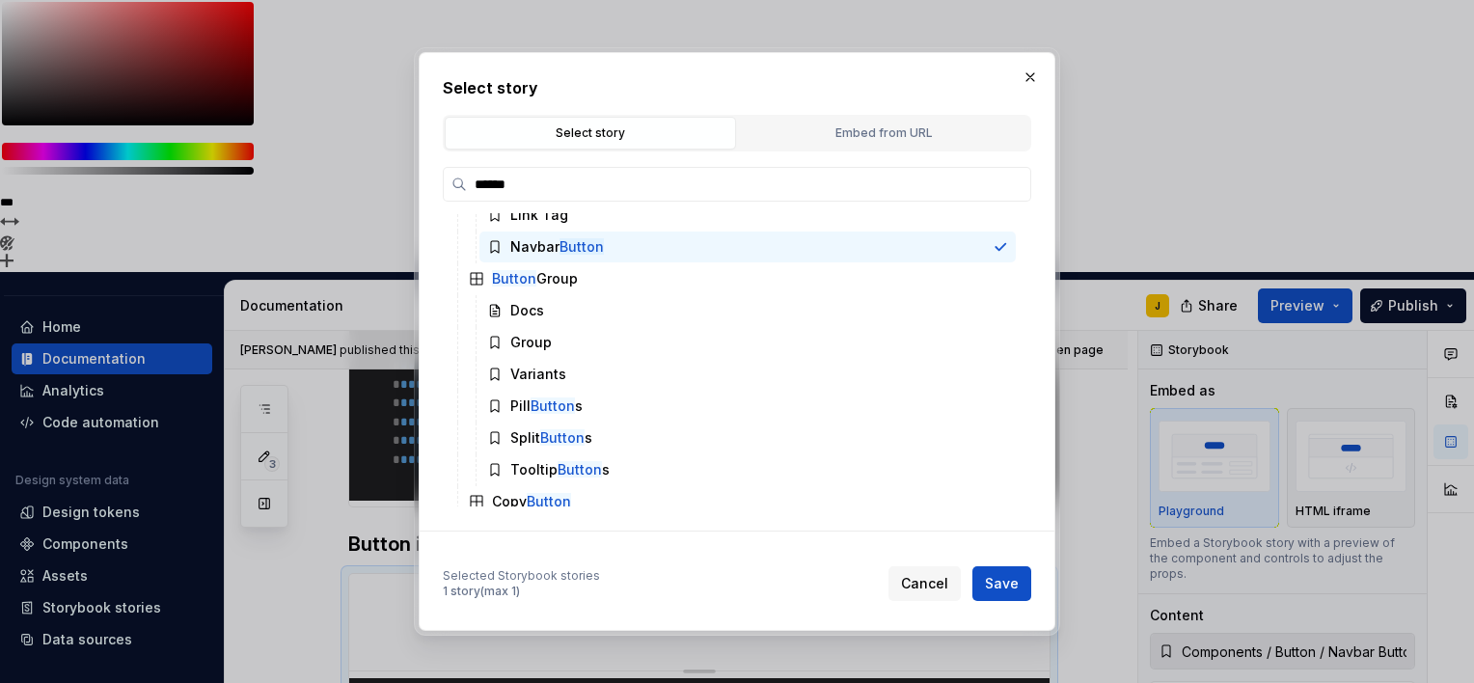
scroll to position [461, 0]
type textarea "*"
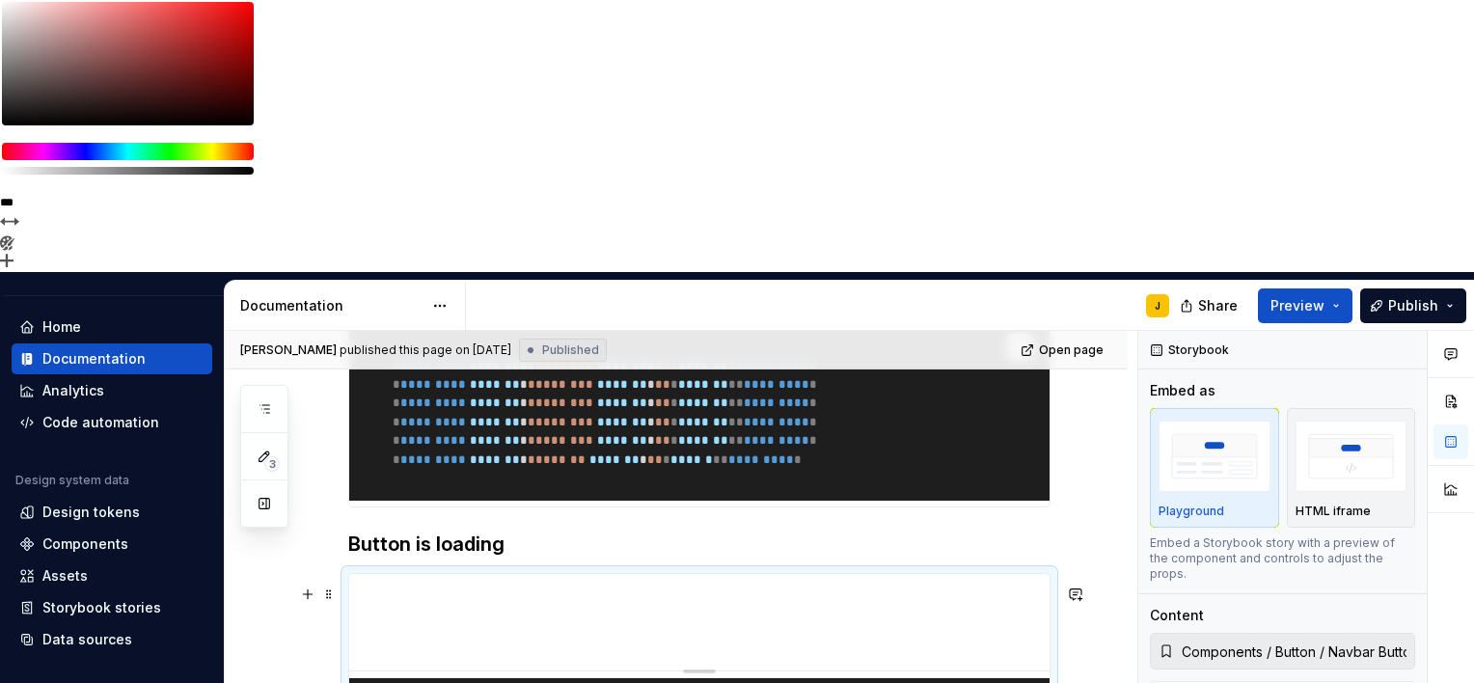
click at [420, 531] on h3 "Button is loading" at bounding box center [699, 544] width 703 height 27
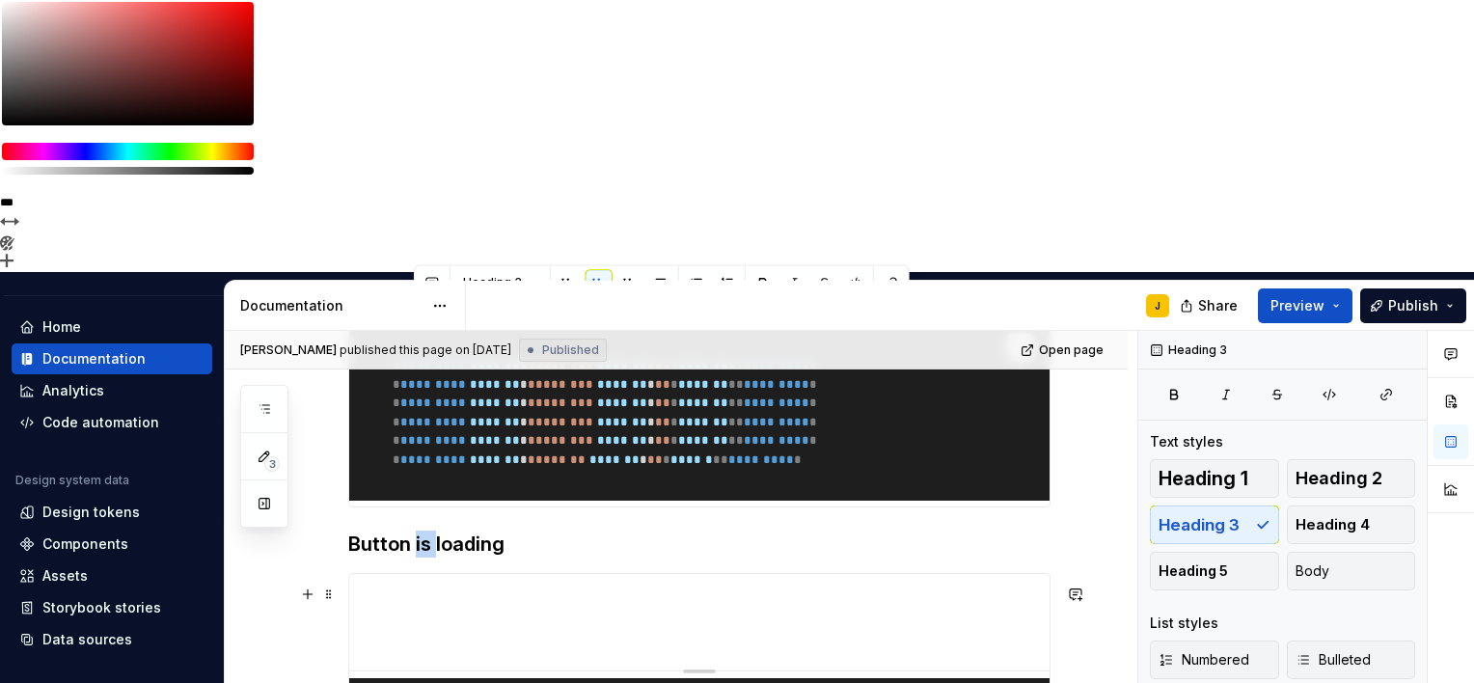
click at [420, 531] on h3 "Button is loading" at bounding box center [699, 544] width 703 height 27
click at [510, 531] on h3 "Button is loading" at bounding box center [699, 544] width 703 height 27
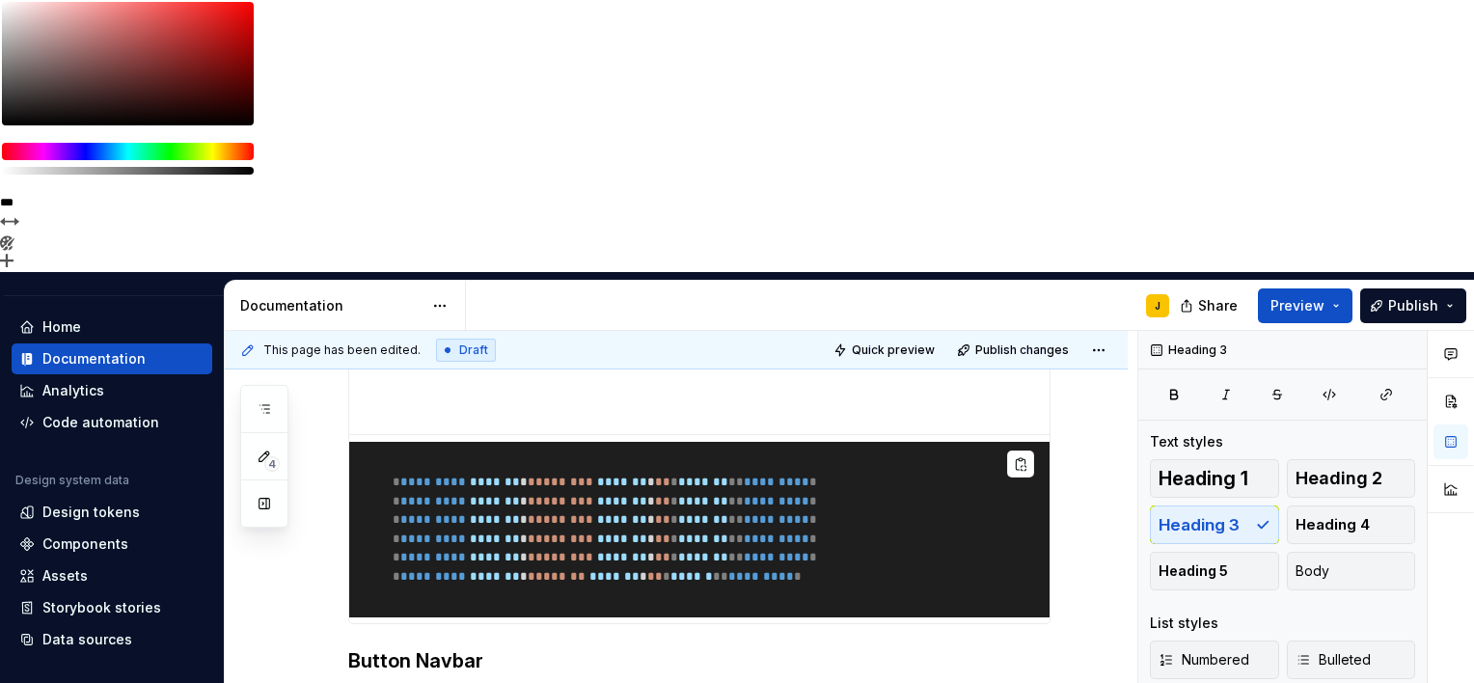
scroll to position [3151, 0]
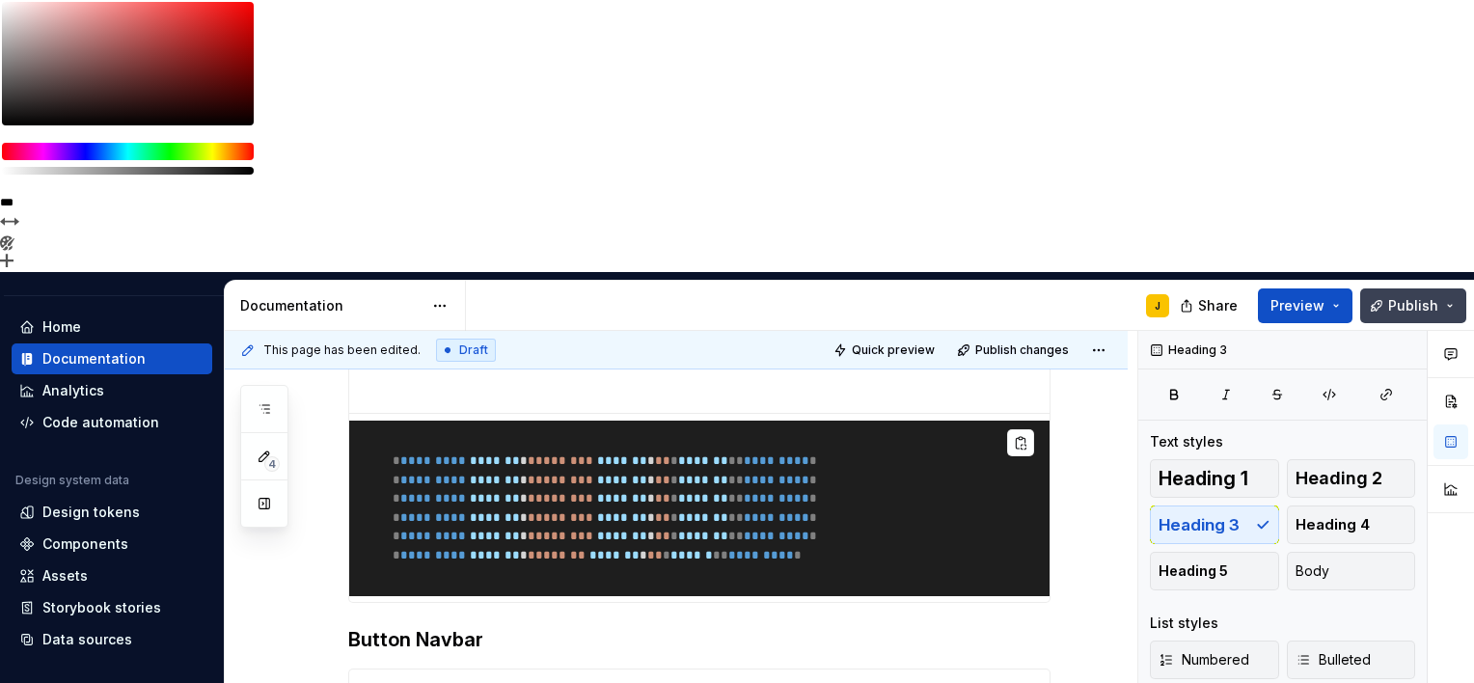
click at [1454, 289] on button "Publish" at bounding box center [1414, 306] width 106 height 35
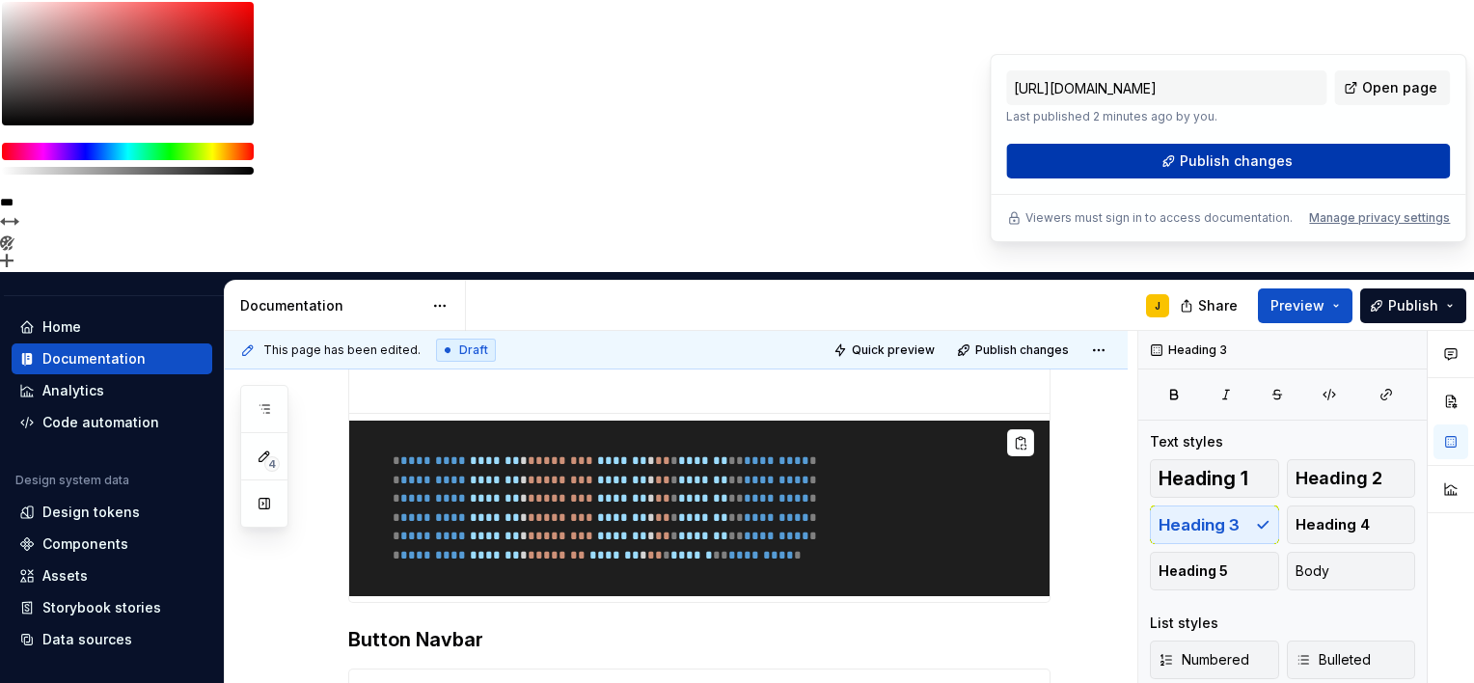
drag, startPoint x: 1454, startPoint y: 30, endPoint x: 1282, endPoint y: 158, distance: 215.2
click at [1282, 158] on span "Publish changes" at bounding box center [1236, 161] width 113 height 19
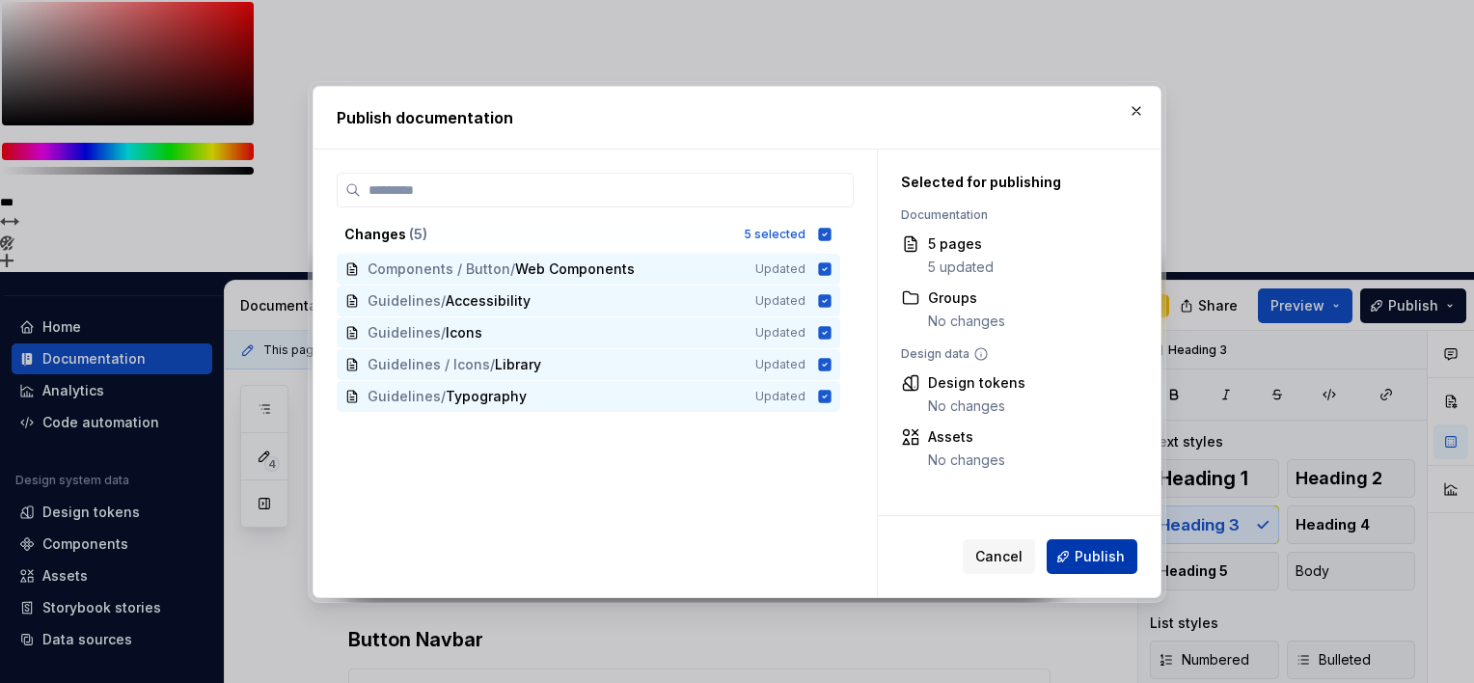
click at [1101, 555] on span "Publish" at bounding box center [1100, 556] width 50 height 19
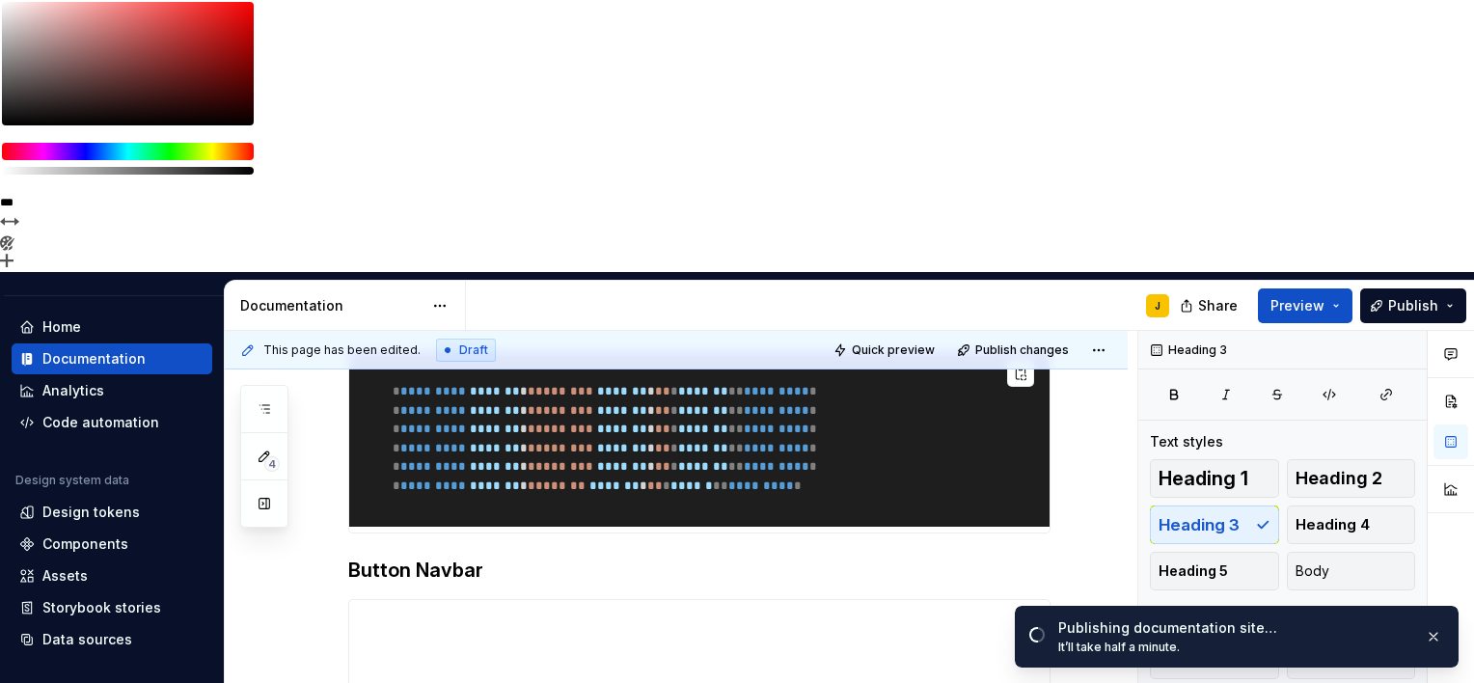
scroll to position [3279, 0]
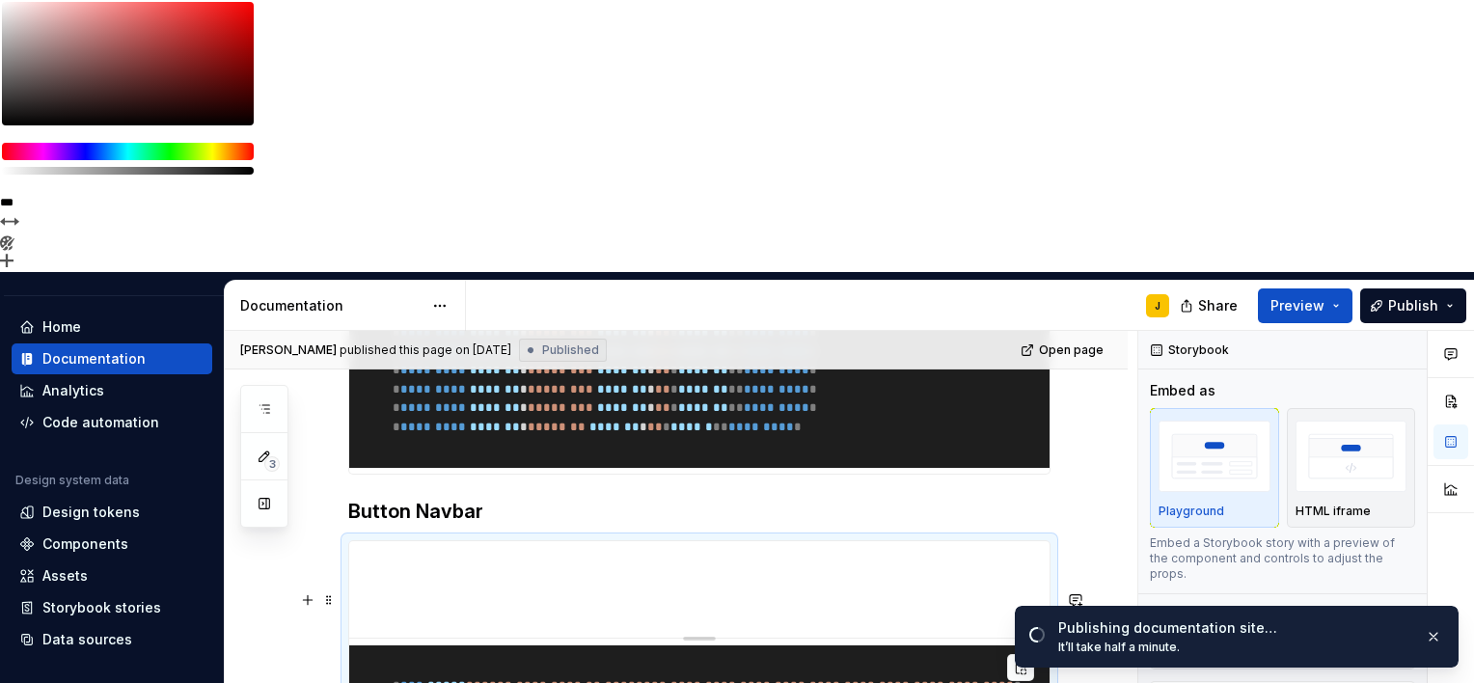
drag, startPoint x: 587, startPoint y: 483, endPoint x: 502, endPoint y: 499, distance: 86.3
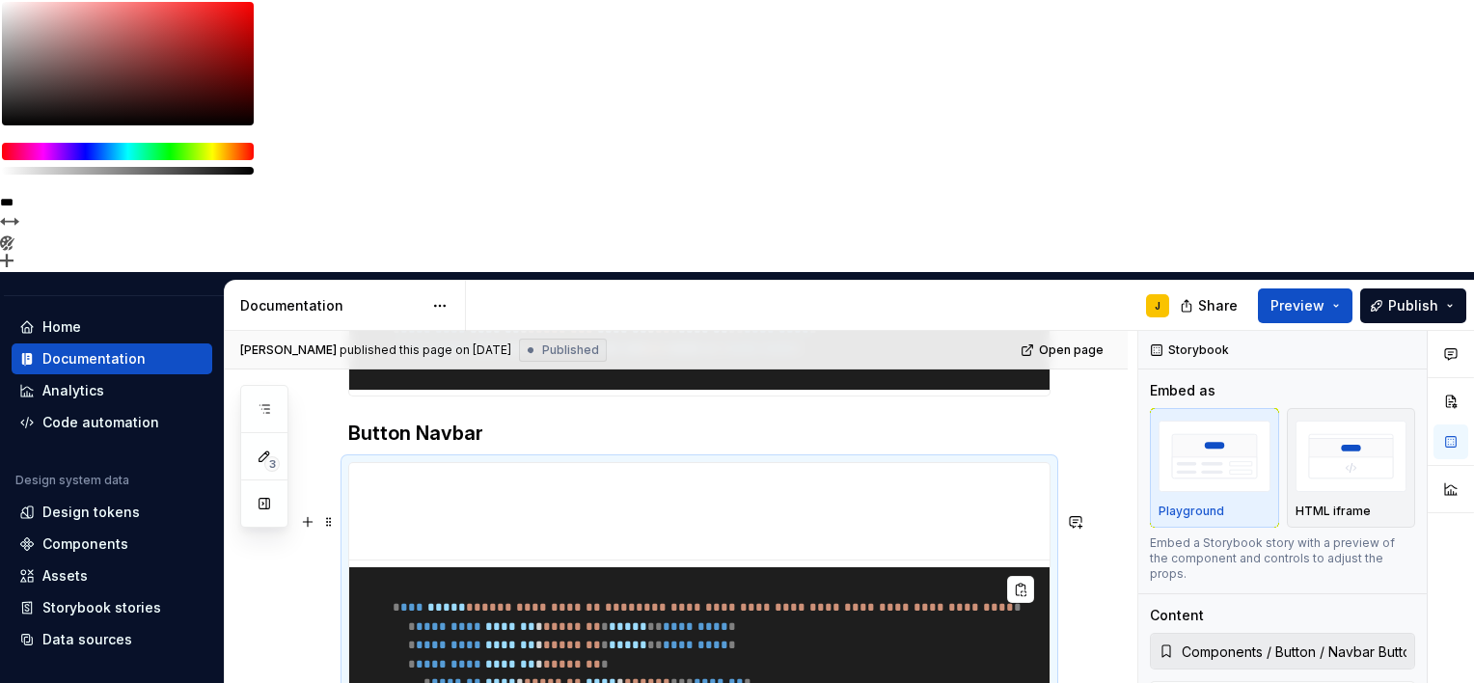
scroll to position [3384, 0]
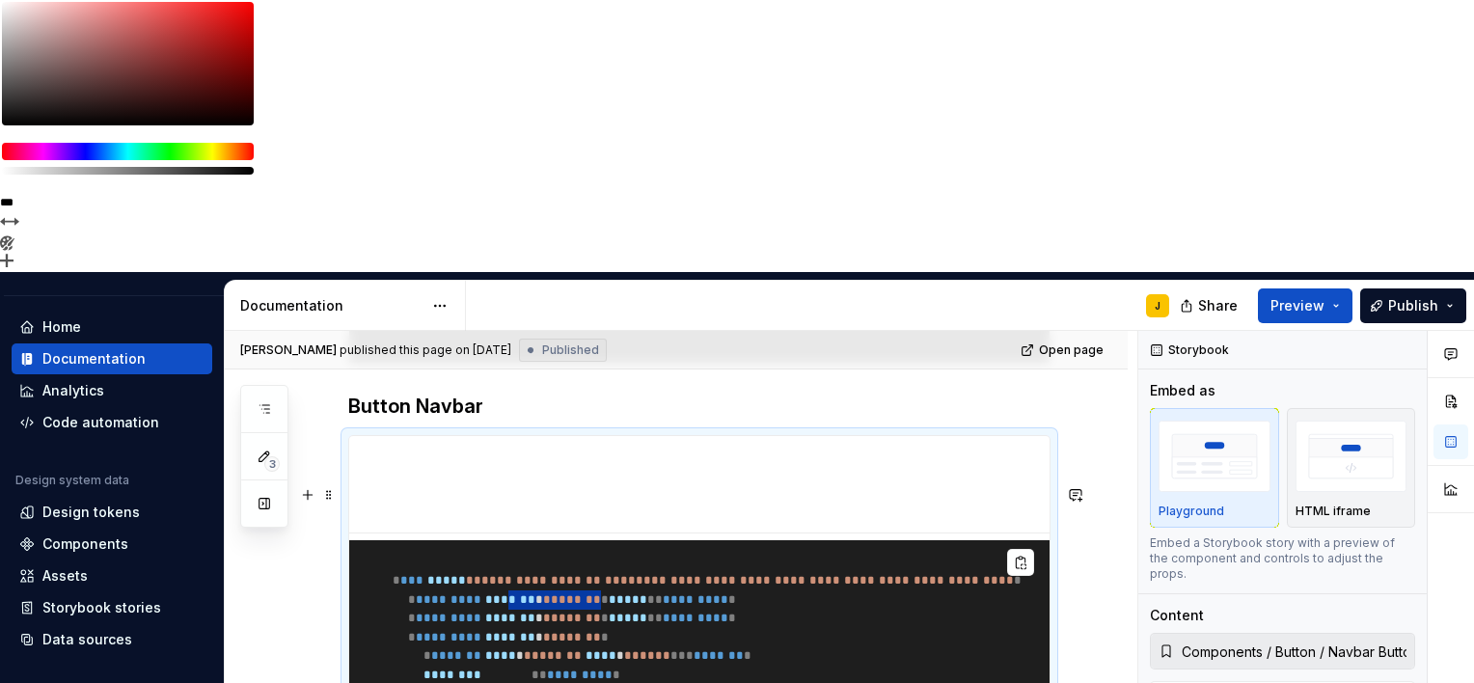
drag, startPoint x: 542, startPoint y: 380, endPoint x: 630, endPoint y: 381, distance: 87.8
click at [630, 593] on span "* ********* ******* * * ****** * * ***** ** ********* *" at bounding box center [549, 599] width 374 height 13
drag, startPoint x: 630, startPoint y: 381, endPoint x: 768, endPoint y: 421, distance: 143.6
click at [768, 540] on pre "**********" at bounding box center [699, 675] width 701 height 270
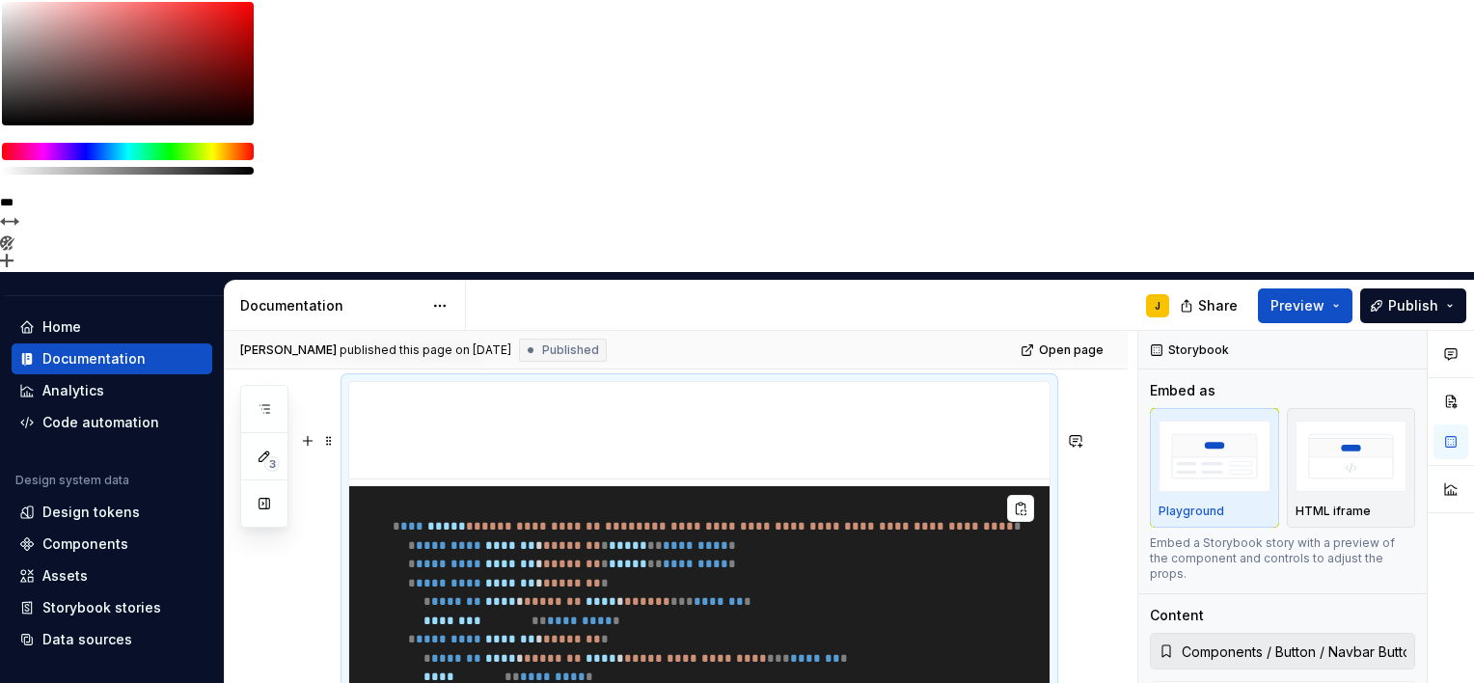
scroll to position [3414, 0]
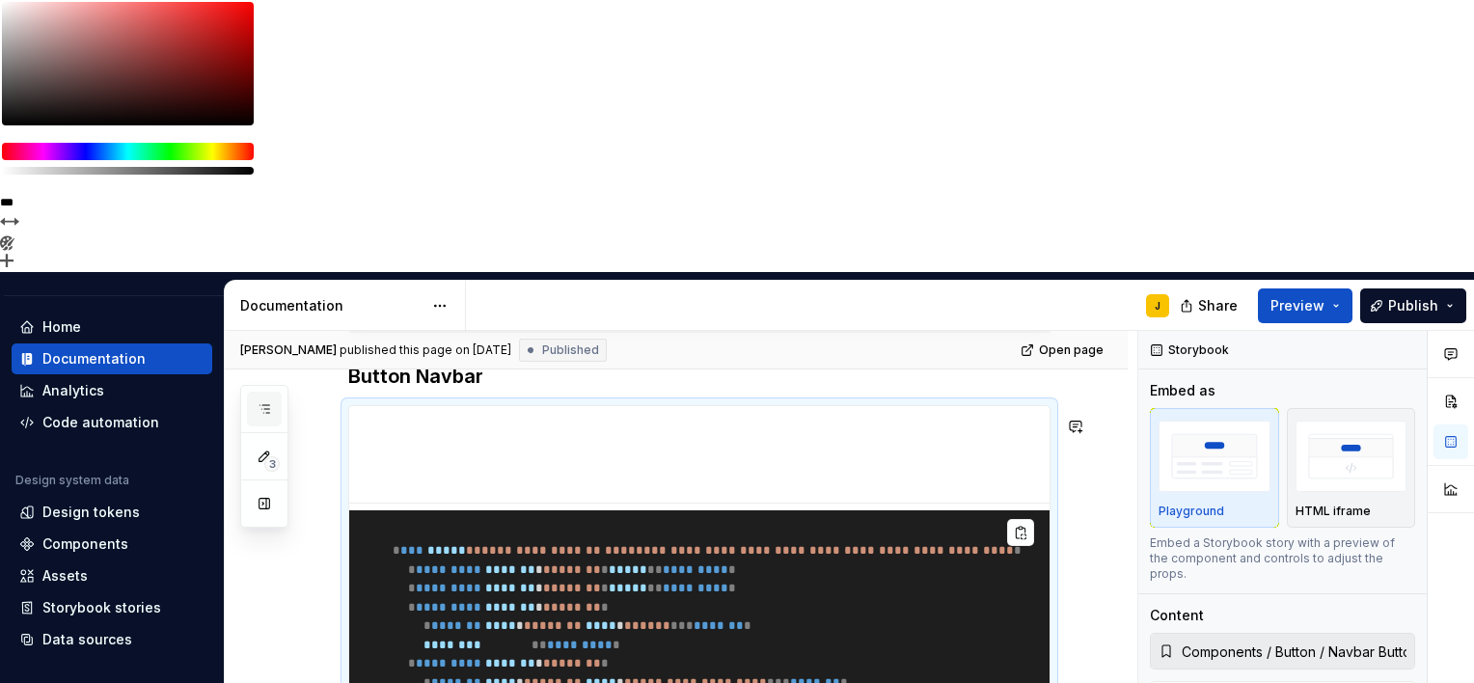
click at [263, 392] on button "button" at bounding box center [264, 409] width 35 height 35
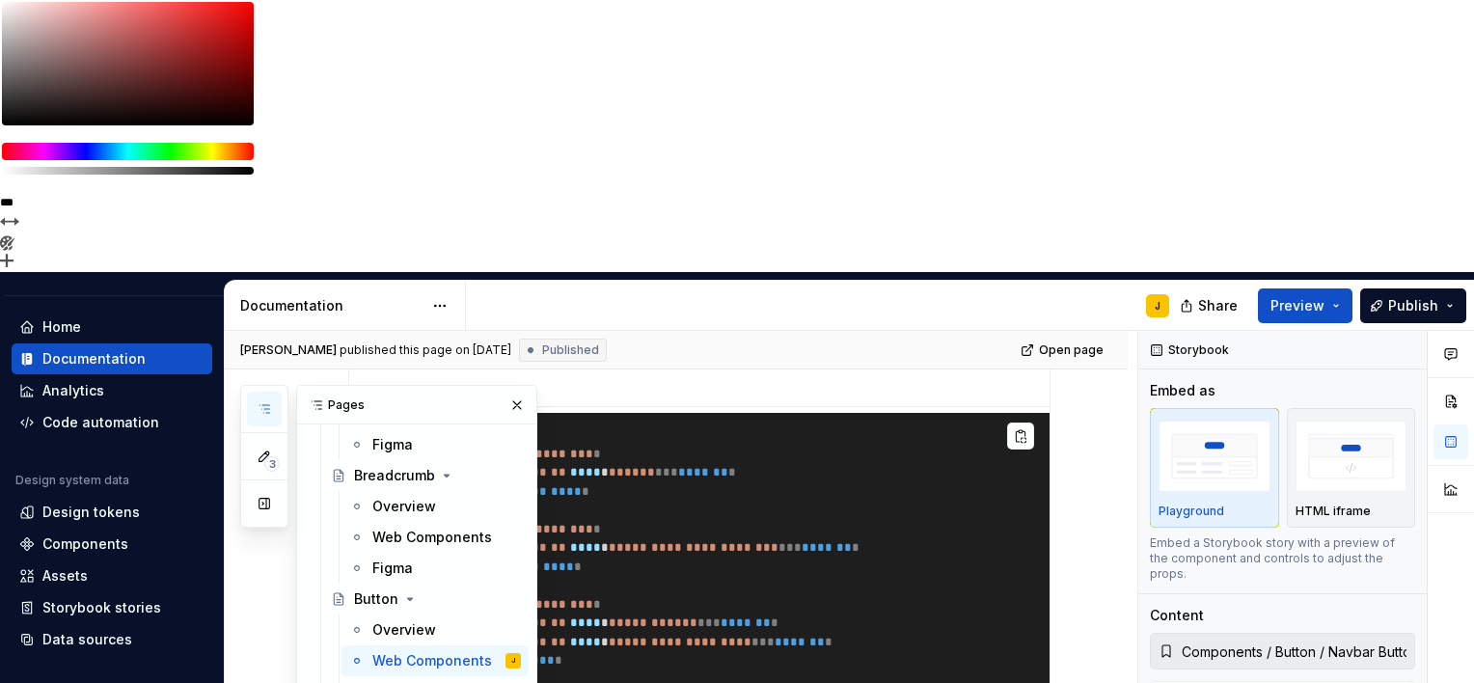
scroll to position [2310, 0]
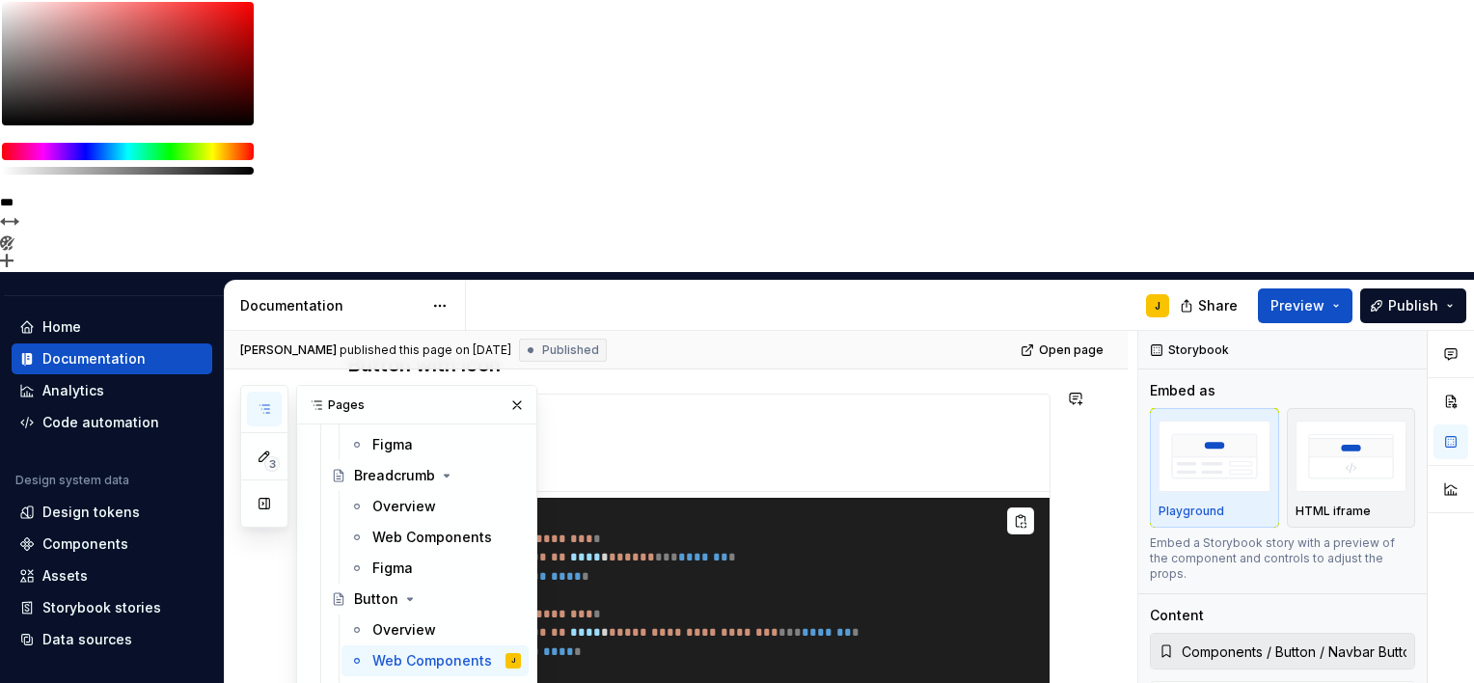
click at [410, 682] on div "Figma" at bounding box center [392, 691] width 41 height 19
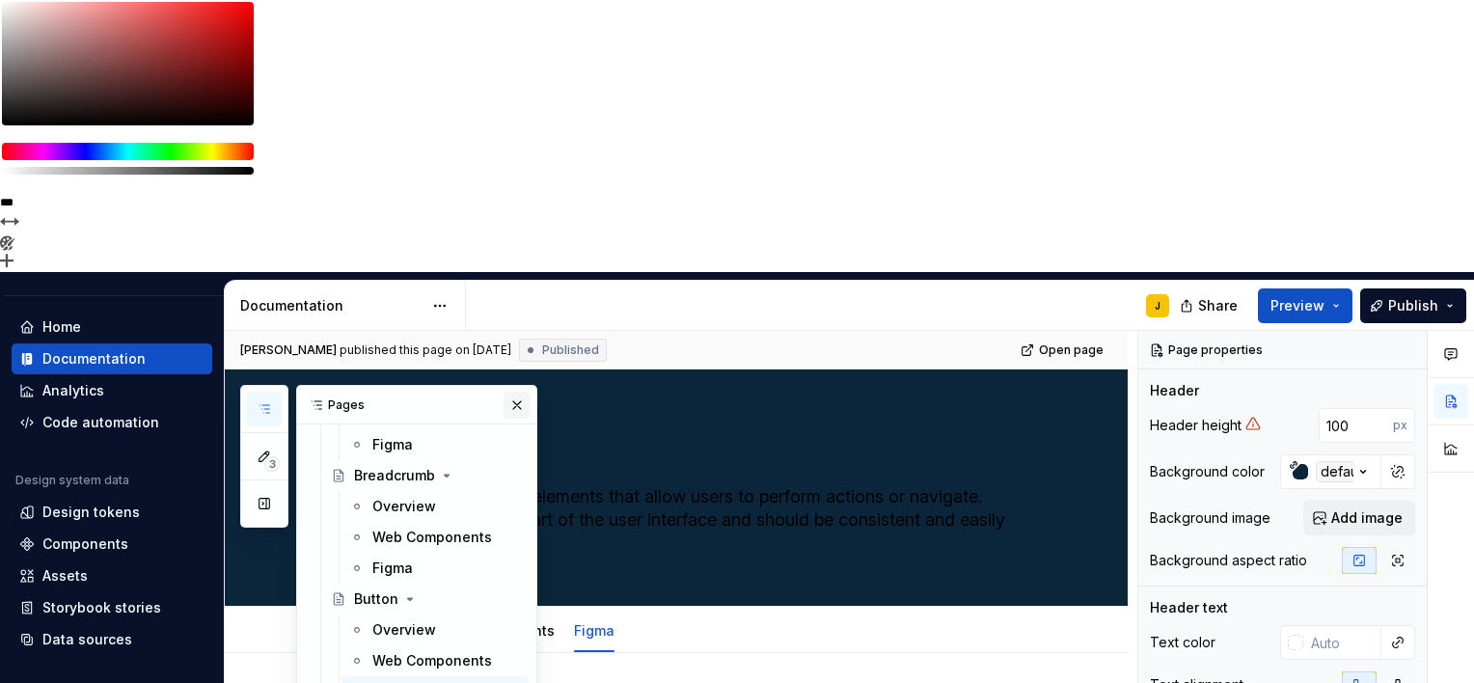
click at [509, 392] on button "button" at bounding box center [517, 405] width 27 height 27
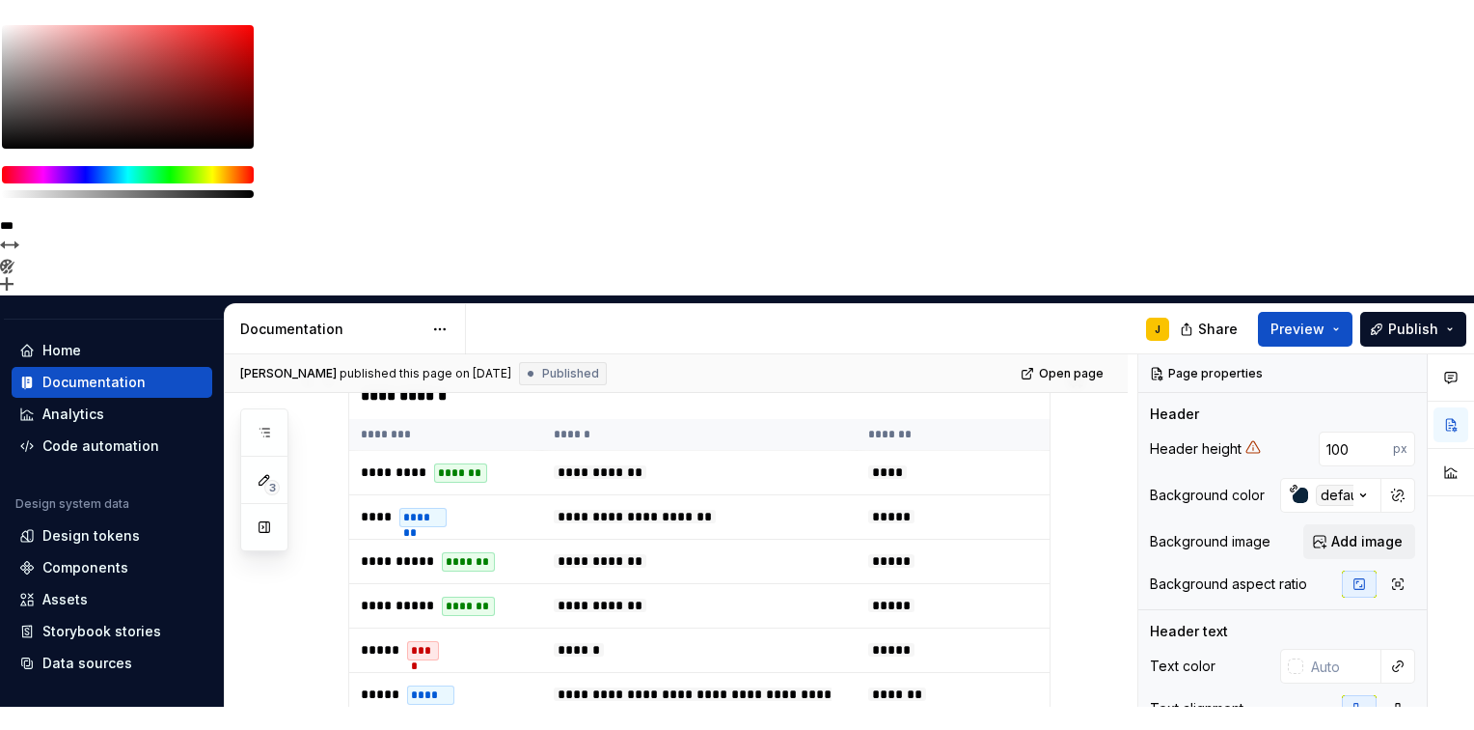
scroll to position [774, 0]
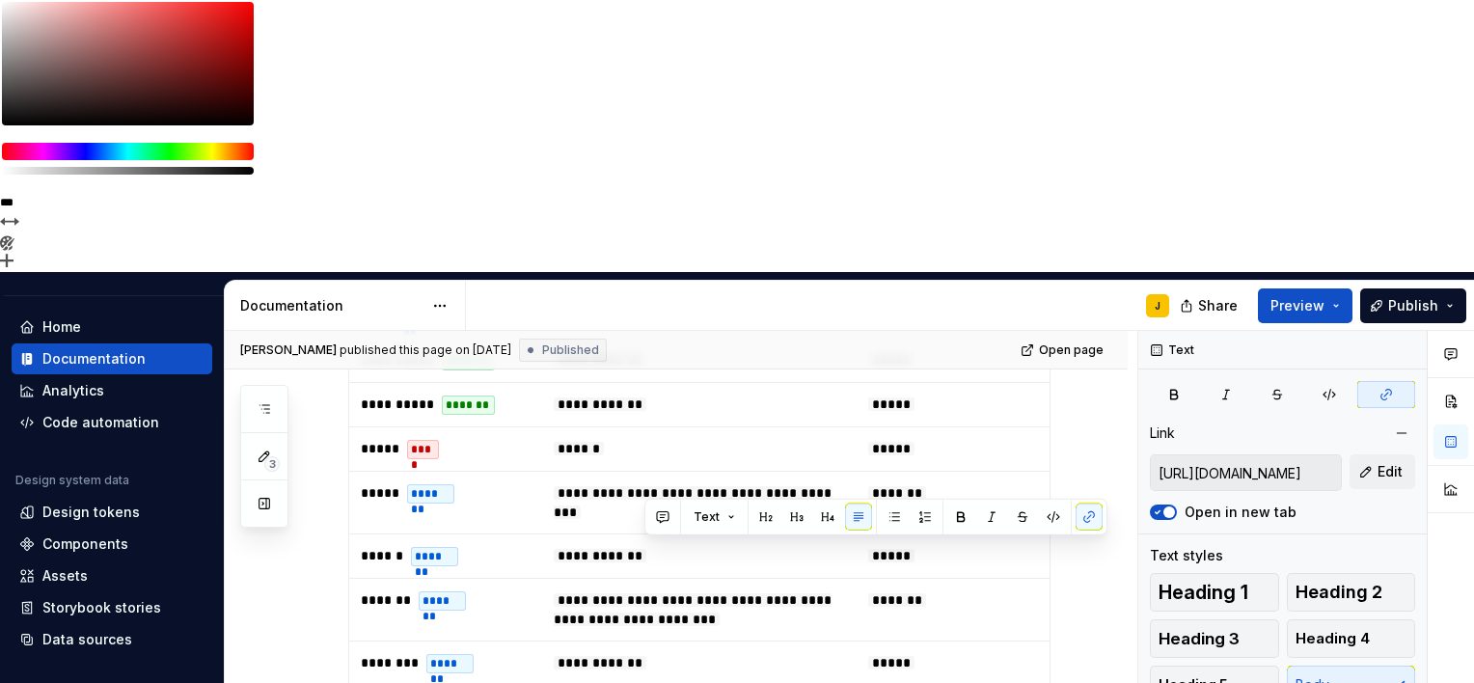
drag, startPoint x: 733, startPoint y: 552, endPoint x: 612, endPoint y: 544, distance: 121.8
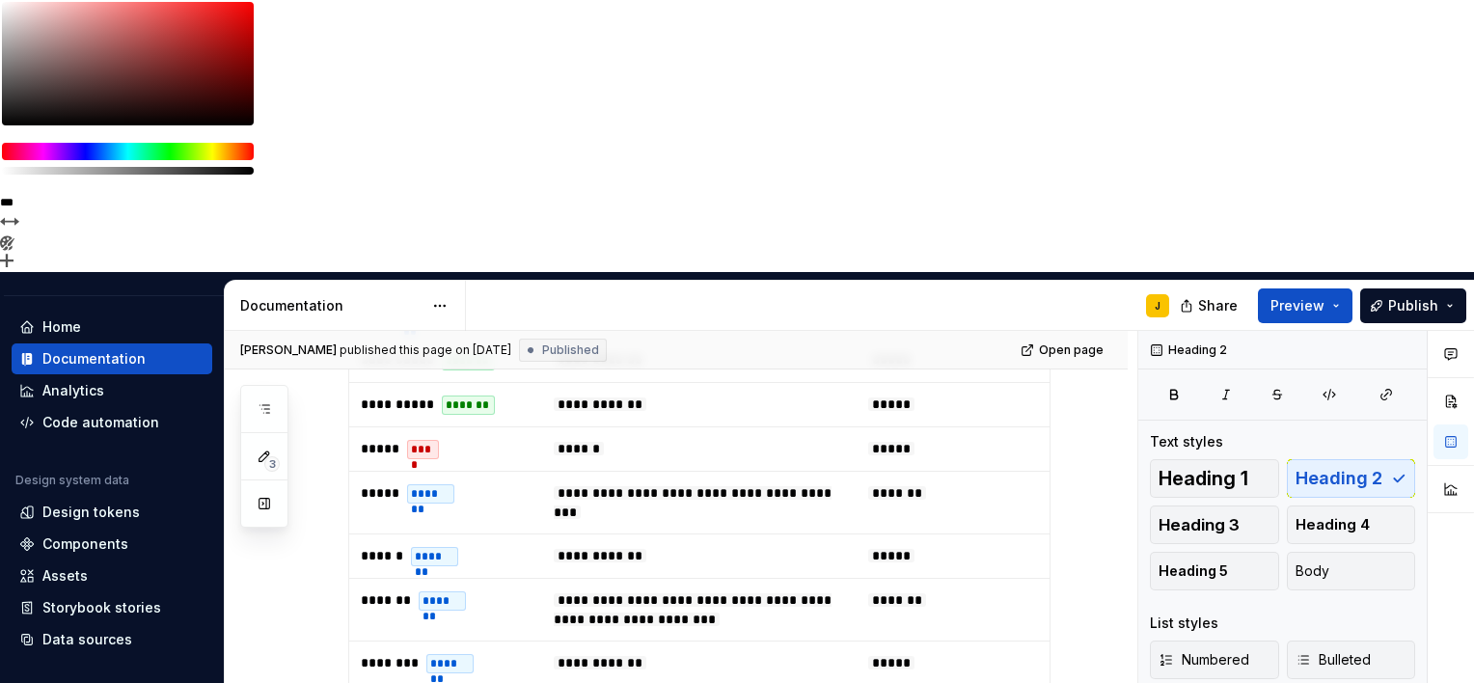
click at [592, 472] on div "**********" at bounding box center [699, 399] width 703 height 947
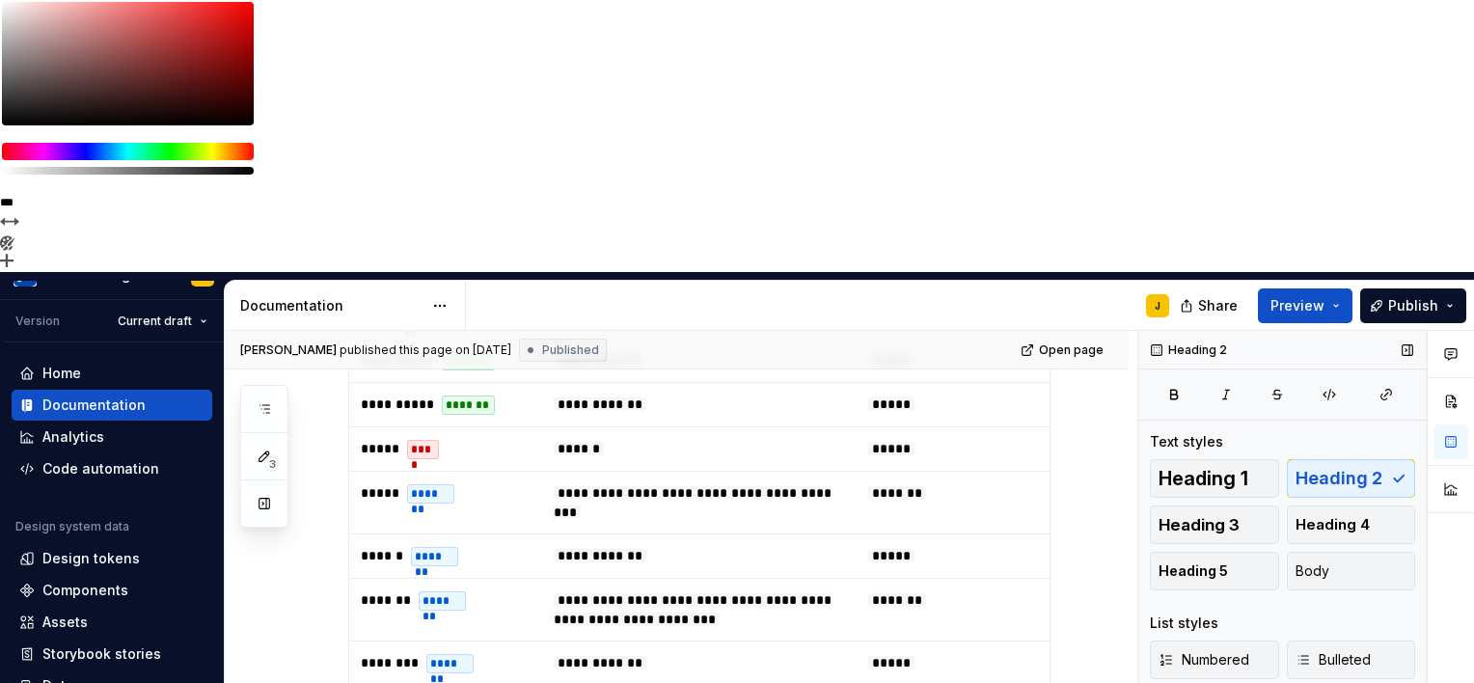
scroll to position [77, 0]
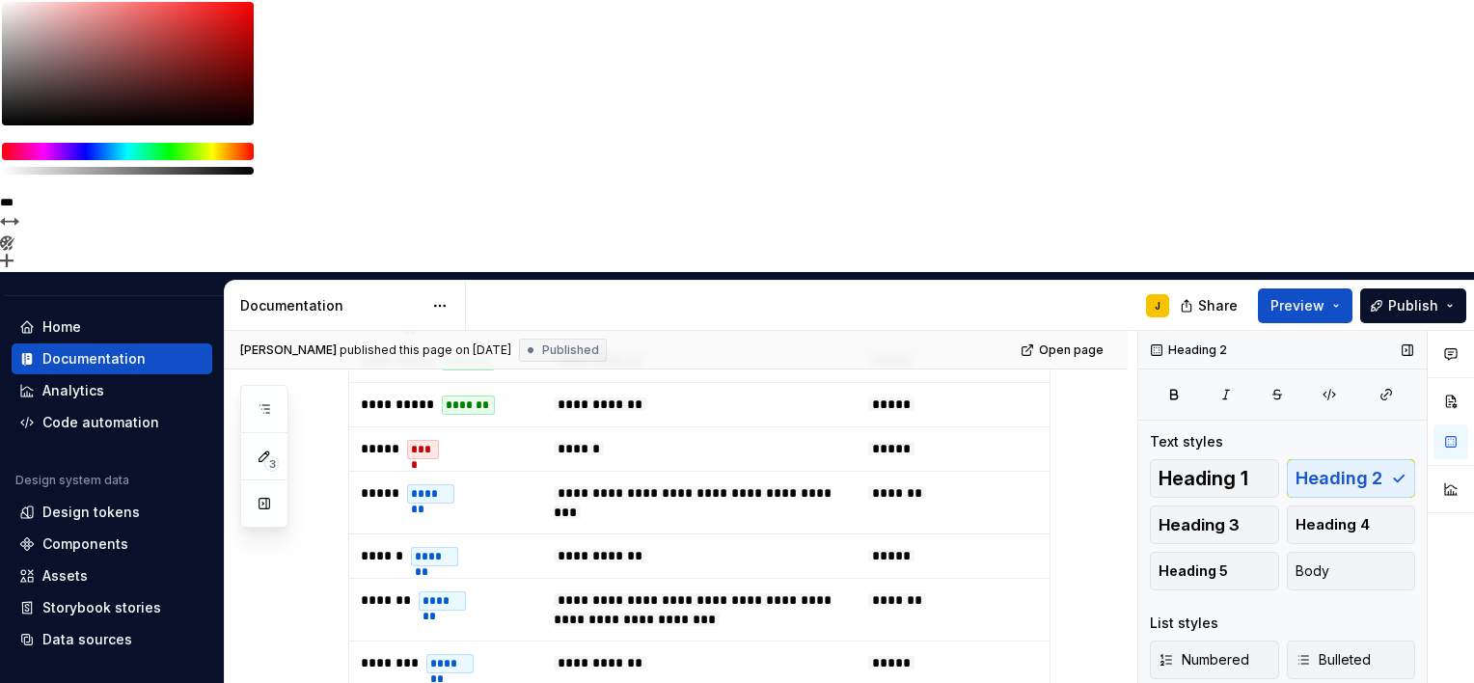
type textarea "*"
